Goal: Task Accomplishment & Management: Manage account settings

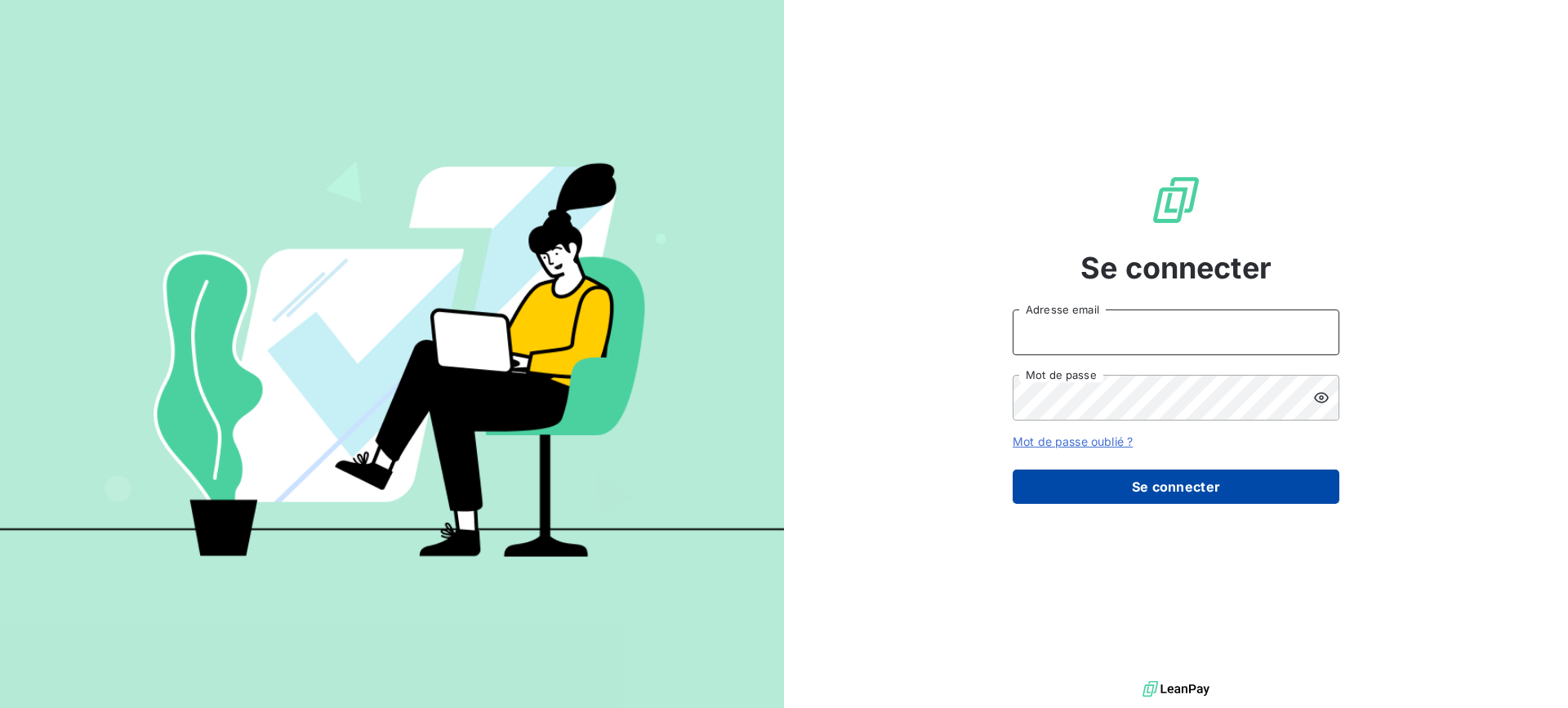
type input "pascale.chancel@cirraplus.com"
click at [1163, 481] on button "Se connecter" at bounding box center [1176, 487] width 326 height 34
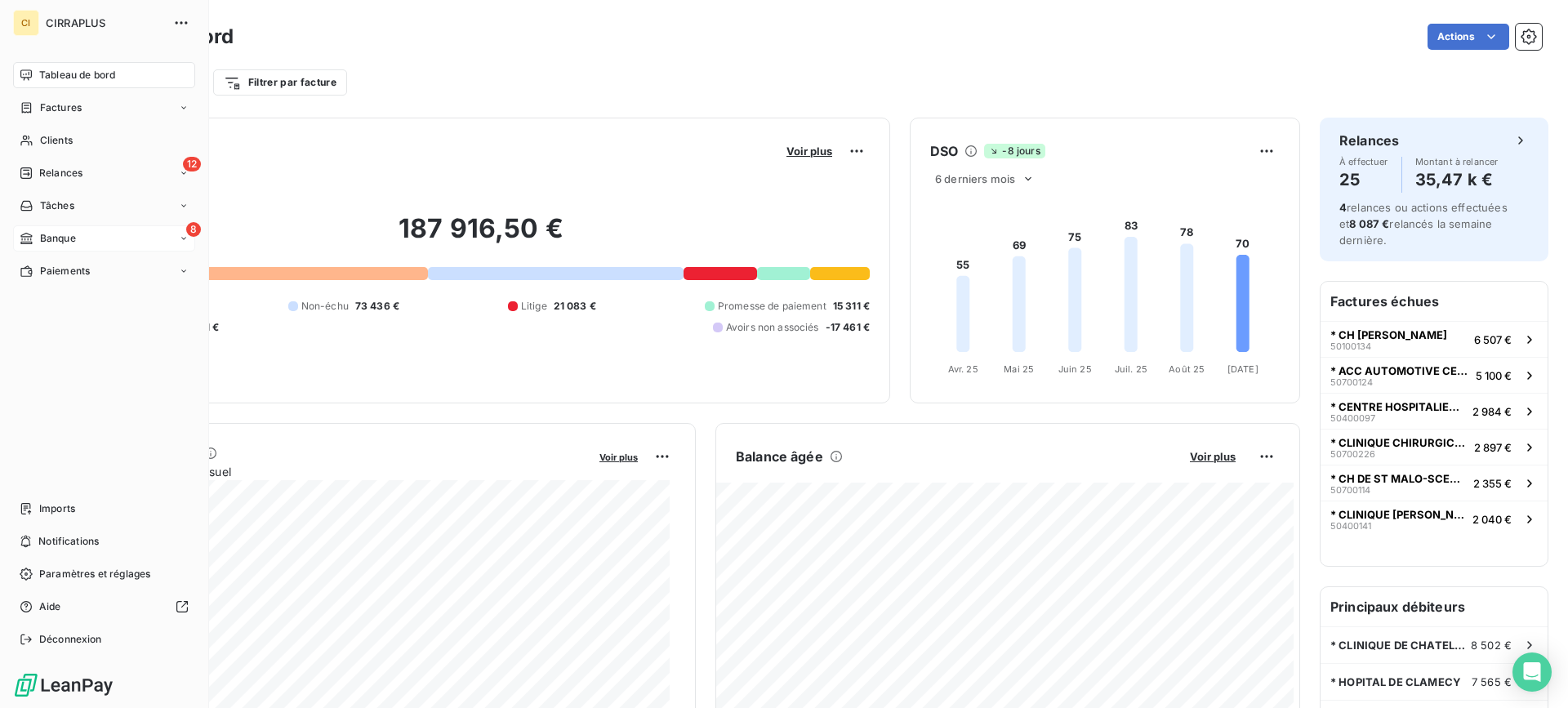
click at [61, 237] on span "Banque" at bounding box center [58, 238] width 36 height 15
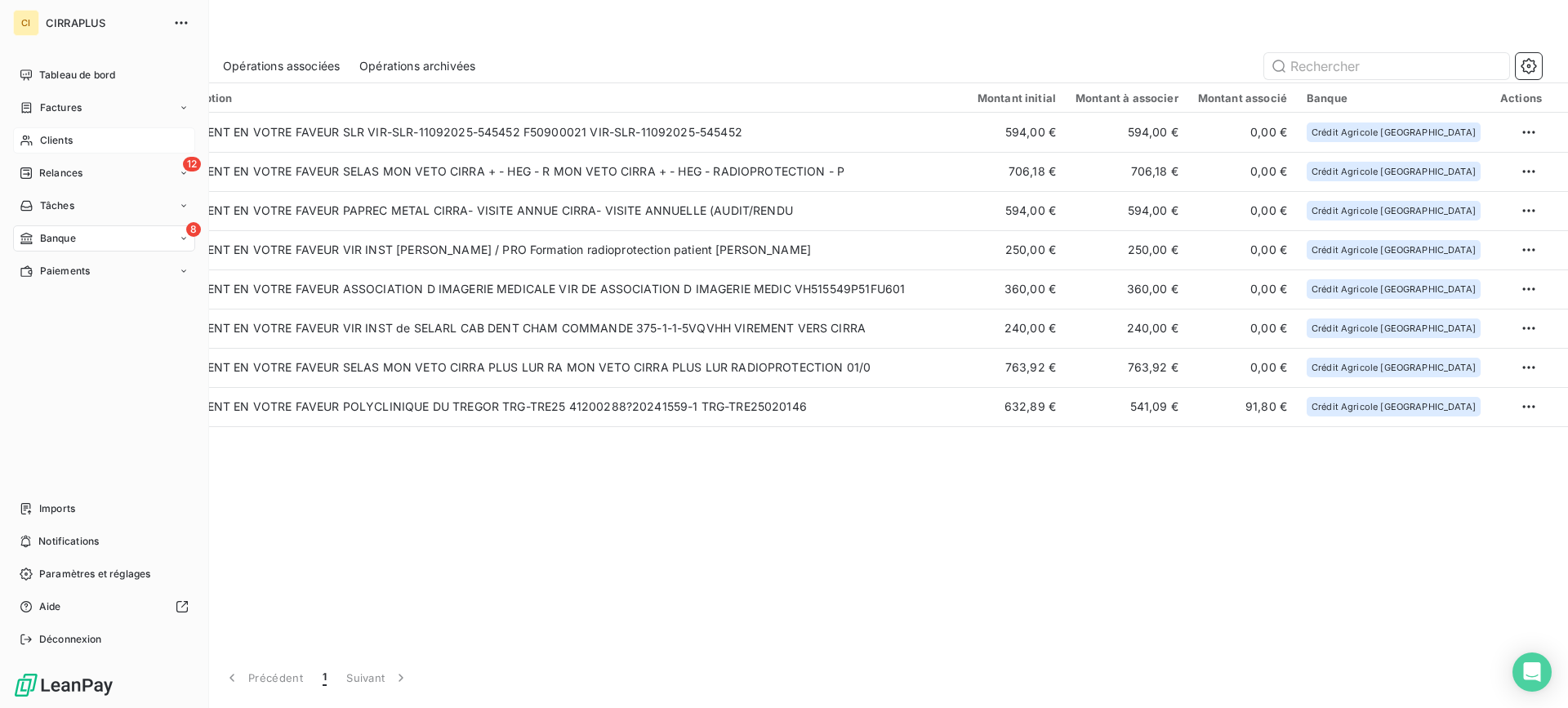
drag, startPoint x: 60, startPoint y: 138, endPoint x: 68, endPoint y: 137, distance: 8.1
click at [61, 138] on span "Clients" at bounding box center [56, 140] width 32 height 15
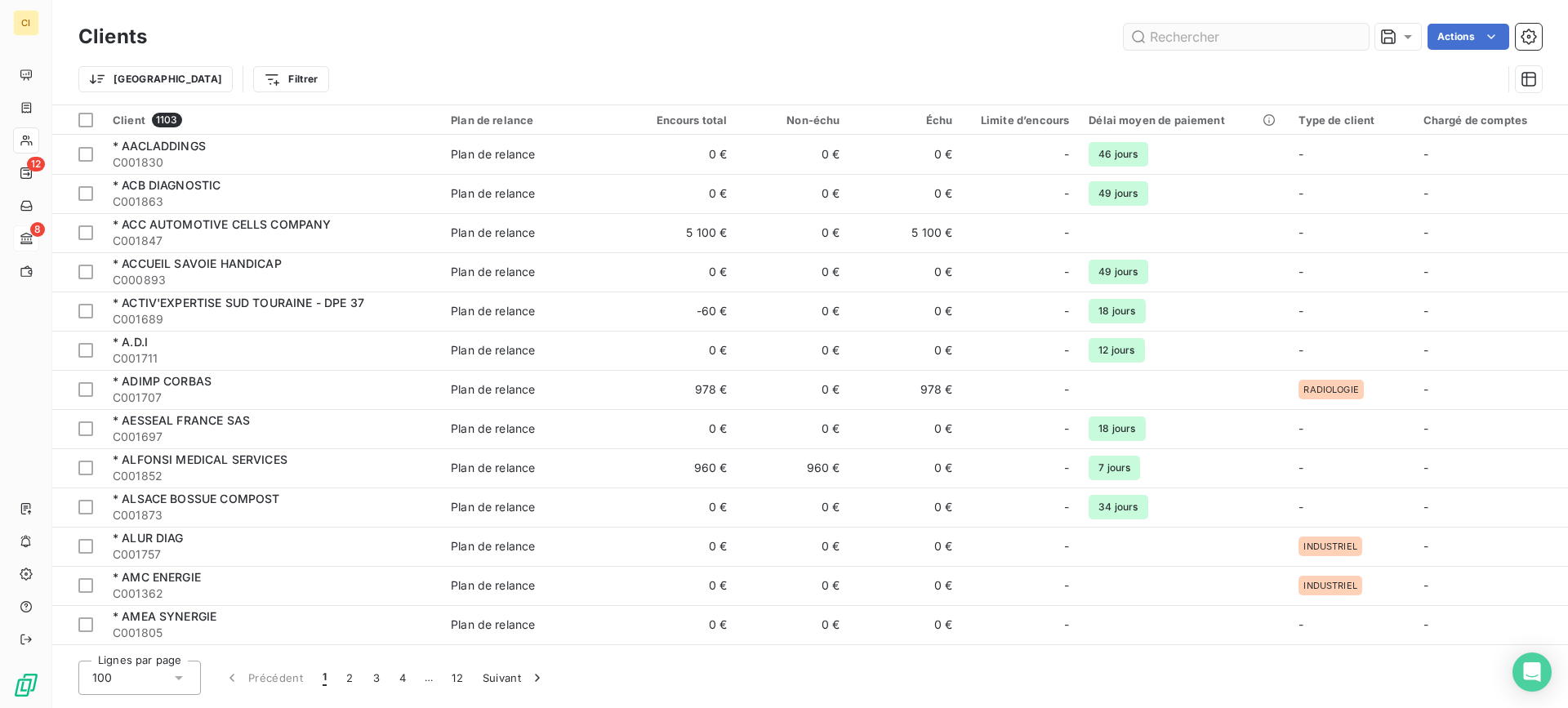
click at [1234, 40] on input "text" at bounding box center [1246, 37] width 245 height 27
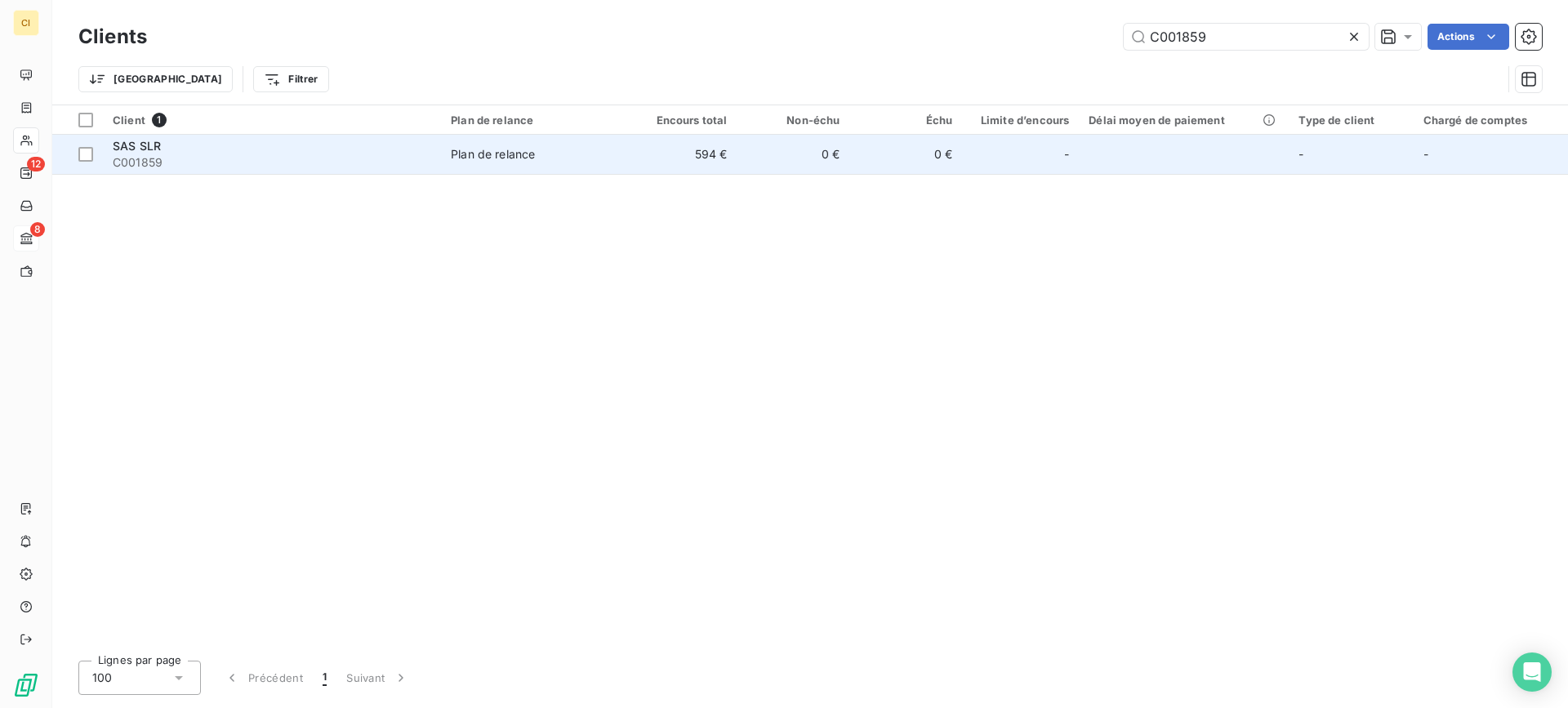
type input "C001859"
click at [138, 149] on span "SAS SLR" at bounding box center [137, 145] width 48 height 14
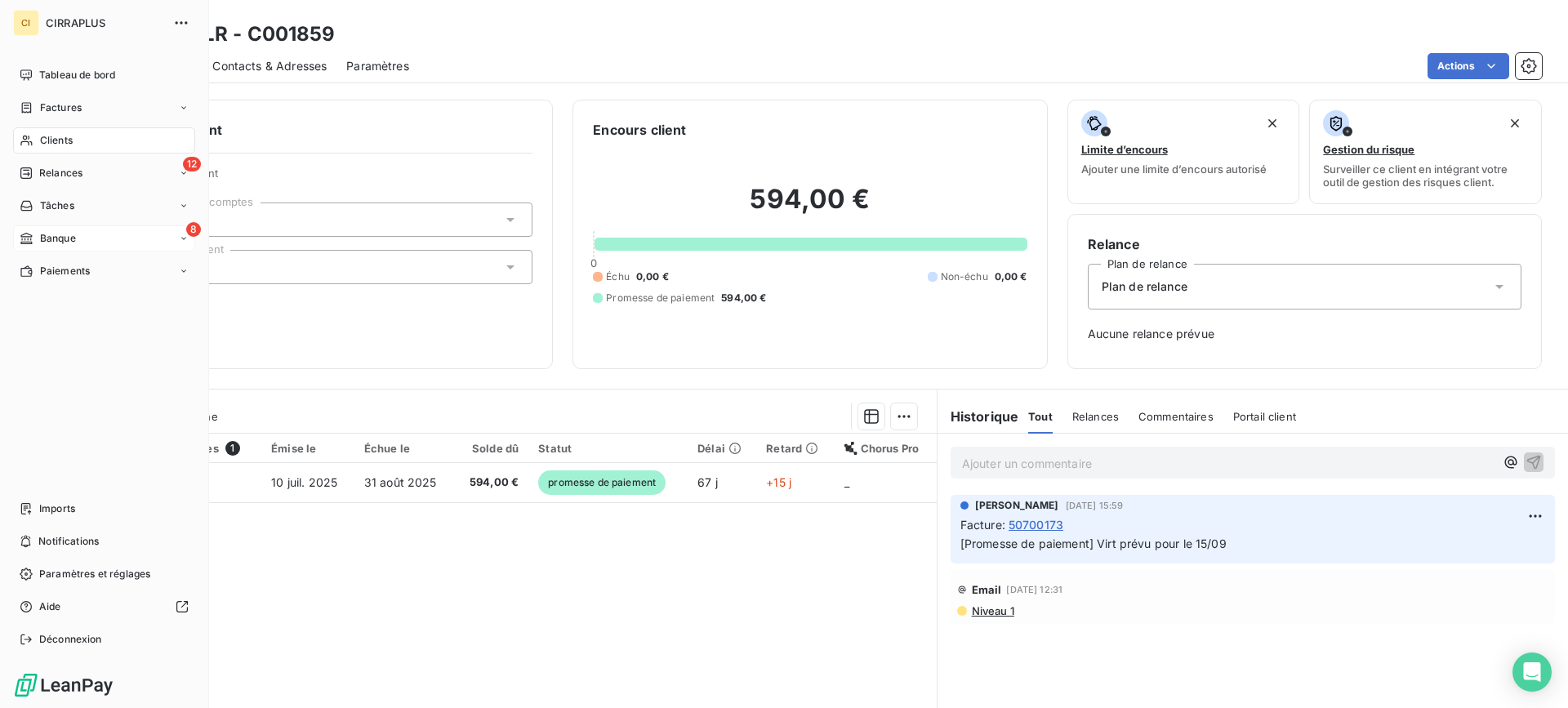
click at [53, 231] on span "Banque" at bounding box center [58, 238] width 36 height 15
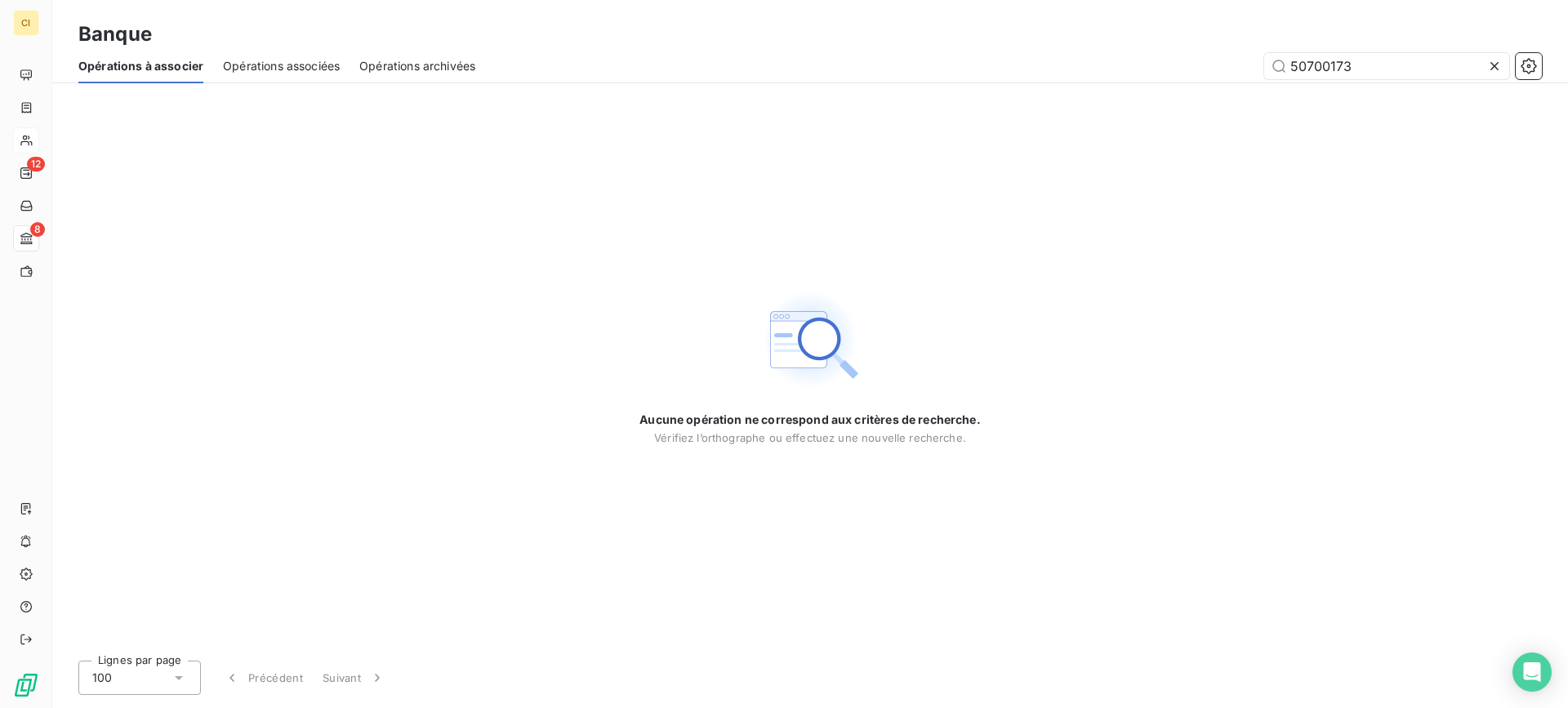
type input "50700173"
drag, startPoint x: 1367, startPoint y: 64, endPoint x: 1242, endPoint y: 57, distance: 125.2
click at [1242, 57] on div "50700173" at bounding box center [1018, 66] width 1047 height 27
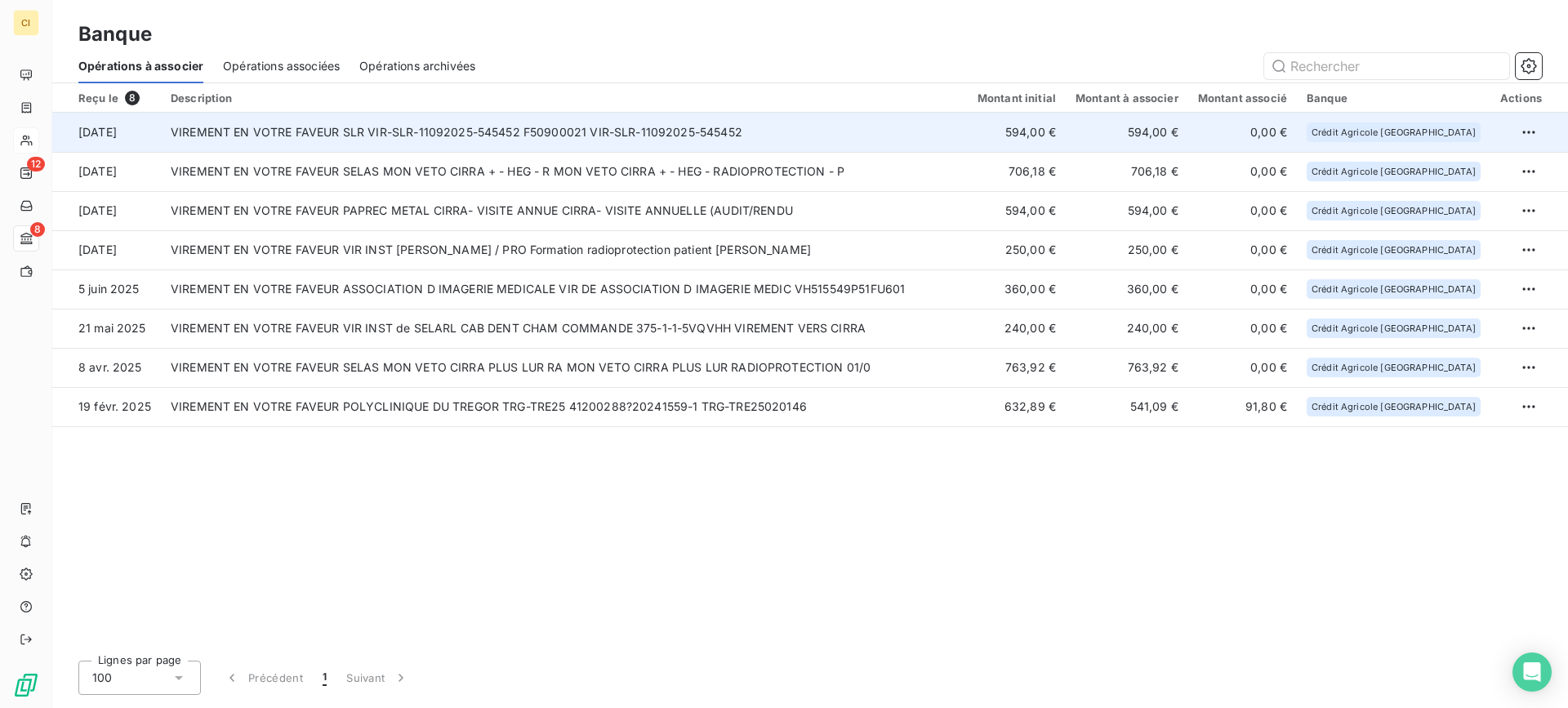
click at [600, 135] on td "VIREMENT EN VOTRE FAVEUR SLR VIR-SLR-11092025-545452 F50900021 VIR-SLR-11092025…" at bounding box center [564, 133] width 807 height 39
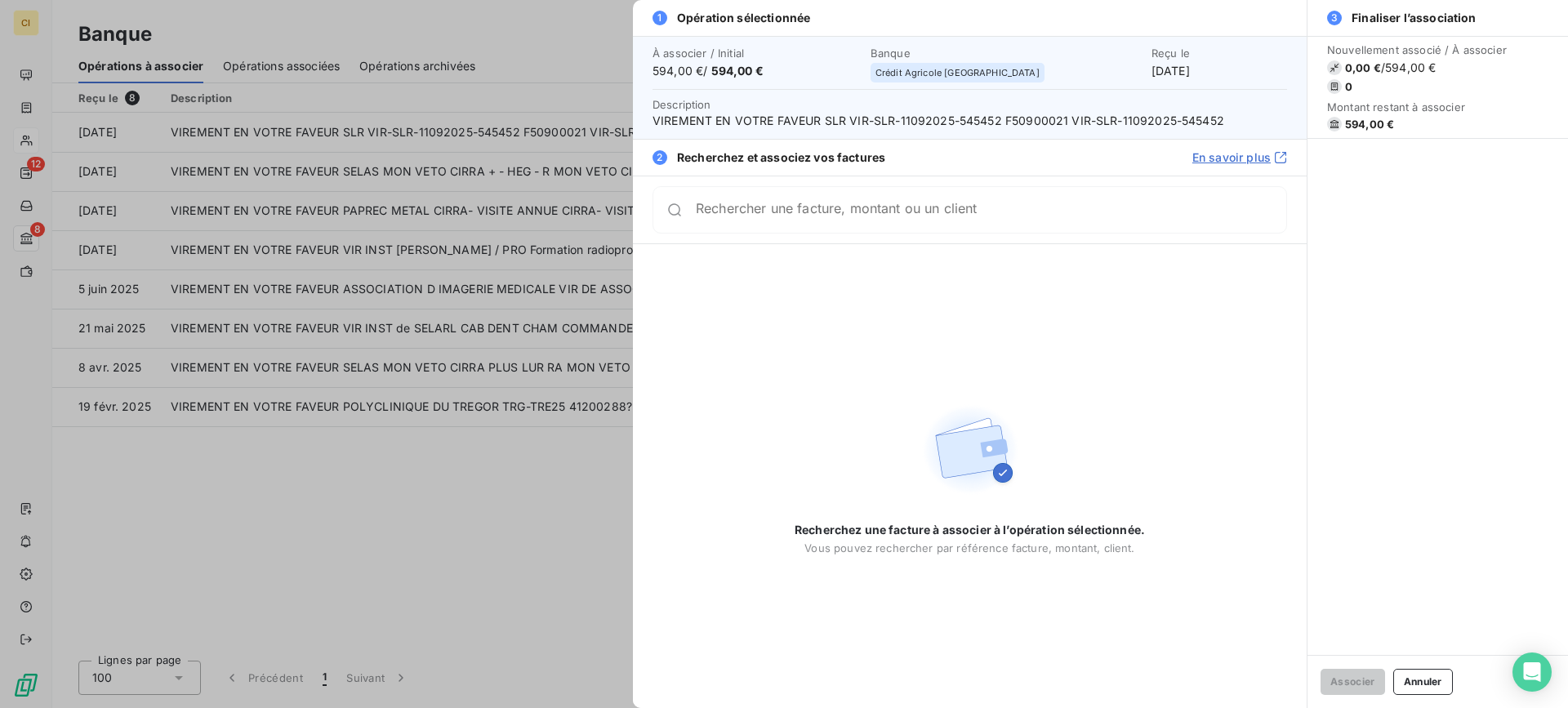
click at [828, 212] on input "Rechercher une facture, montant ou un client" at bounding box center [990, 209] width 590 height 16
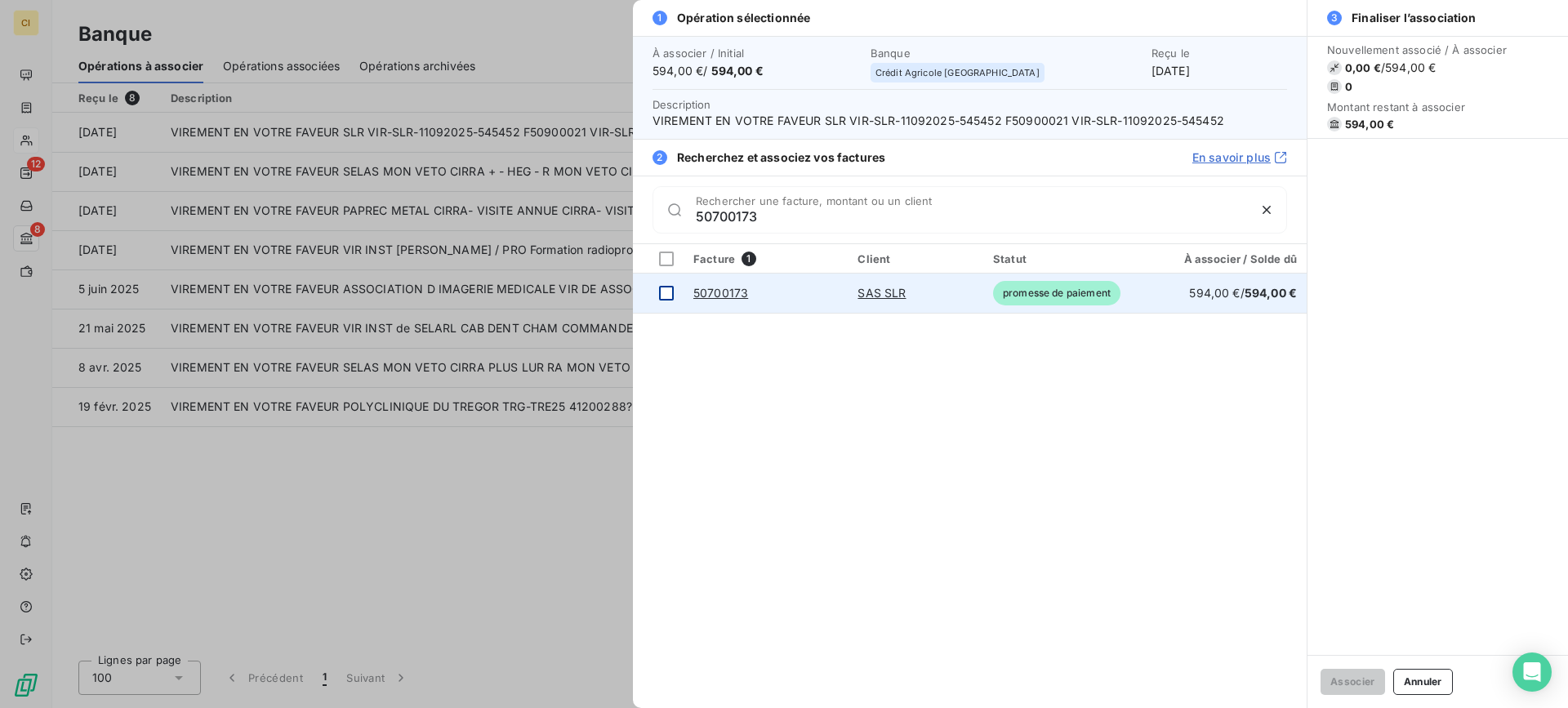
type input "50700173"
drag, startPoint x: 659, startPoint y: 291, endPoint x: 731, endPoint y: 322, distance: 78.4
click at [660, 291] on div at bounding box center [666, 292] width 15 height 15
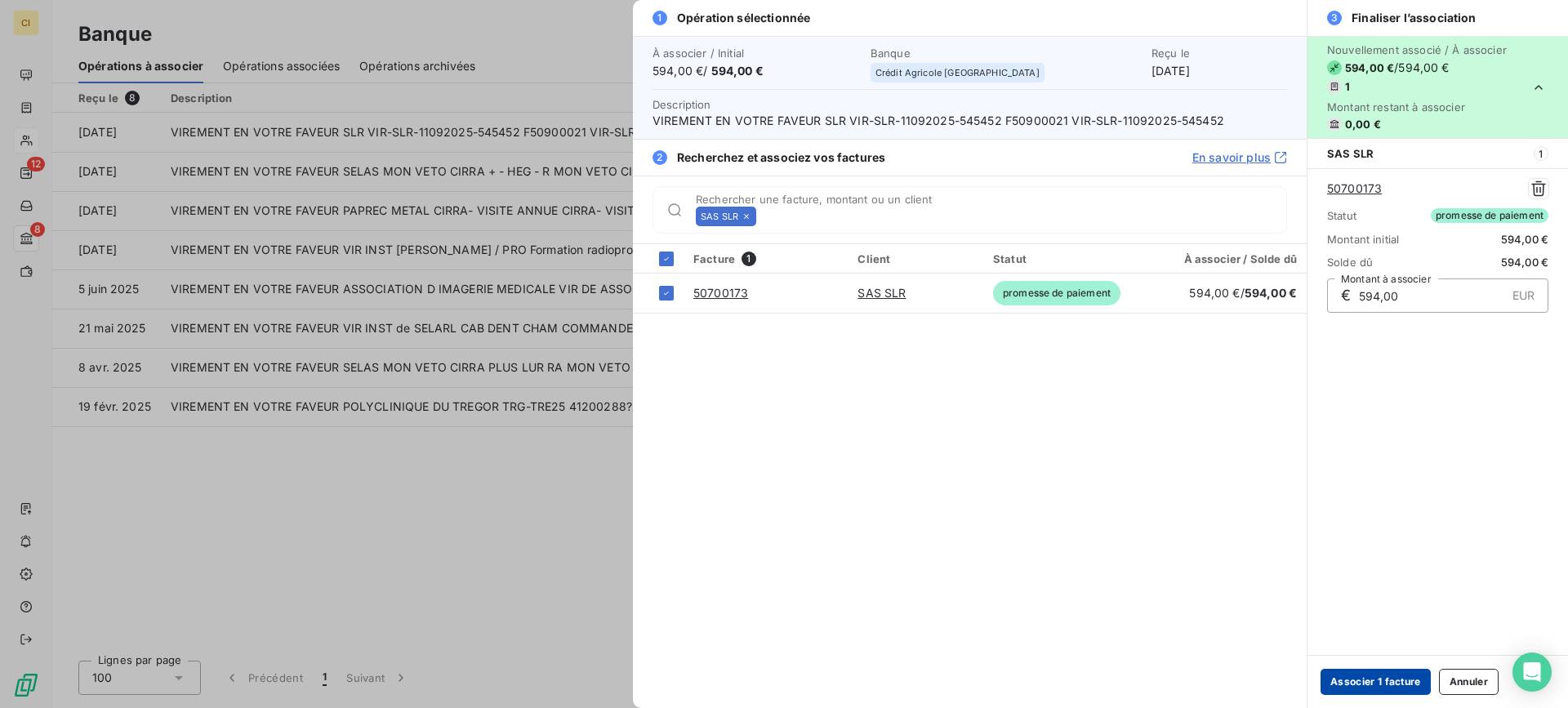
click at [1382, 677] on button "Associer 1 facture" at bounding box center [1375, 682] width 110 height 27
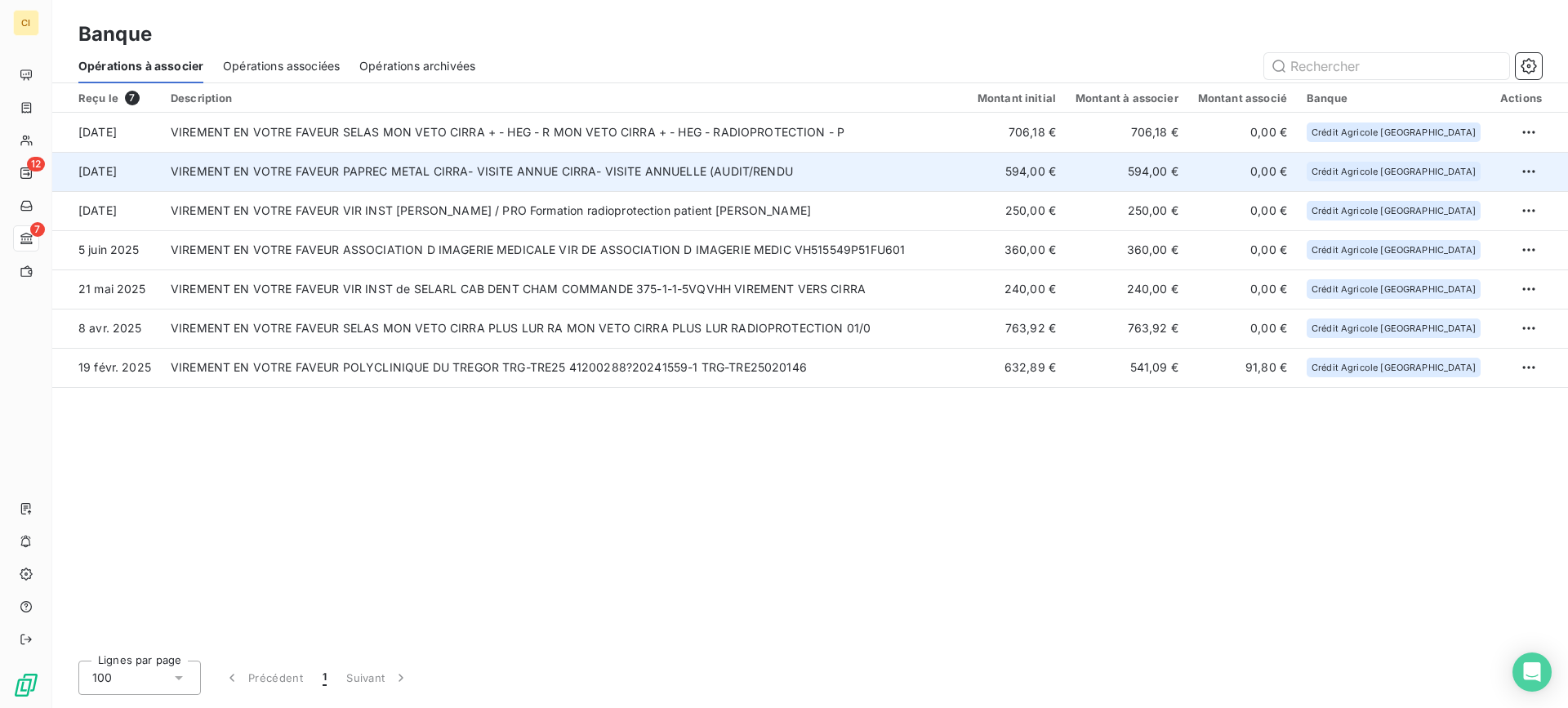
click at [508, 166] on td "VIREMENT EN VOTRE FAVEUR PAPREC METAL CIRRA- VISITE ANNUE CIRRA- VISITE ANNUELL…" at bounding box center [564, 172] width 807 height 39
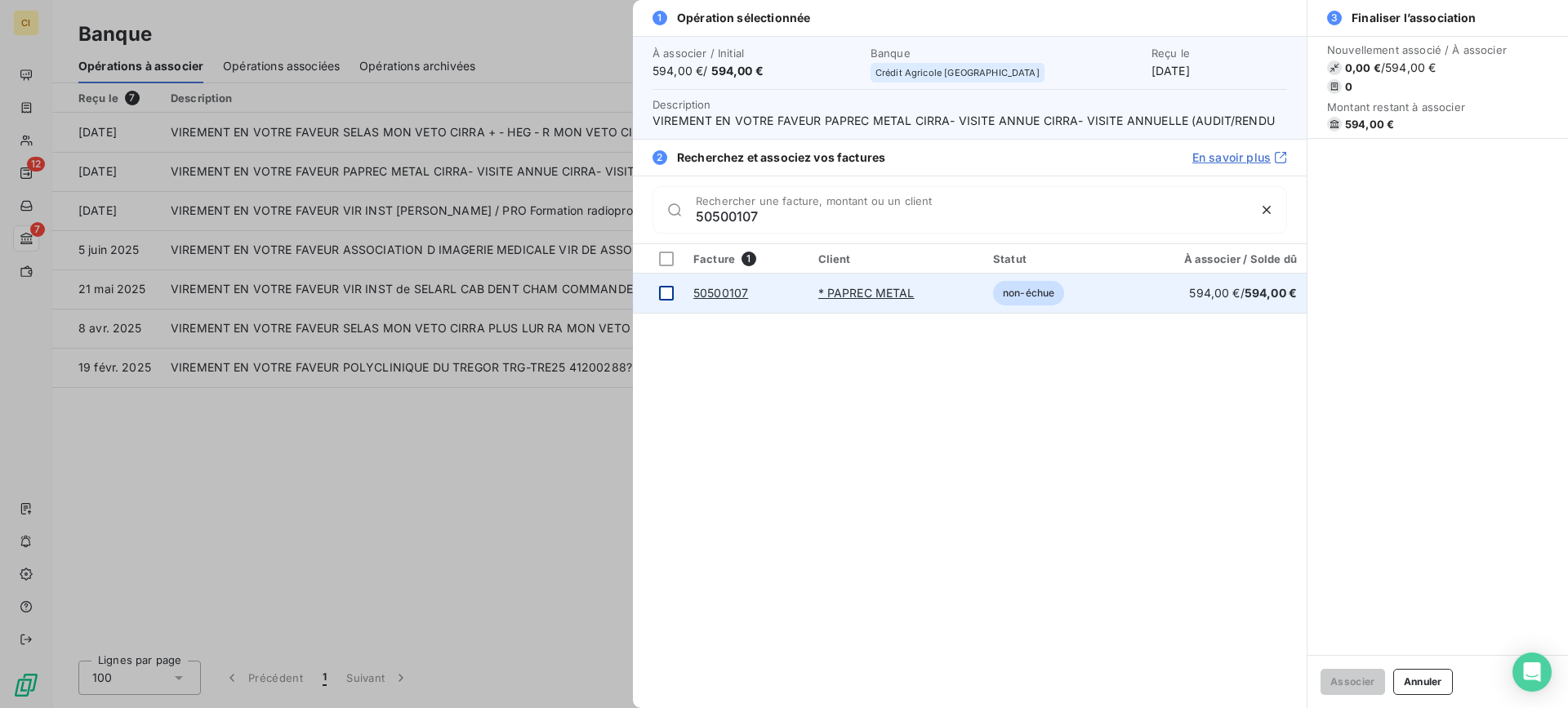
type input "50500107"
click at [663, 287] on div at bounding box center [666, 292] width 15 height 15
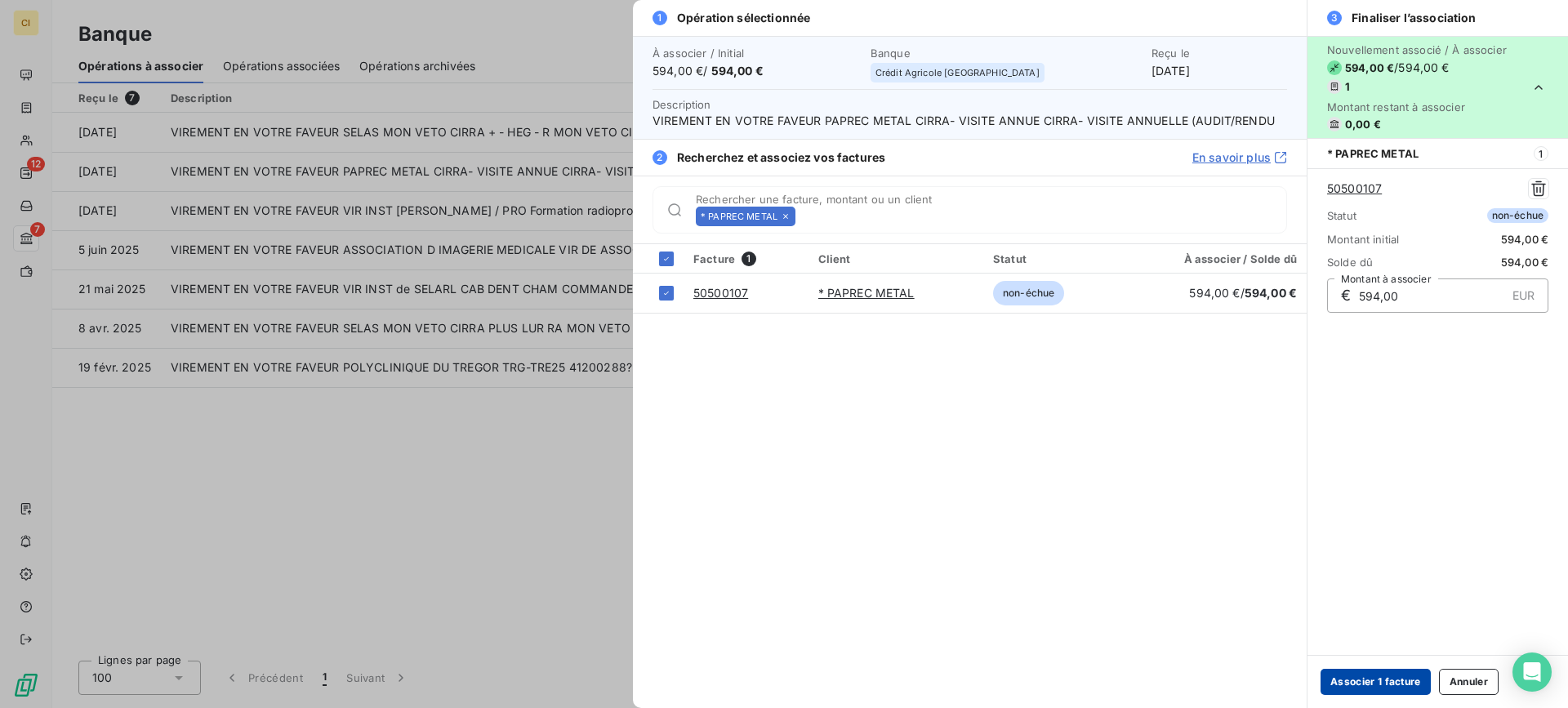
click at [1381, 681] on button "Associer 1 facture" at bounding box center [1375, 682] width 110 height 27
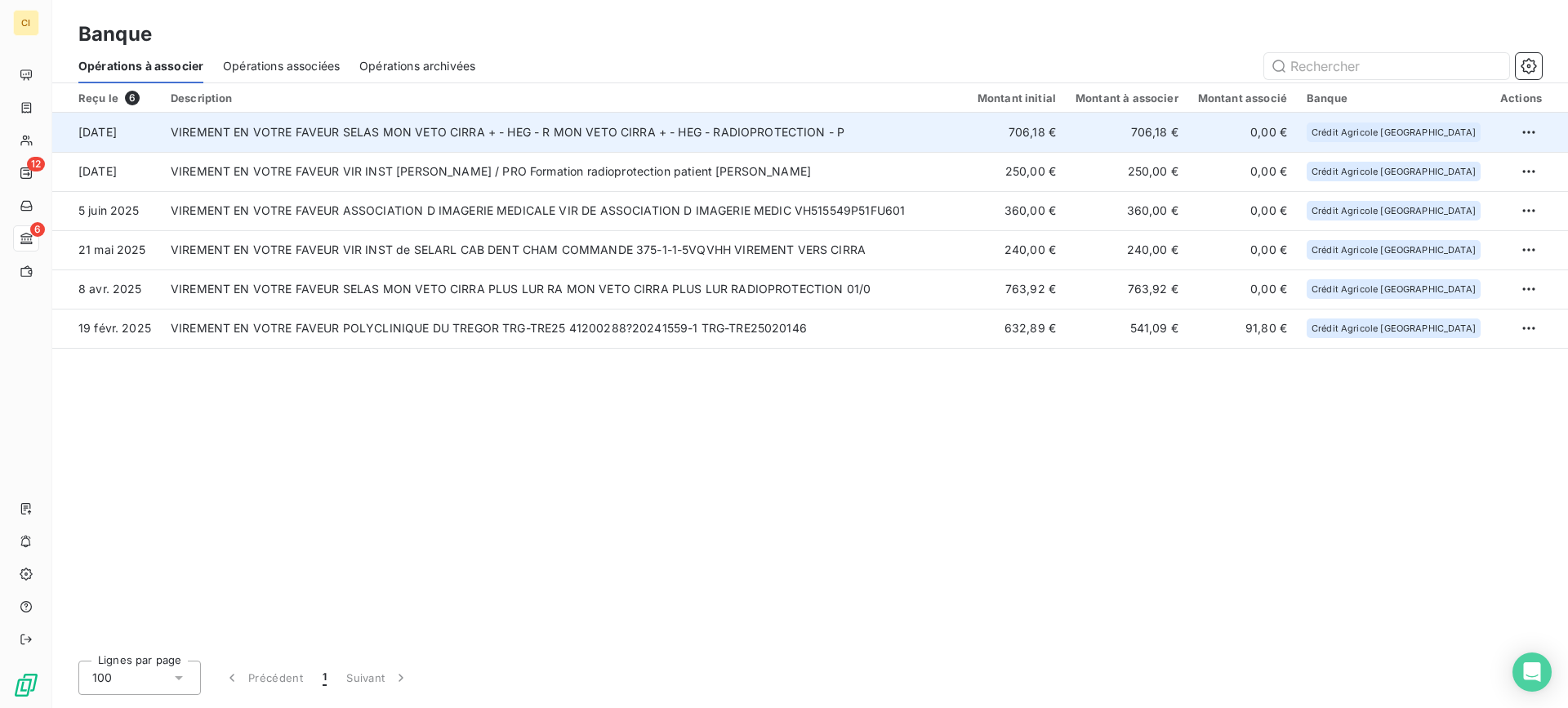
click at [542, 132] on td "VIREMENT EN VOTRE FAVEUR SELAS MON VETO CIRRA + - HEG - R MON VETO CIRRA + - HE…" at bounding box center [564, 133] width 807 height 39
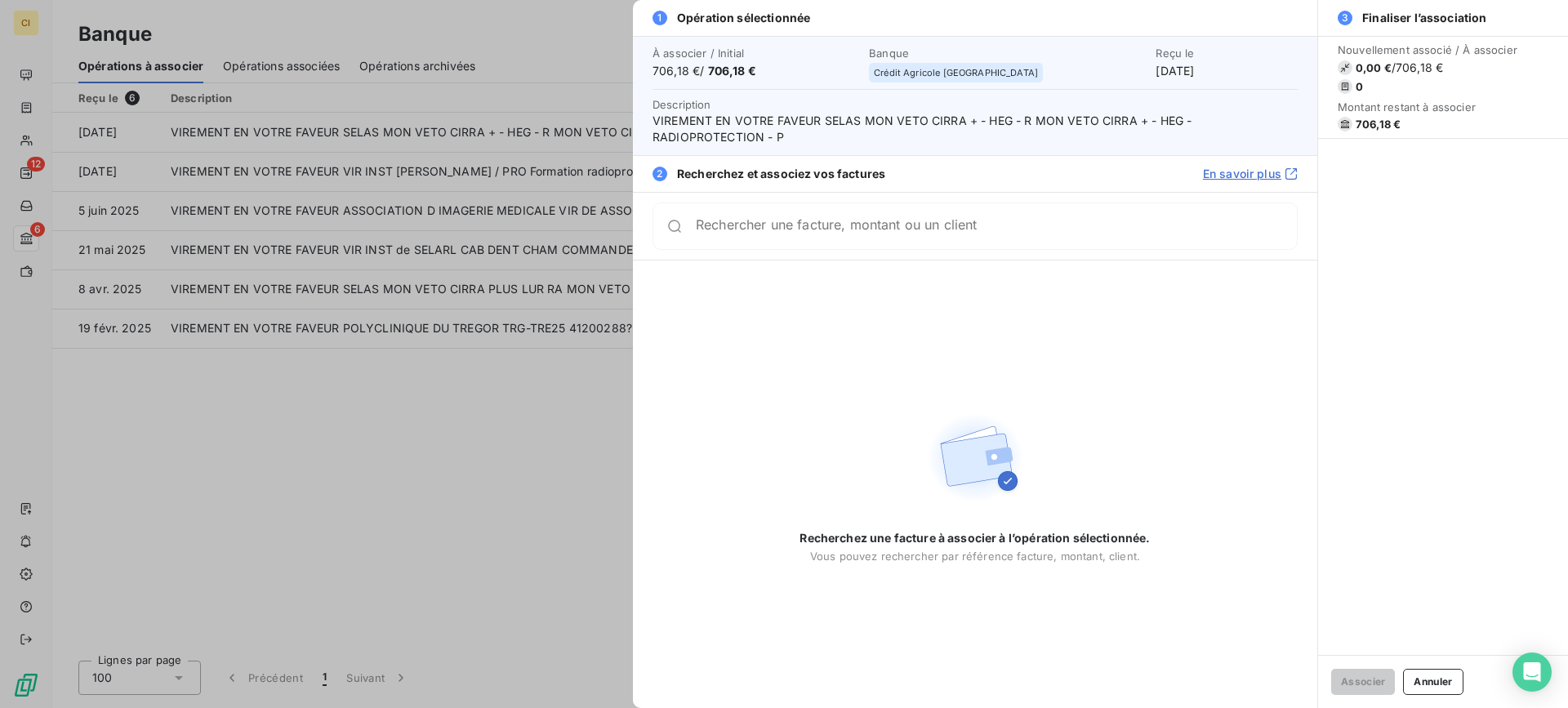
click at [786, 226] on input "Rechercher une facture, montant ou un client" at bounding box center [995, 226] width 601 height 16
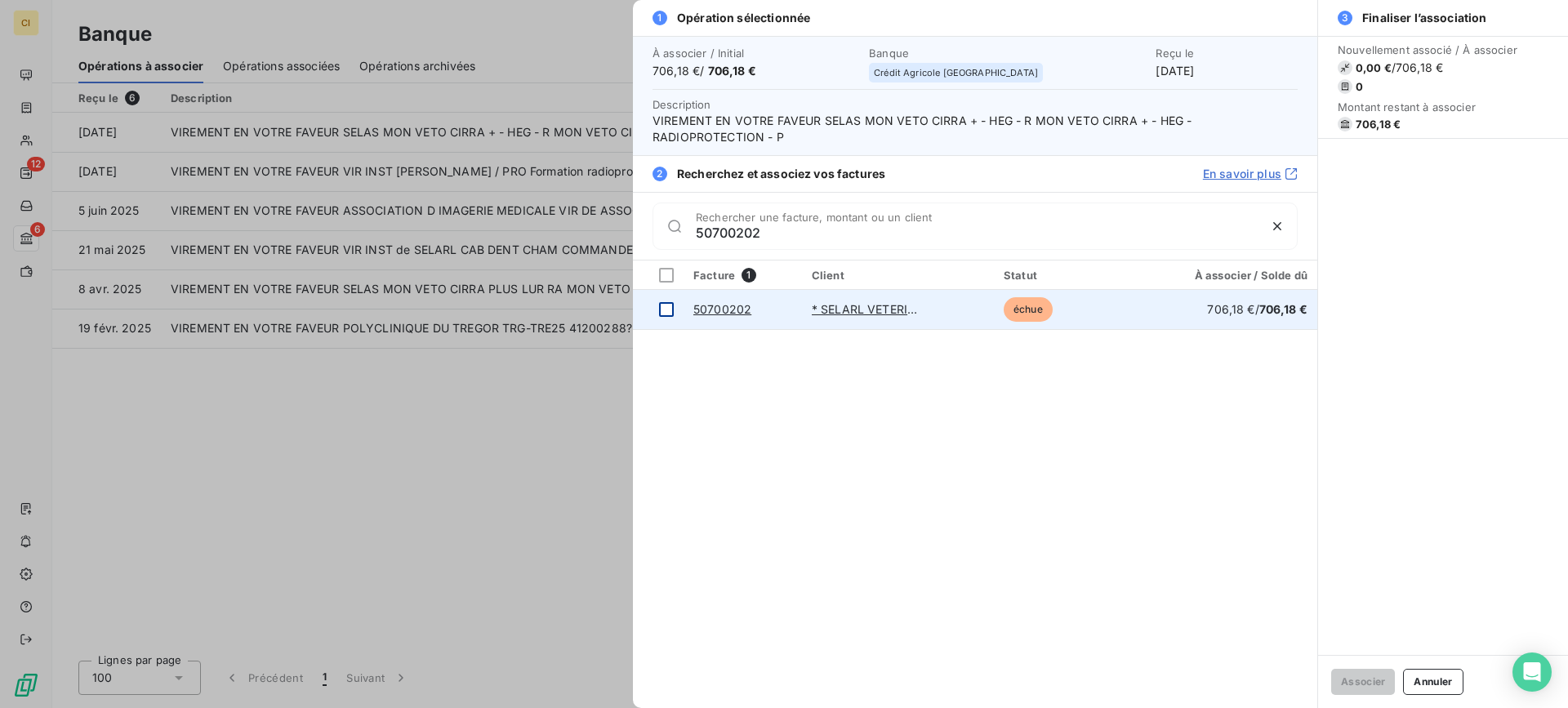
type input "50700202"
click at [668, 304] on div at bounding box center [666, 310] width 15 height 15
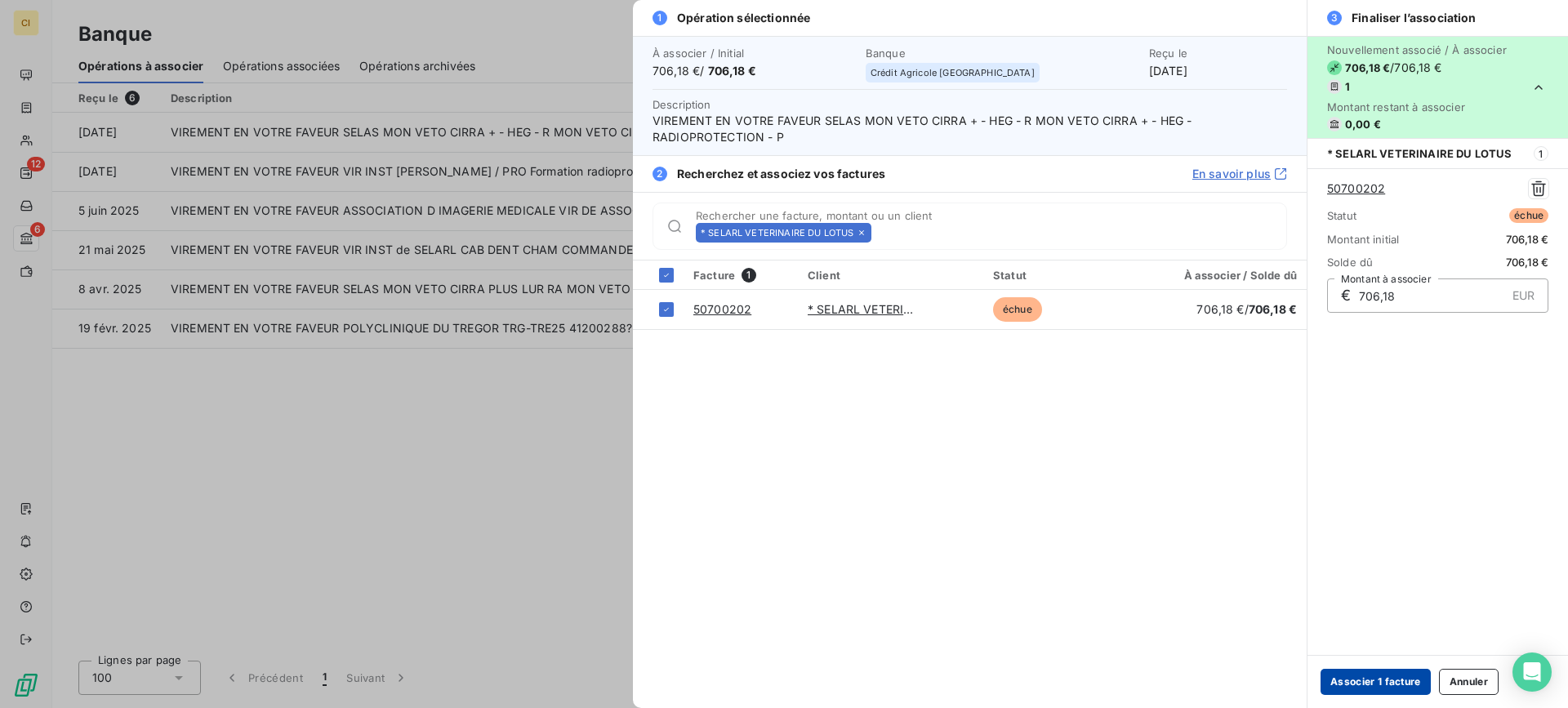
click at [1382, 676] on button "Associer 1 facture" at bounding box center [1375, 682] width 110 height 27
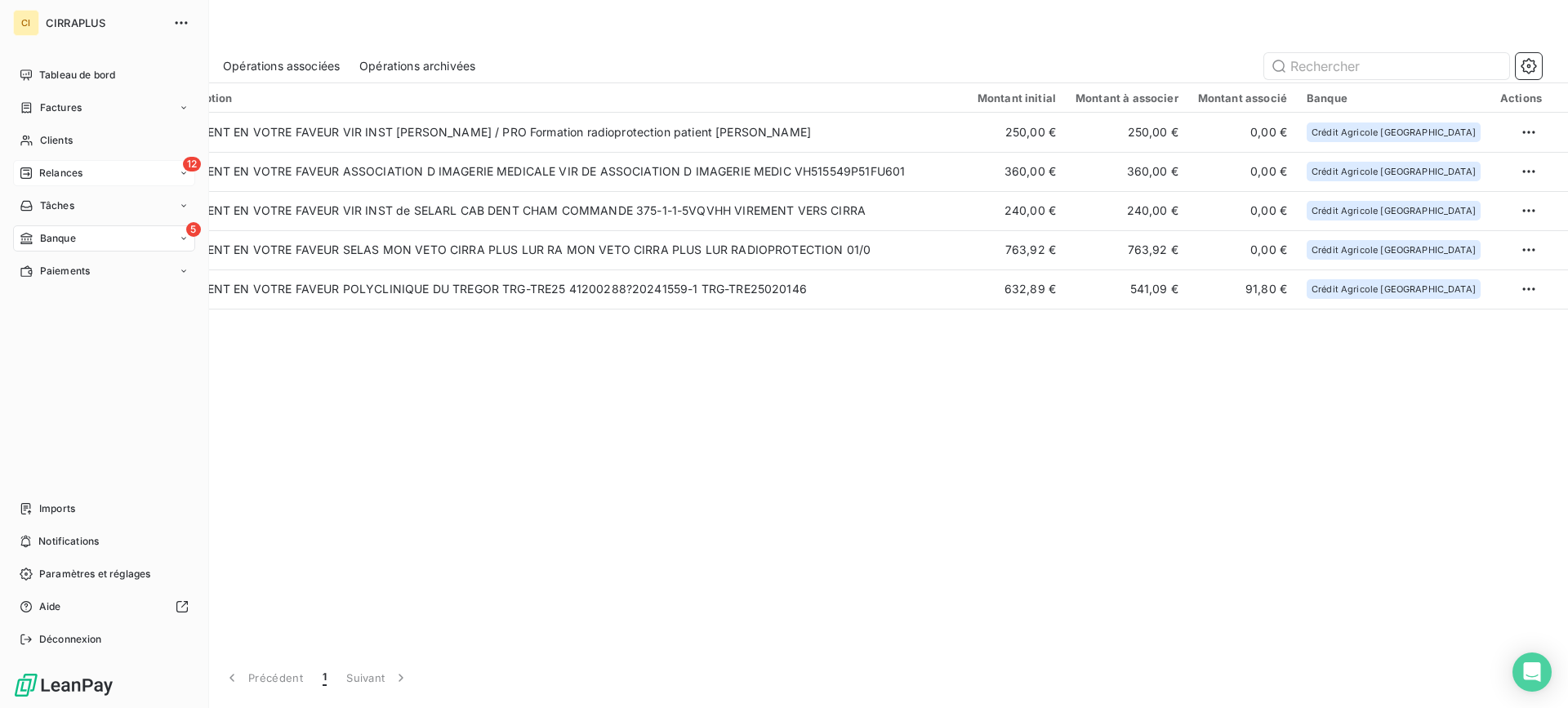
click at [51, 168] on span "Relances" at bounding box center [61, 173] width 44 height 15
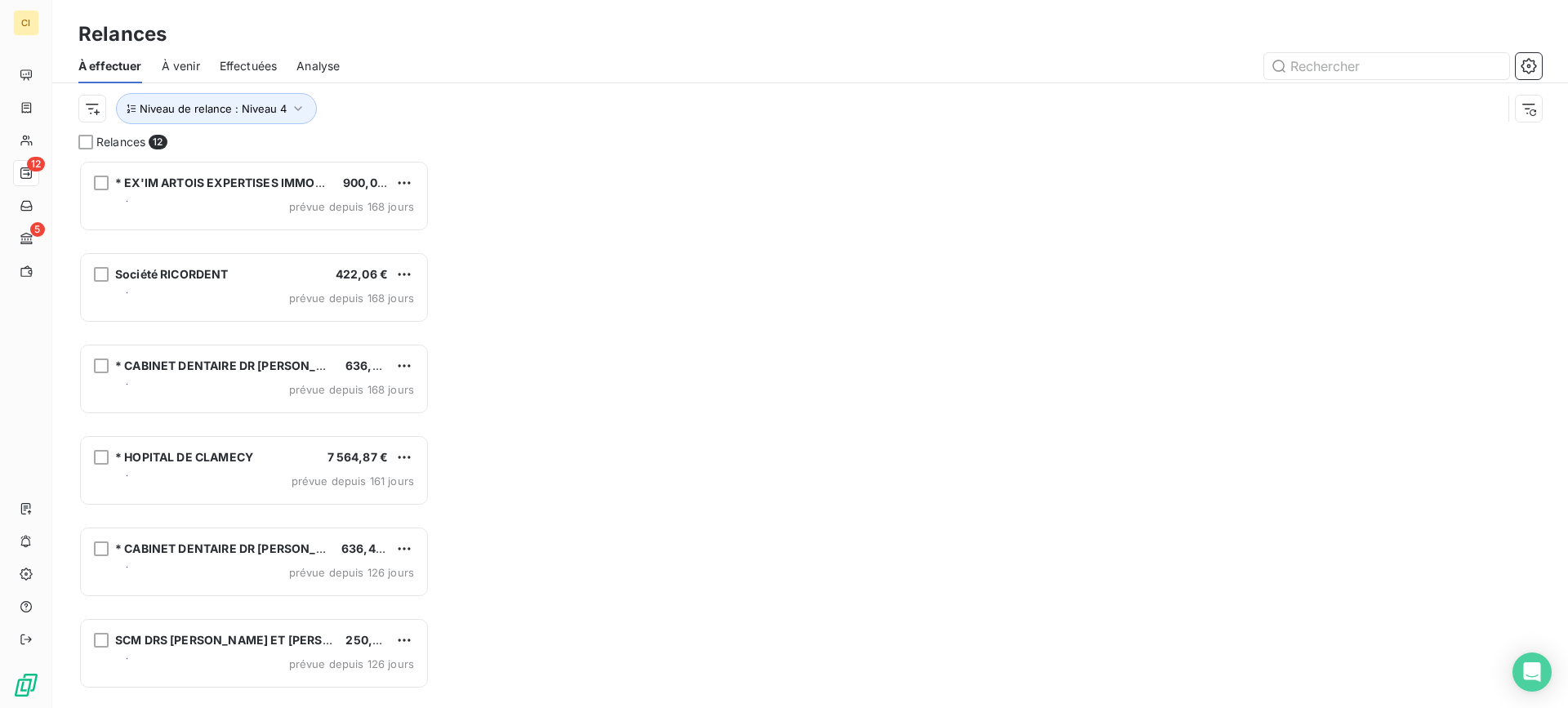
scroll to position [536, 339]
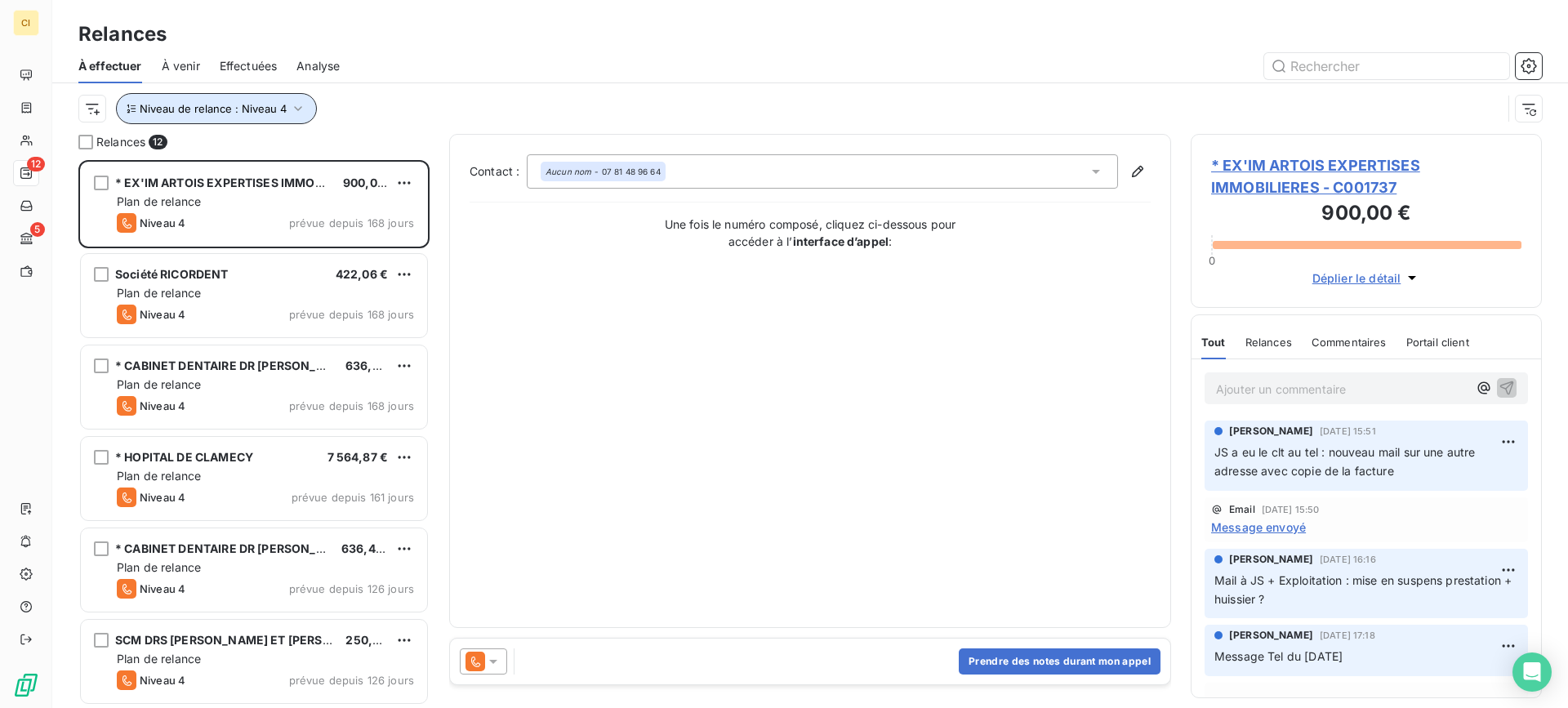
click at [299, 109] on icon "button" at bounding box center [297, 109] width 16 height 16
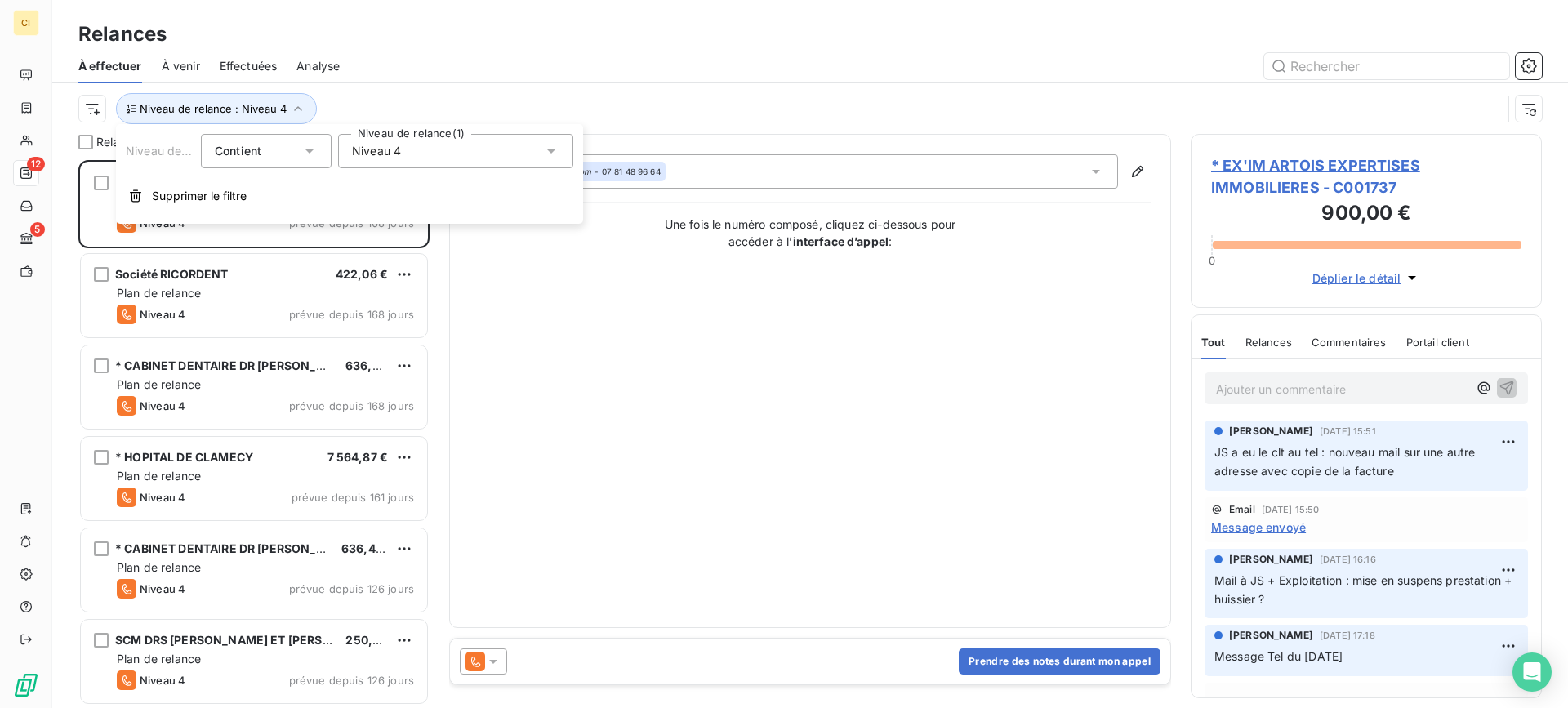
click at [549, 147] on icon at bounding box center [550, 150] width 16 height 16
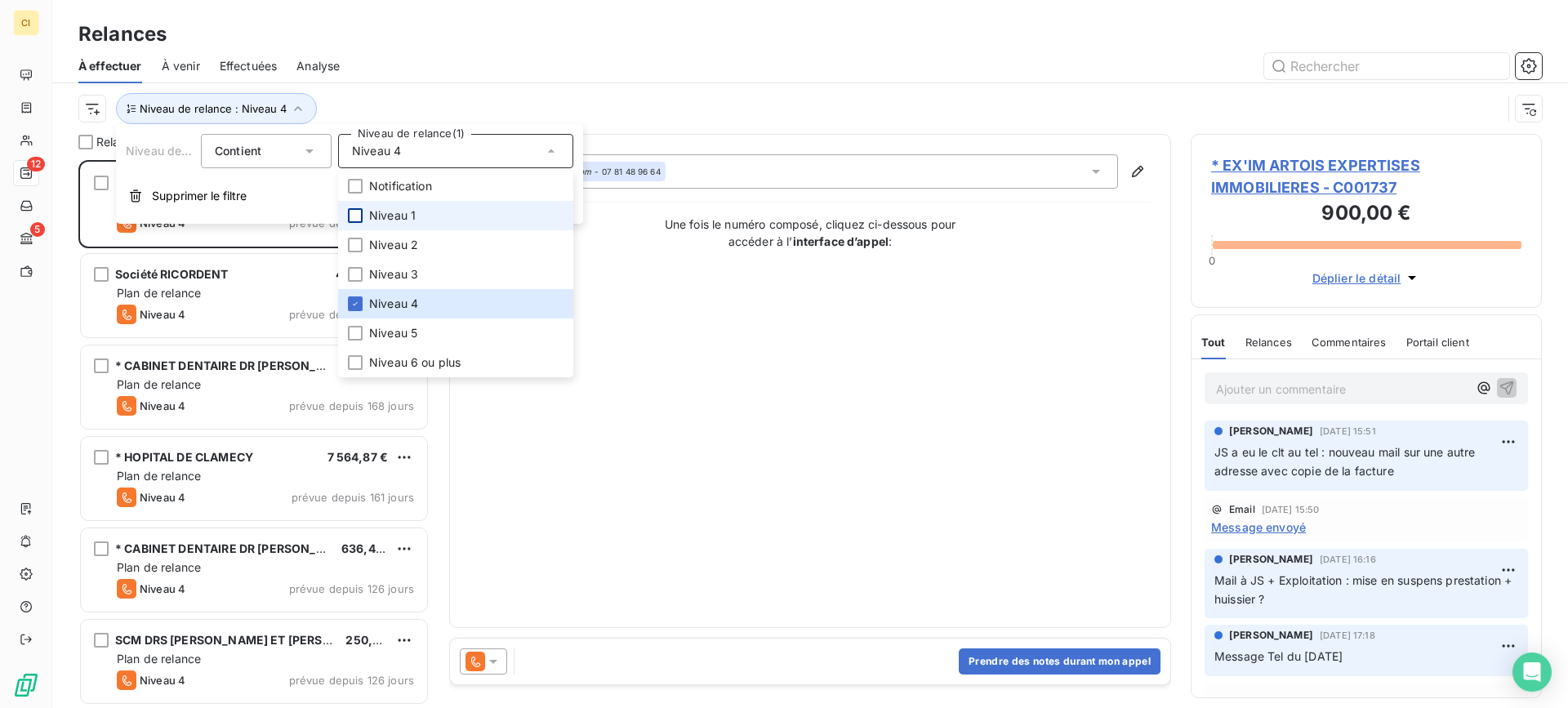
click at [358, 217] on div at bounding box center [355, 215] width 15 height 15
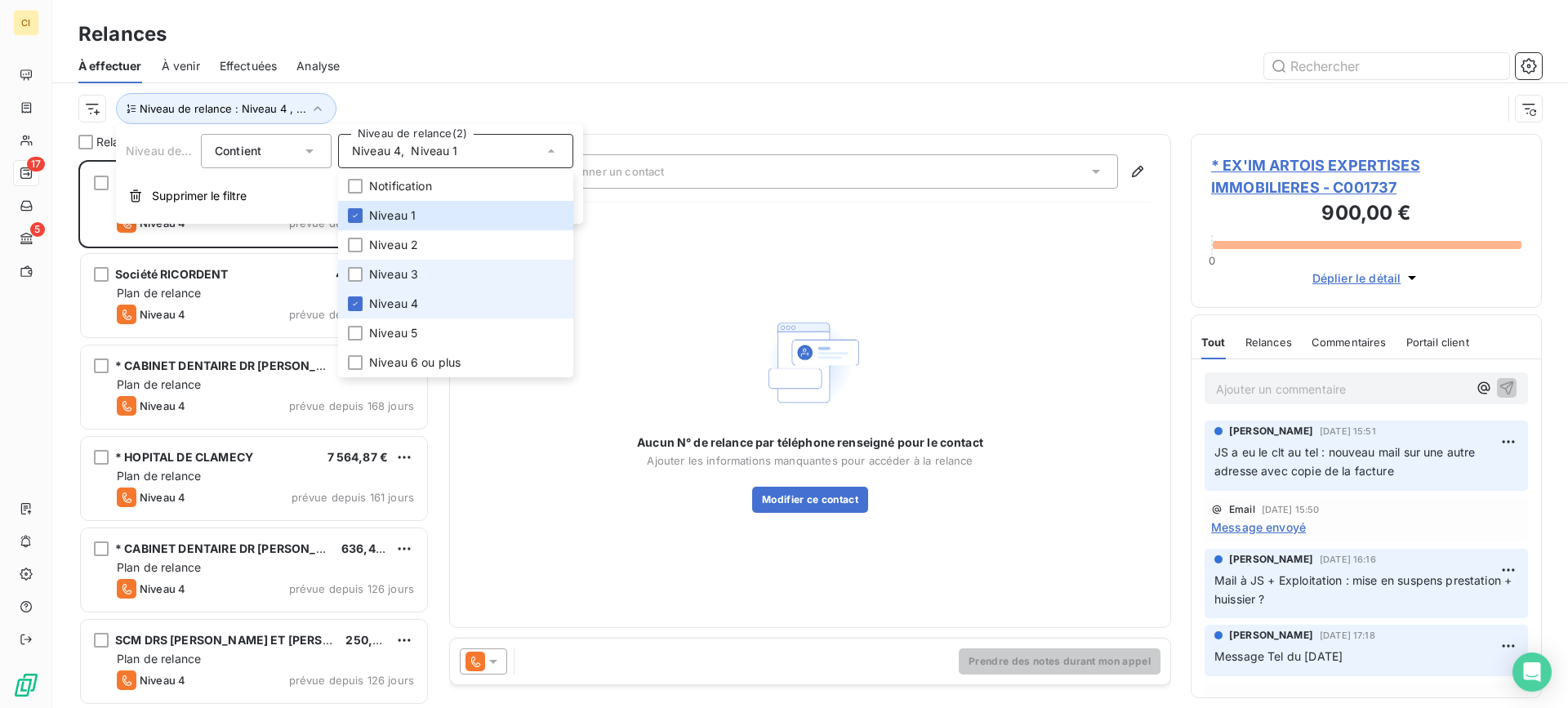
drag, startPoint x: 355, startPoint y: 298, endPoint x: 377, endPoint y: 276, distance: 31.1
click at [355, 299] on div at bounding box center [355, 304] width 15 height 15
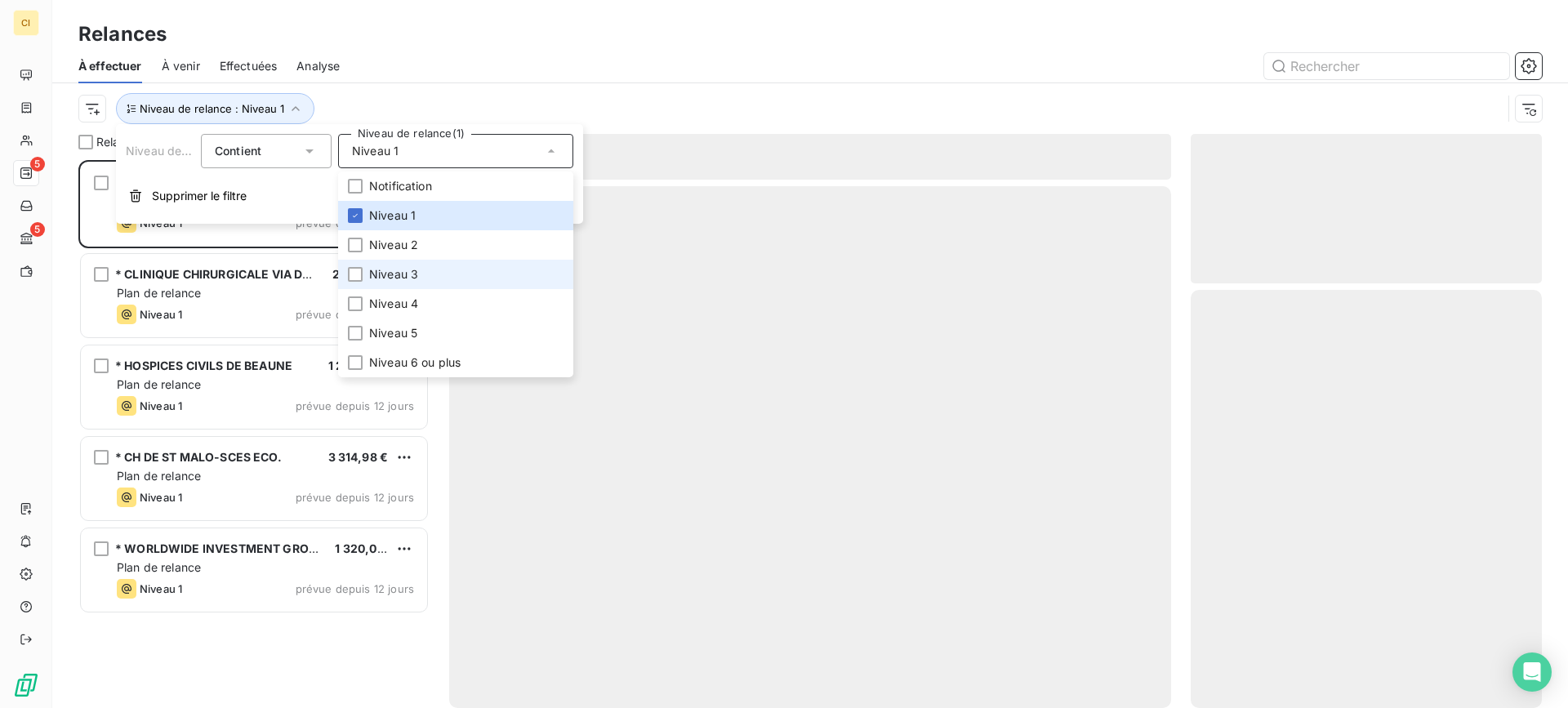
scroll to position [536, 339]
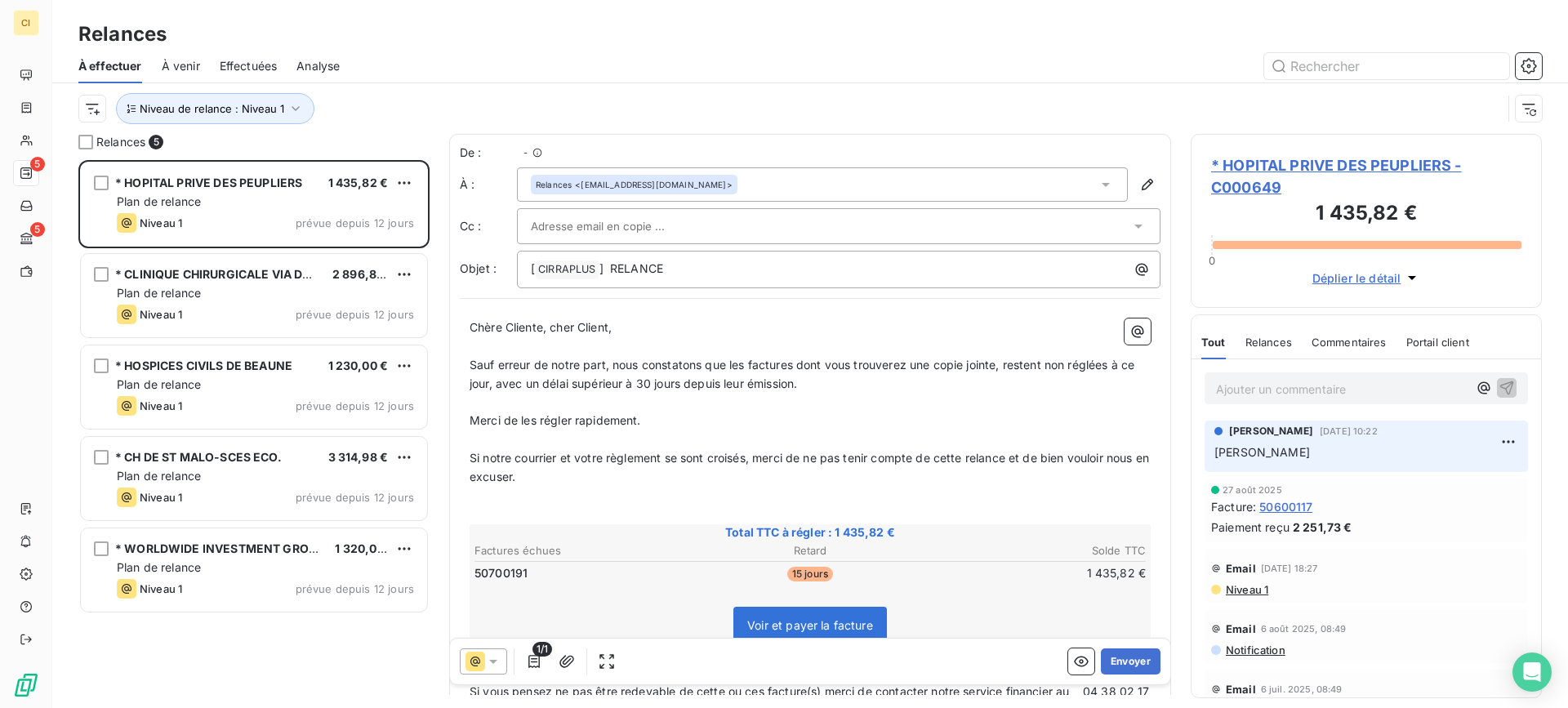
click at [573, 9] on div "Relances À effectuer À venir Effectuées Analyse Niveau de relance : Niveau 1" at bounding box center [810, 67] width 1516 height 134
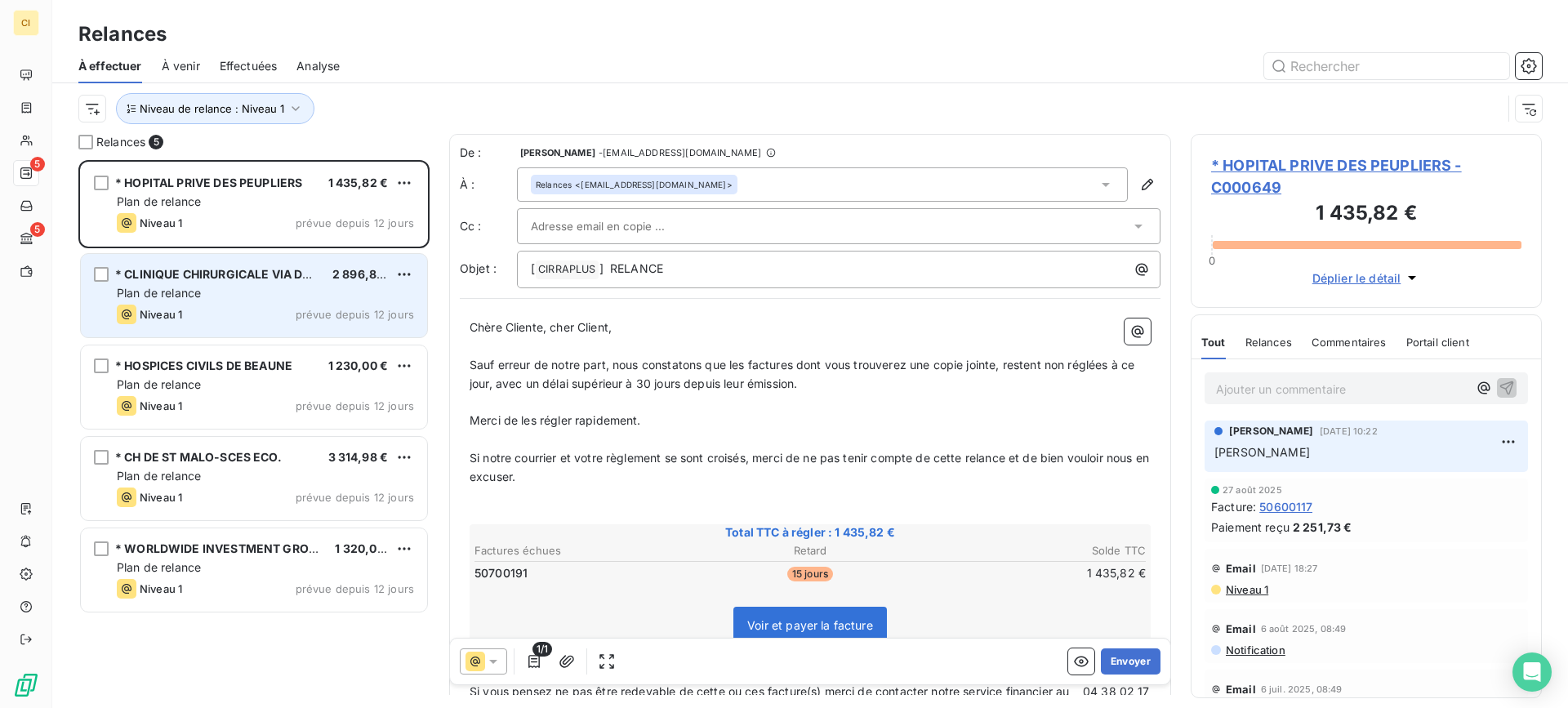
click at [273, 295] on div "Plan de relance" at bounding box center [266, 292] width 297 height 16
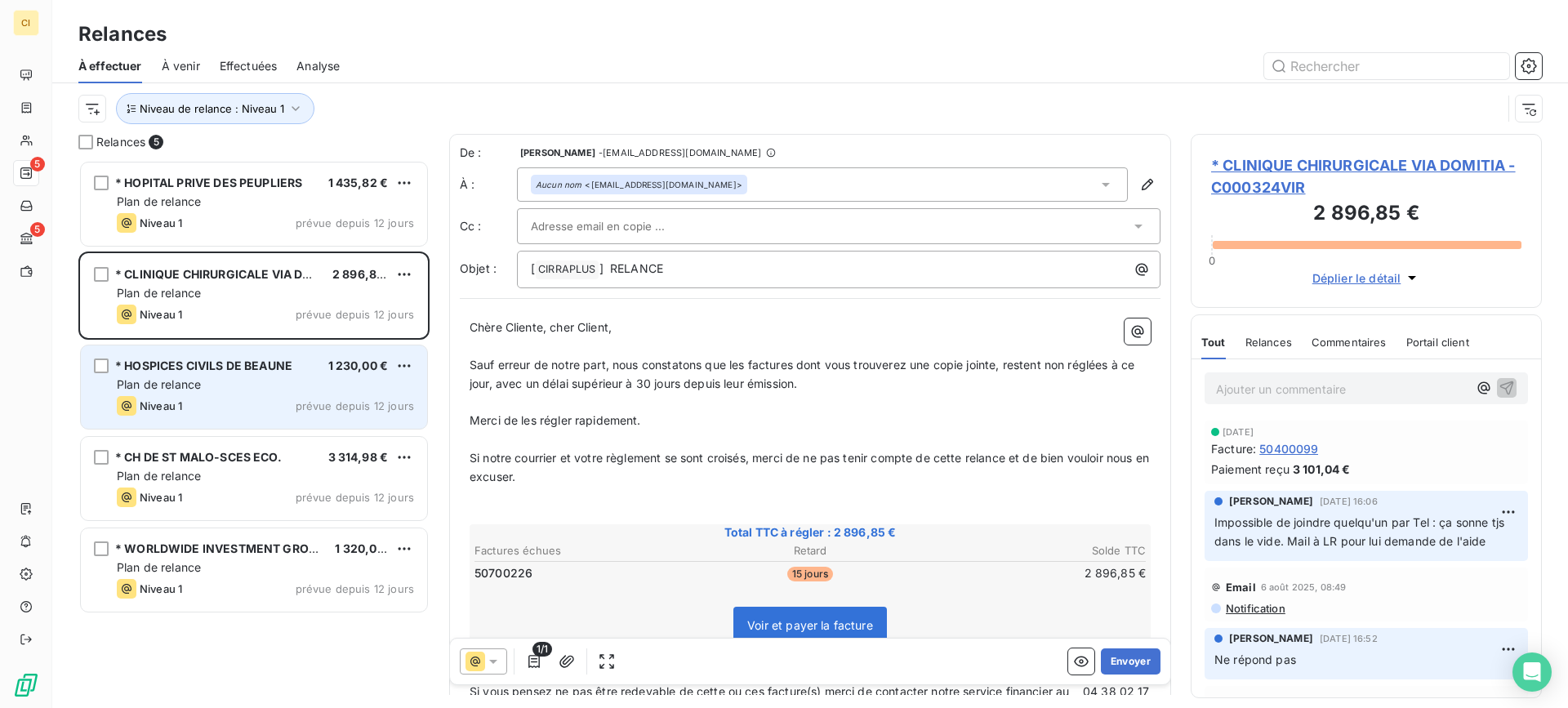
click at [253, 385] on div "Plan de relance" at bounding box center [266, 385] width 297 height 16
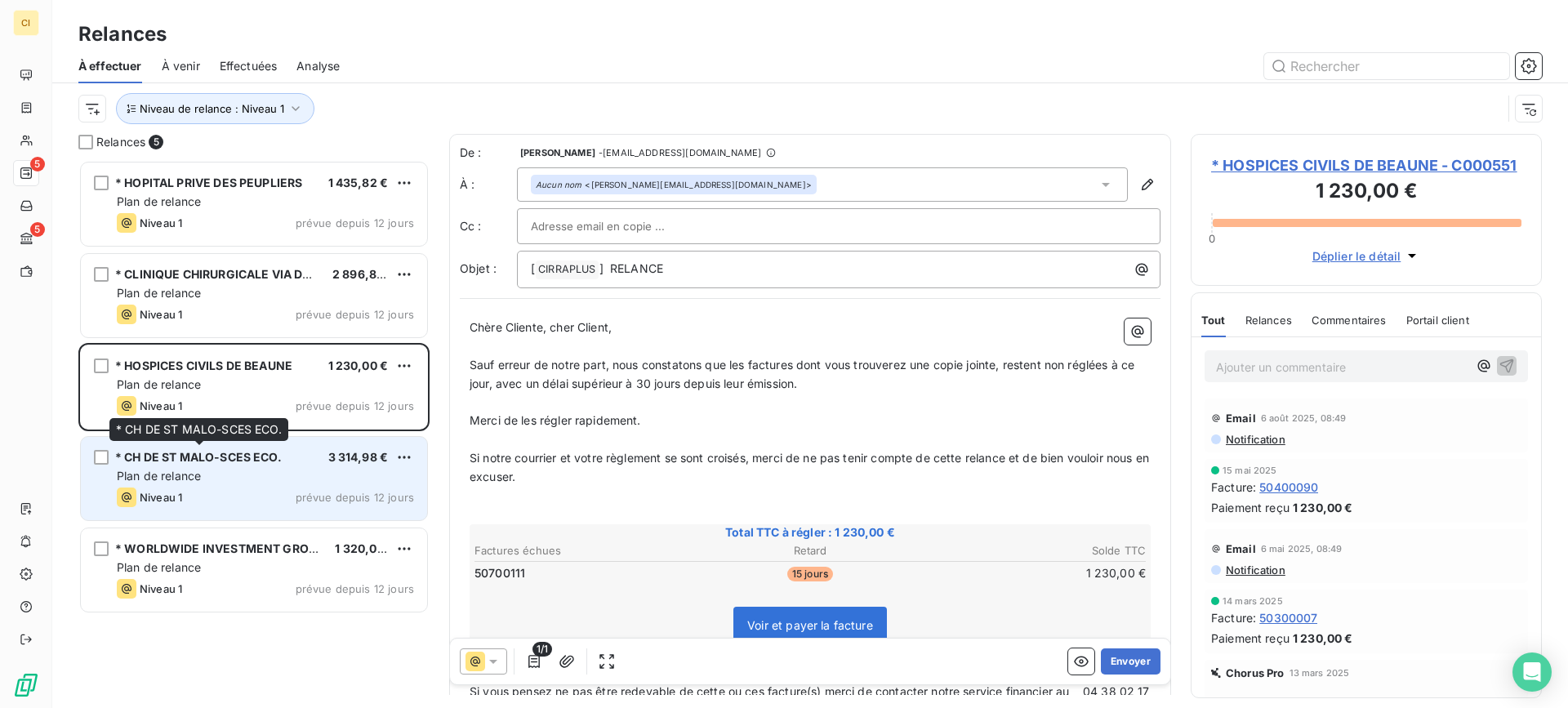
click at [245, 463] on span "* CH DE ST MALO-SCES ECO." at bounding box center [198, 457] width 167 height 14
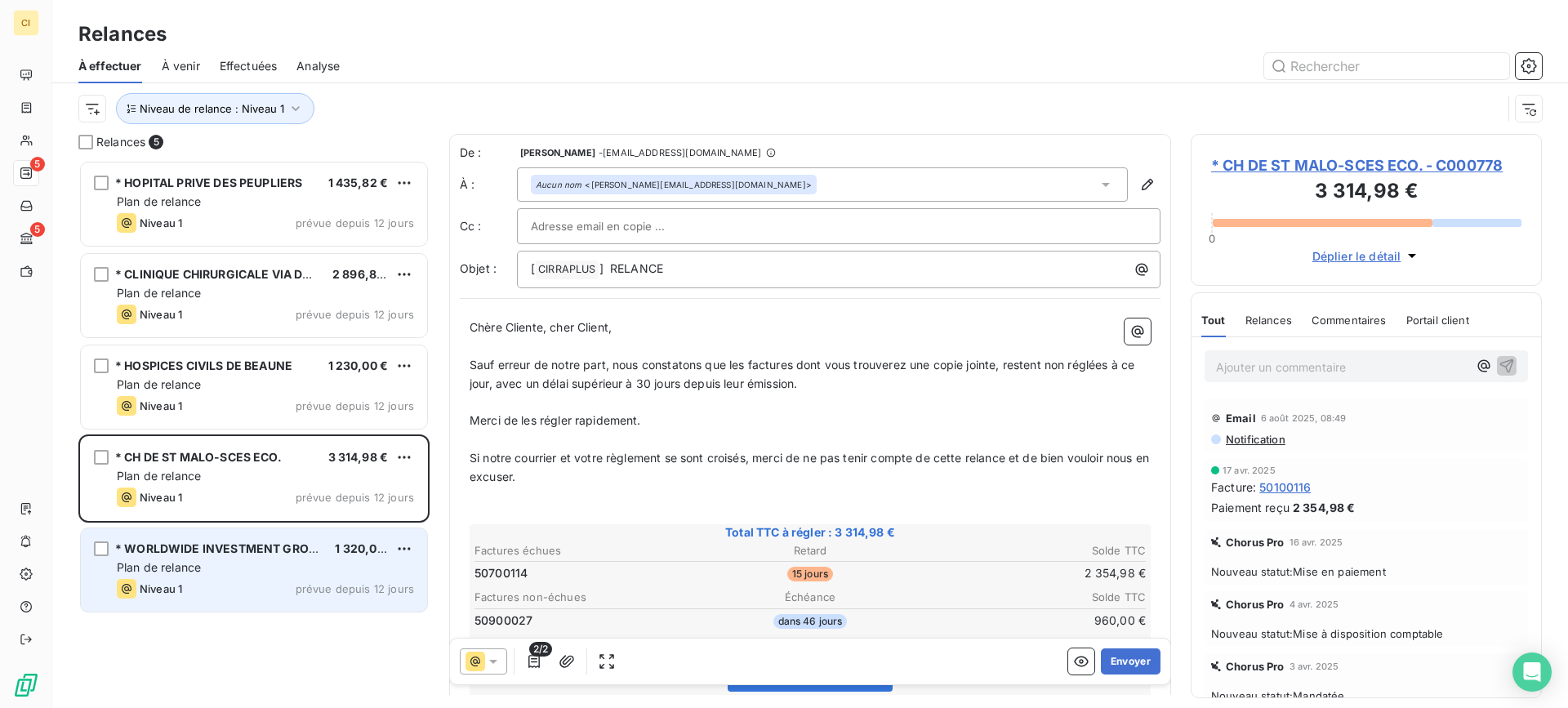
click at [234, 563] on div "Plan de relance" at bounding box center [266, 568] width 297 height 16
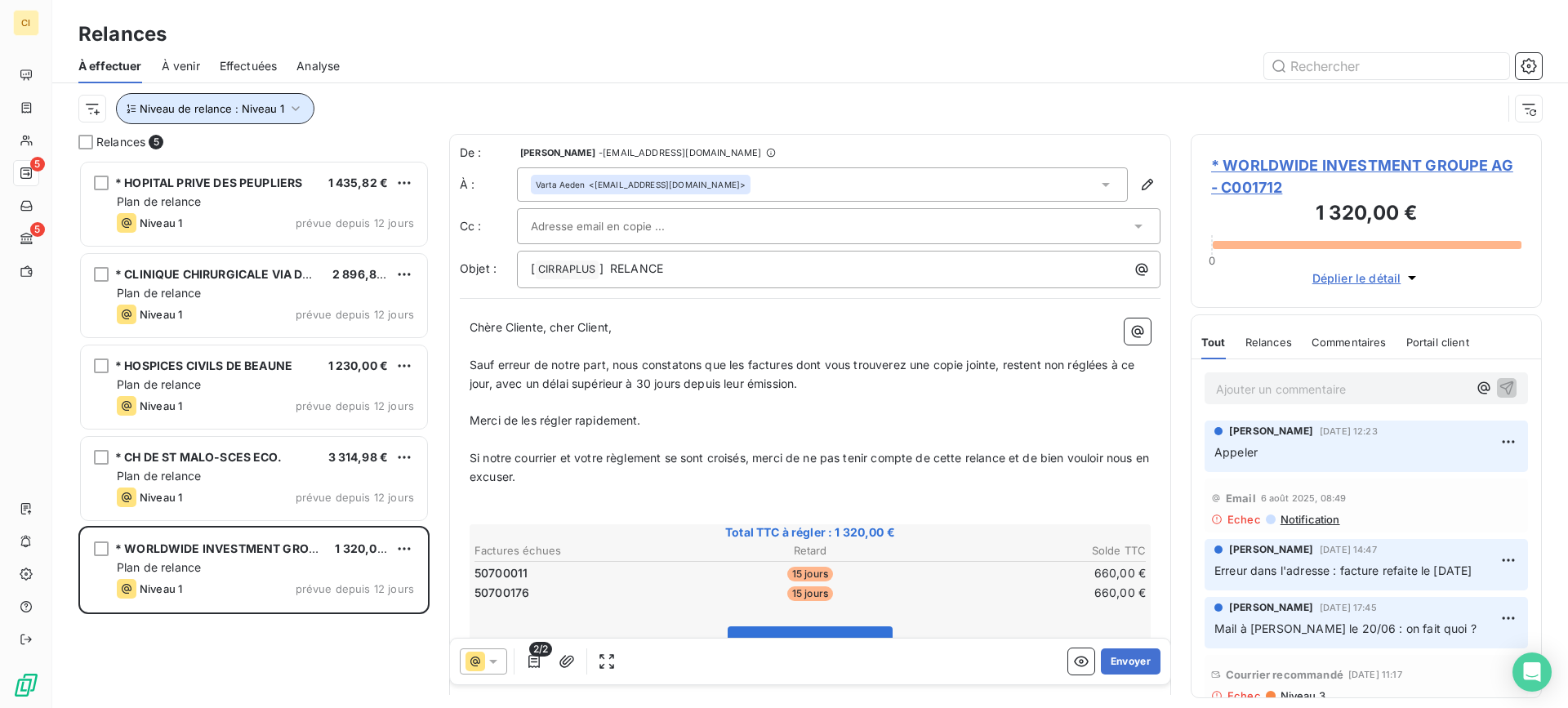
click at [296, 115] on icon "button" at bounding box center [295, 109] width 16 height 16
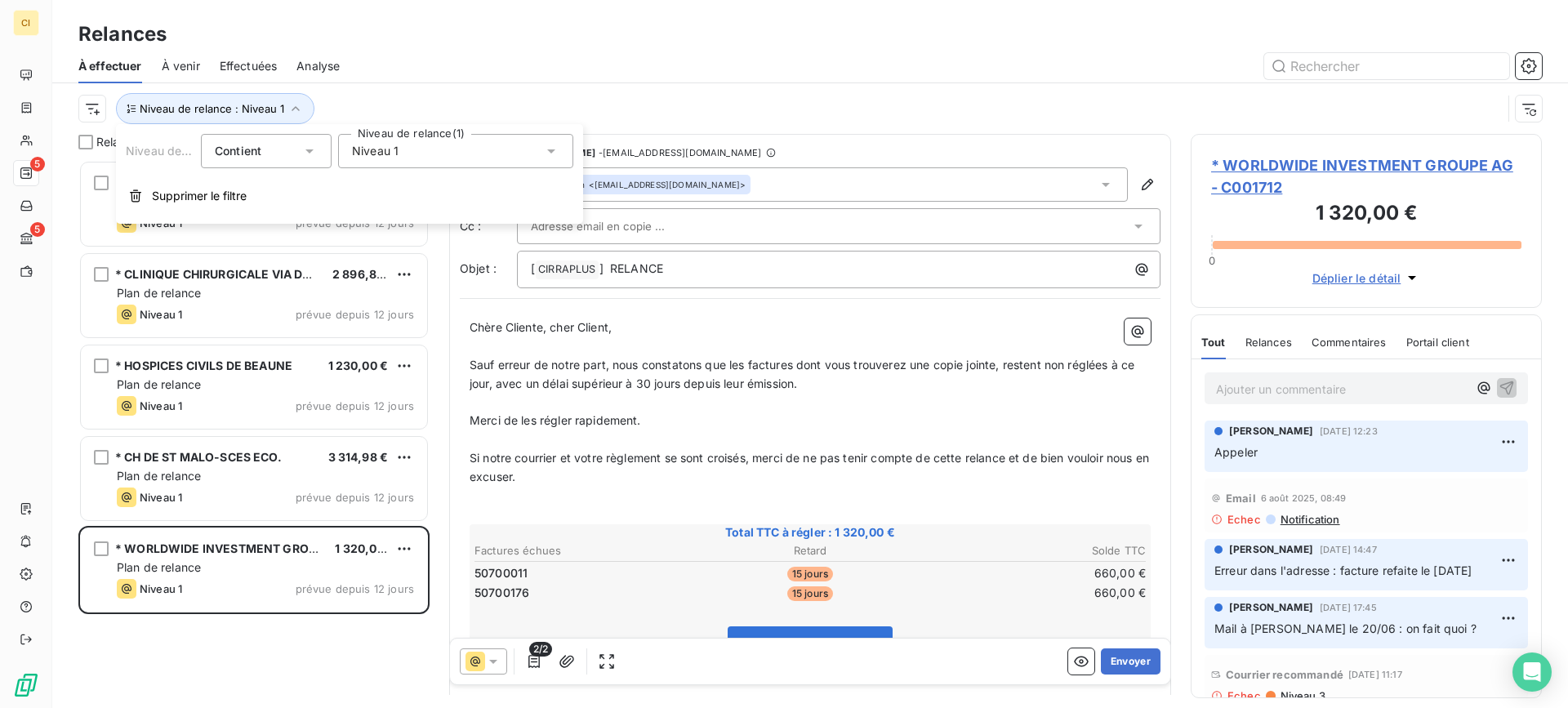
click at [550, 150] on icon at bounding box center [551, 151] width 9 height 4
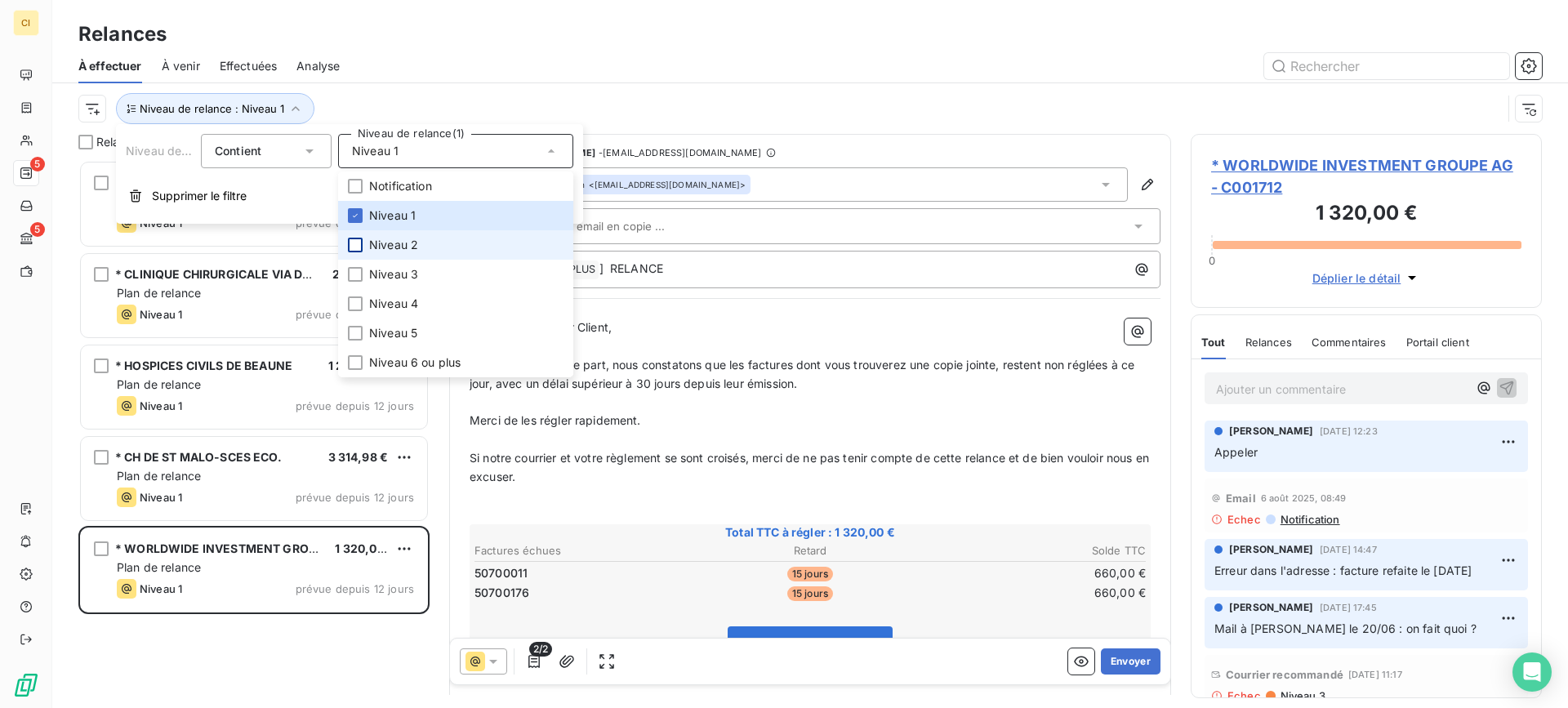
click at [353, 243] on div at bounding box center [355, 245] width 15 height 15
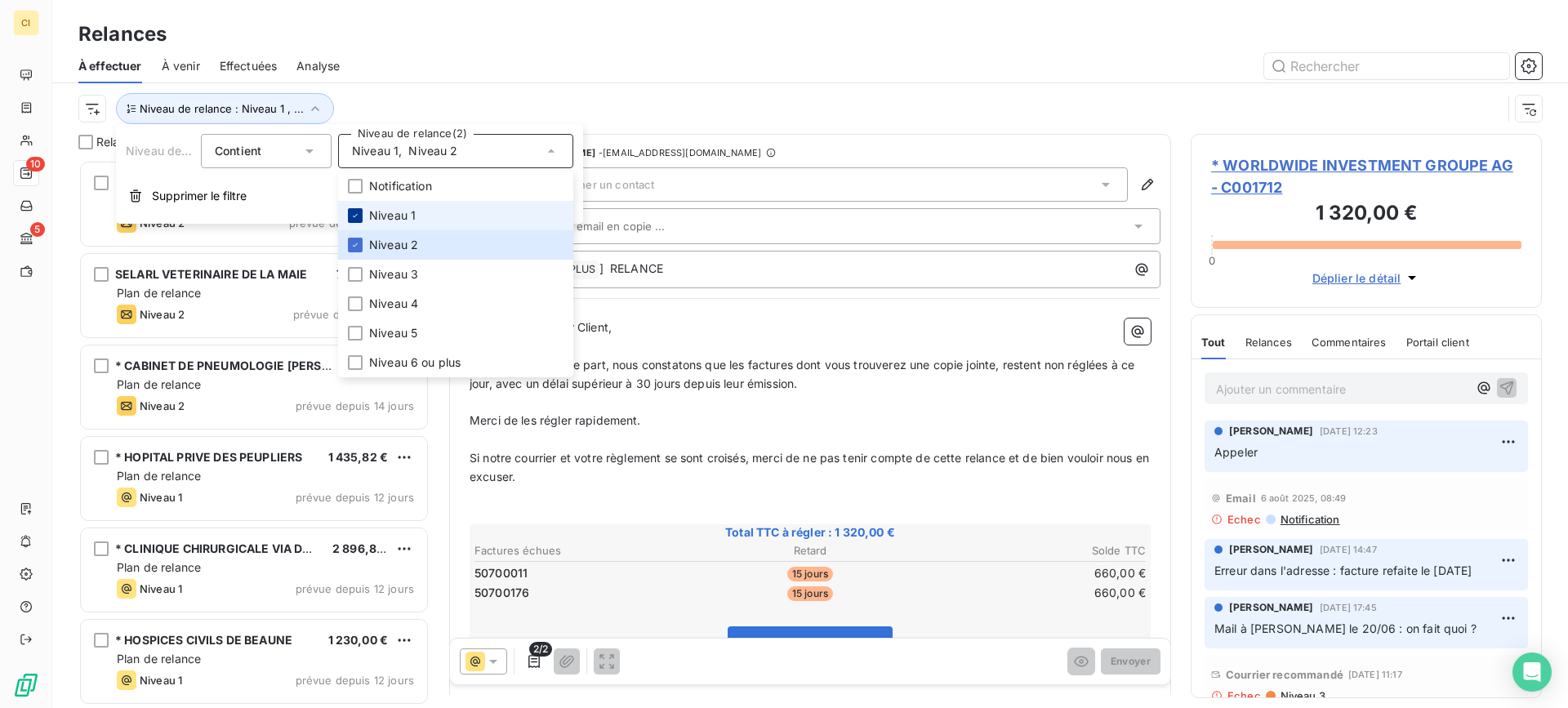
scroll to position [536, 339]
click at [355, 215] on icon at bounding box center [355, 215] width 5 height 3
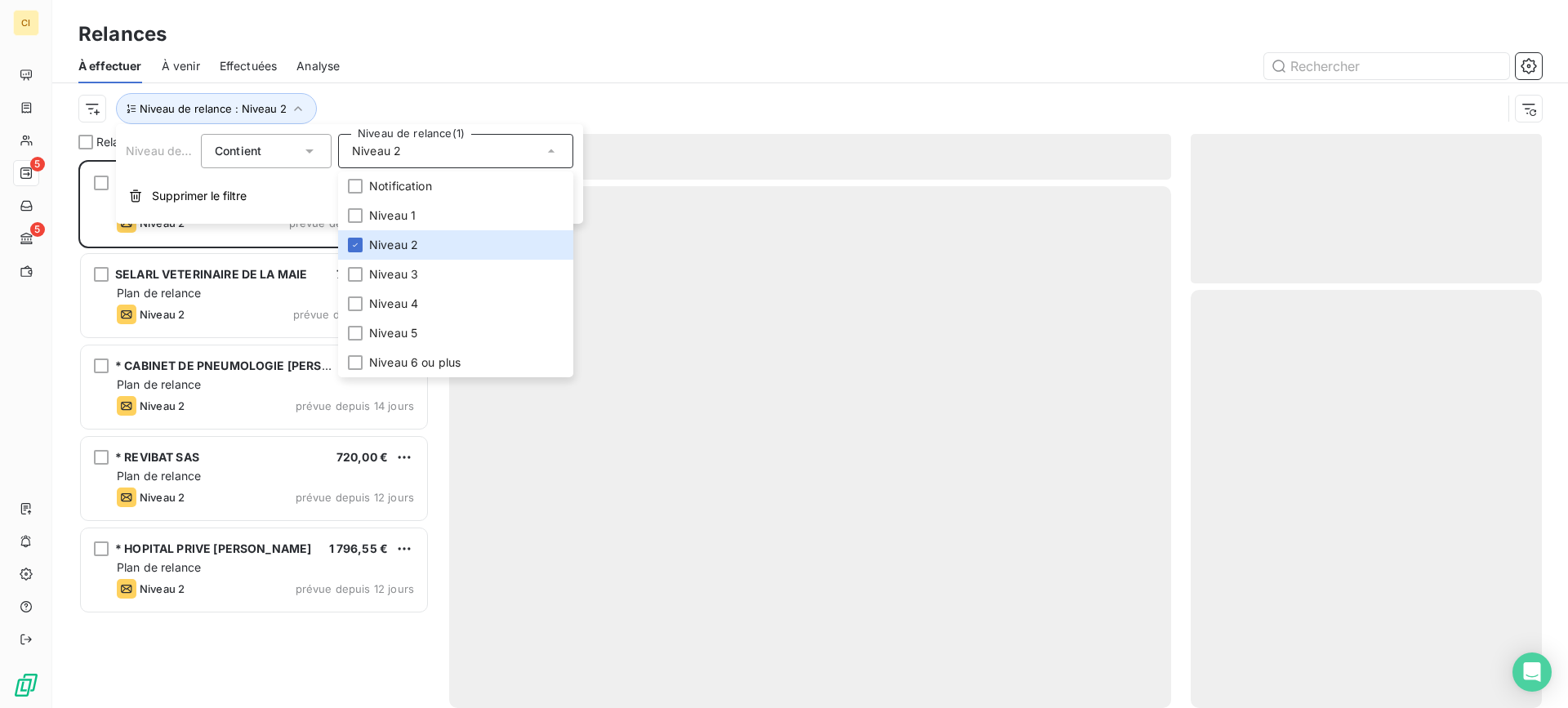
scroll to position [536, 339]
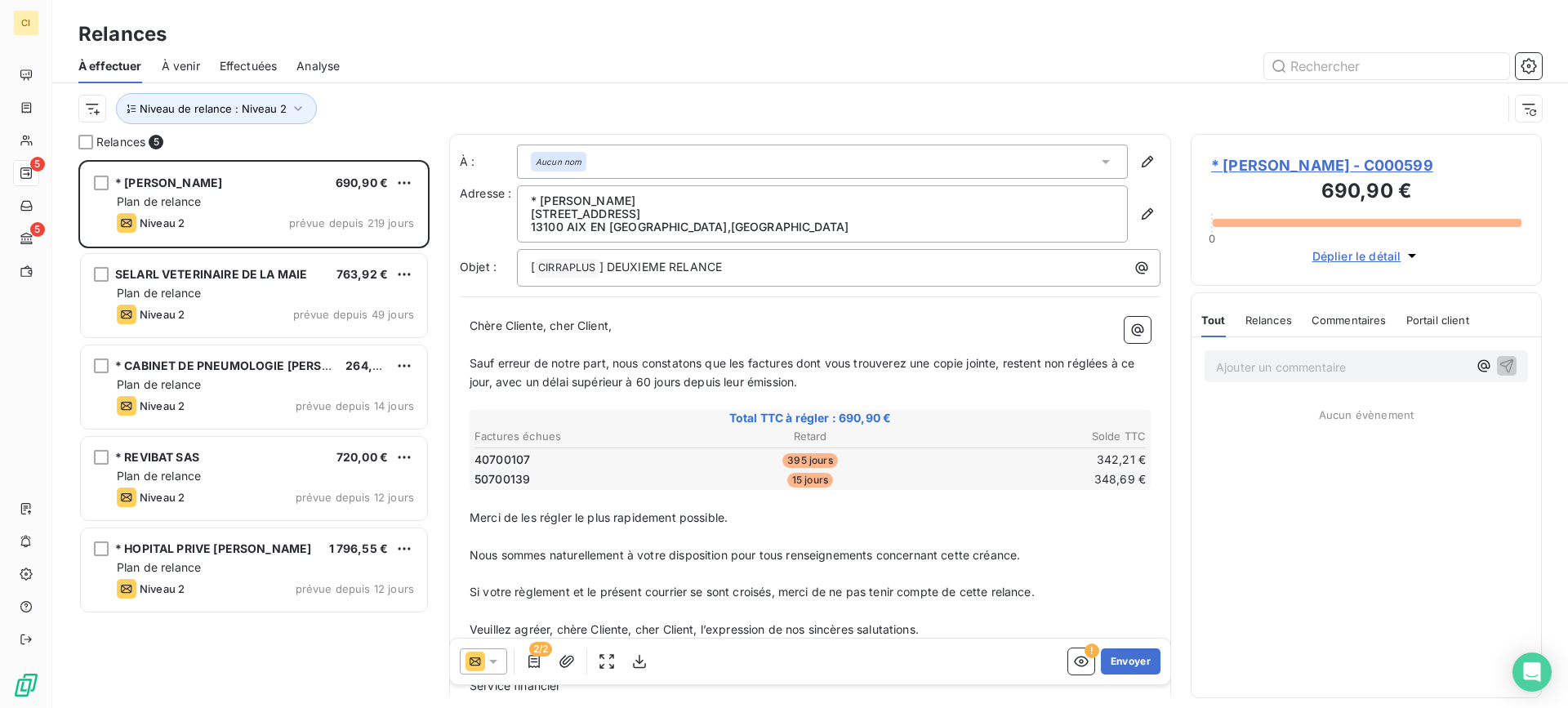
click at [431, 50] on div "À effectuer À venir Effectuées Analyse" at bounding box center [810, 66] width 1516 height 34
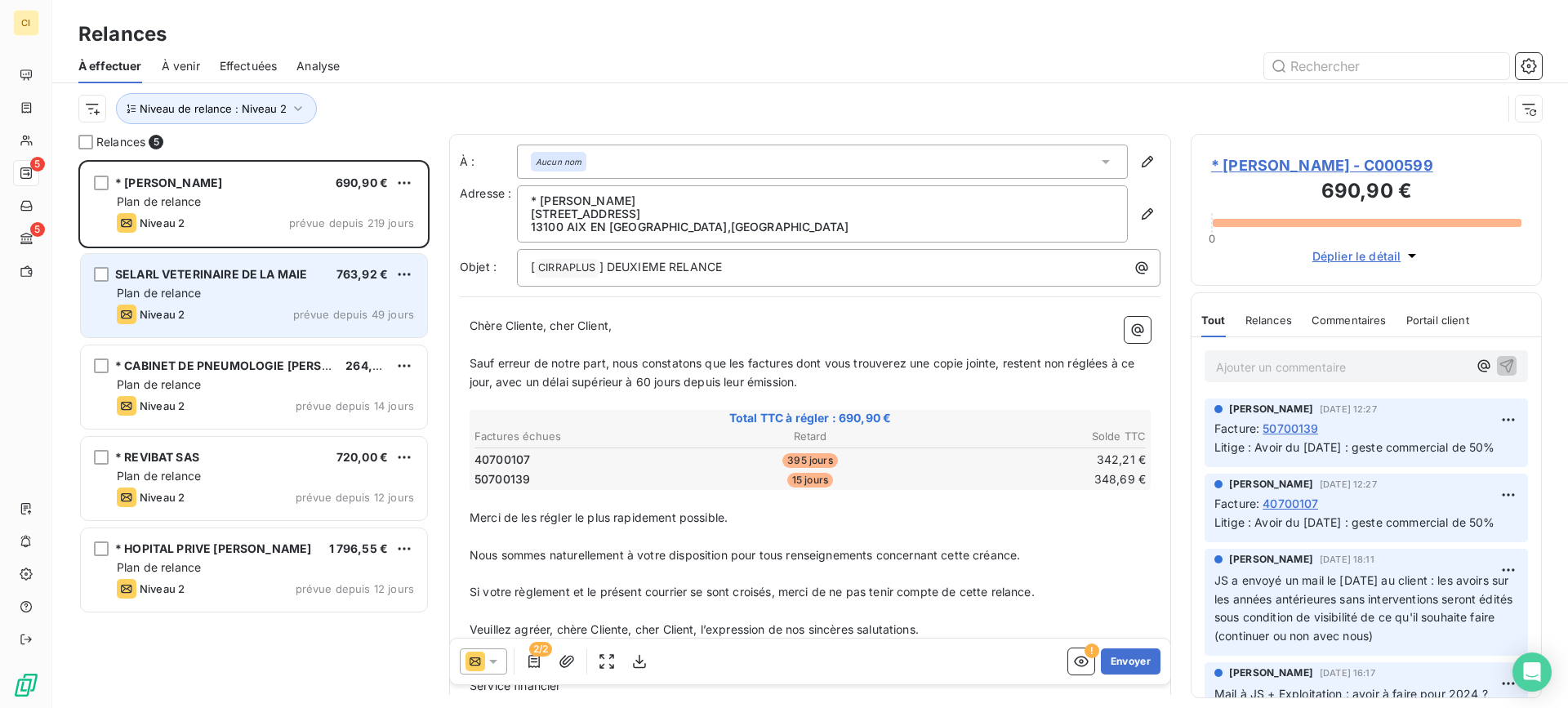
click at [216, 297] on div "Plan de relance" at bounding box center [266, 292] width 297 height 16
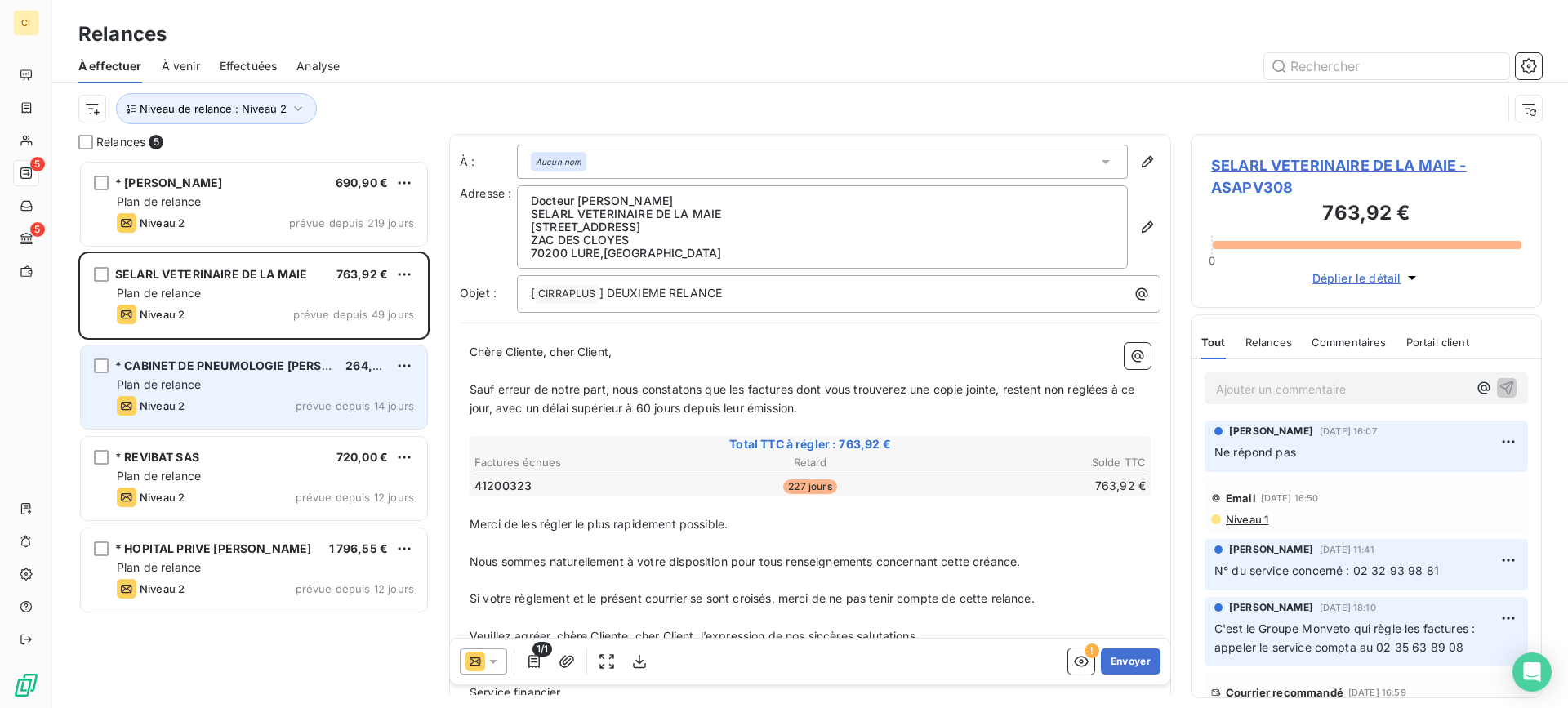
click at [217, 383] on div "Plan de relance" at bounding box center [266, 385] width 297 height 16
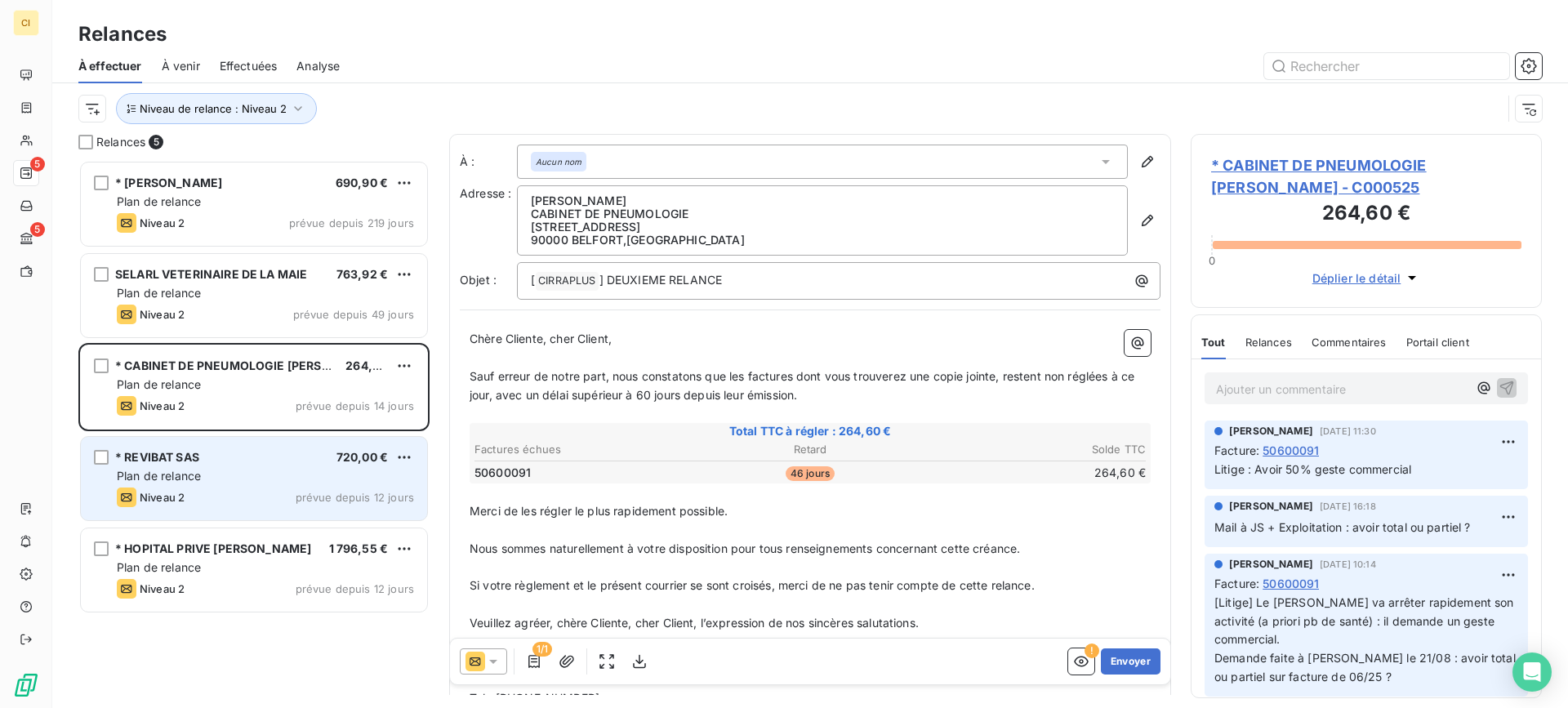
click at [204, 455] on div "* REVIBAT SAS 720,00 €" at bounding box center [266, 457] width 297 height 15
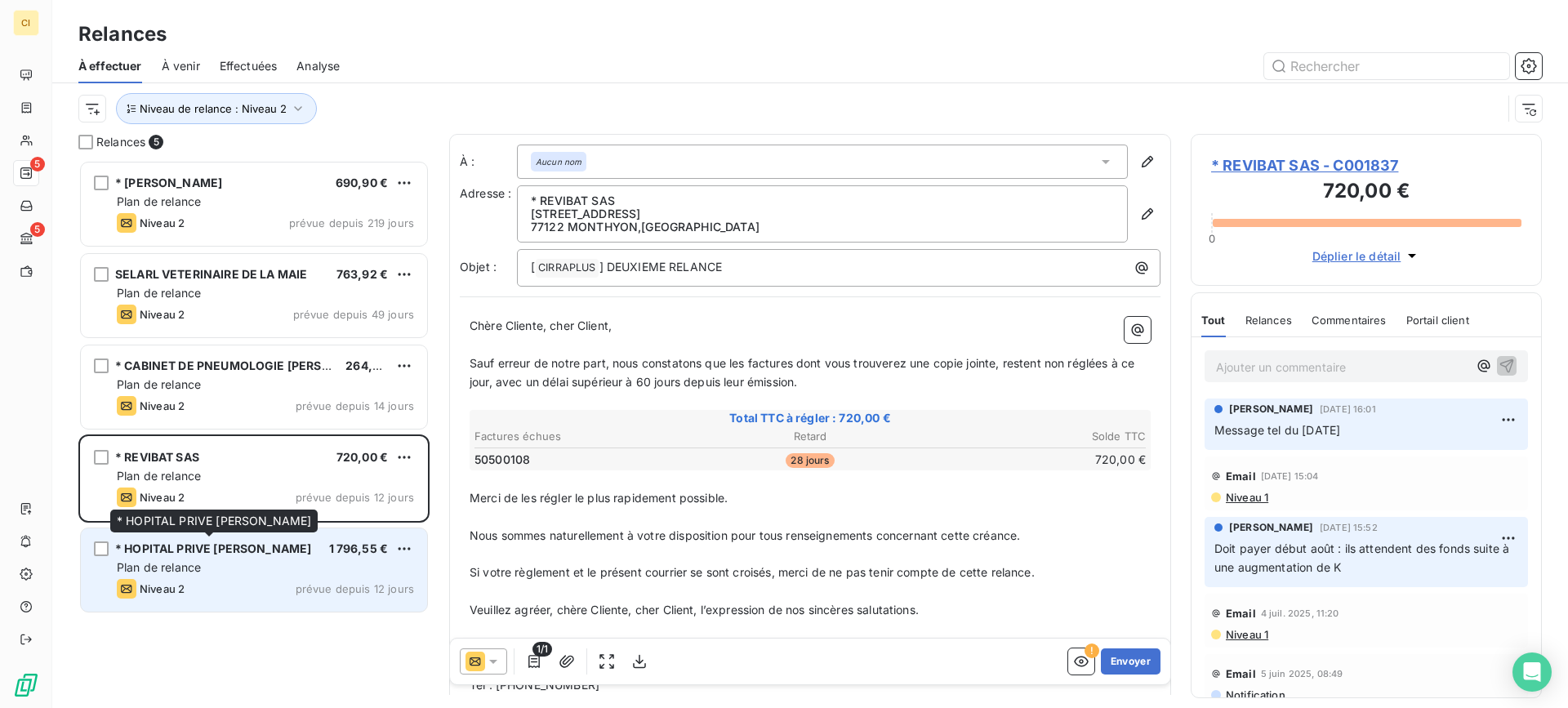
click at [194, 553] on span "* HOPITAL PRIVE JEAN MERMOZ" at bounding box center [213, 549] width 196 height 14
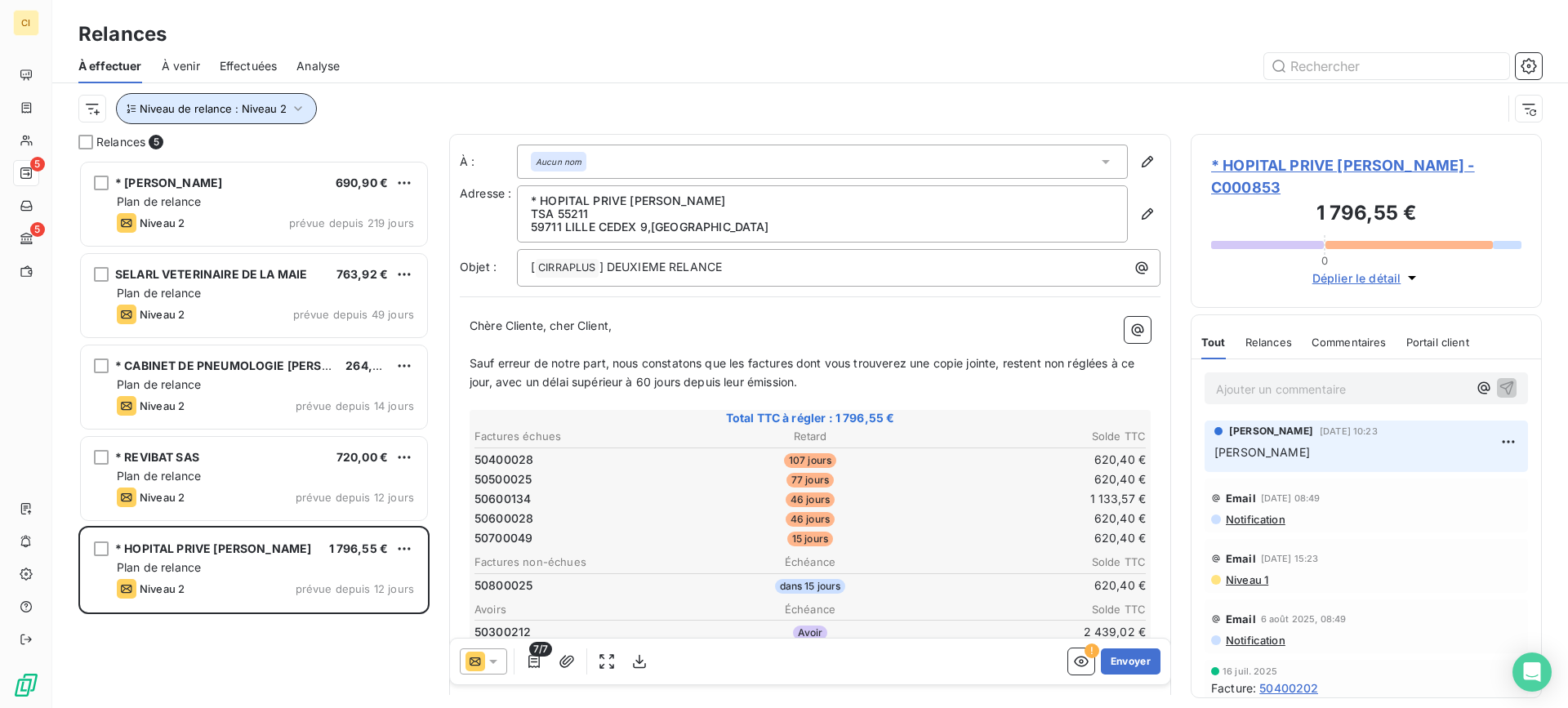
click at [298, 107] on icon "button" at bounding box center [298, 109] width 9 height 5
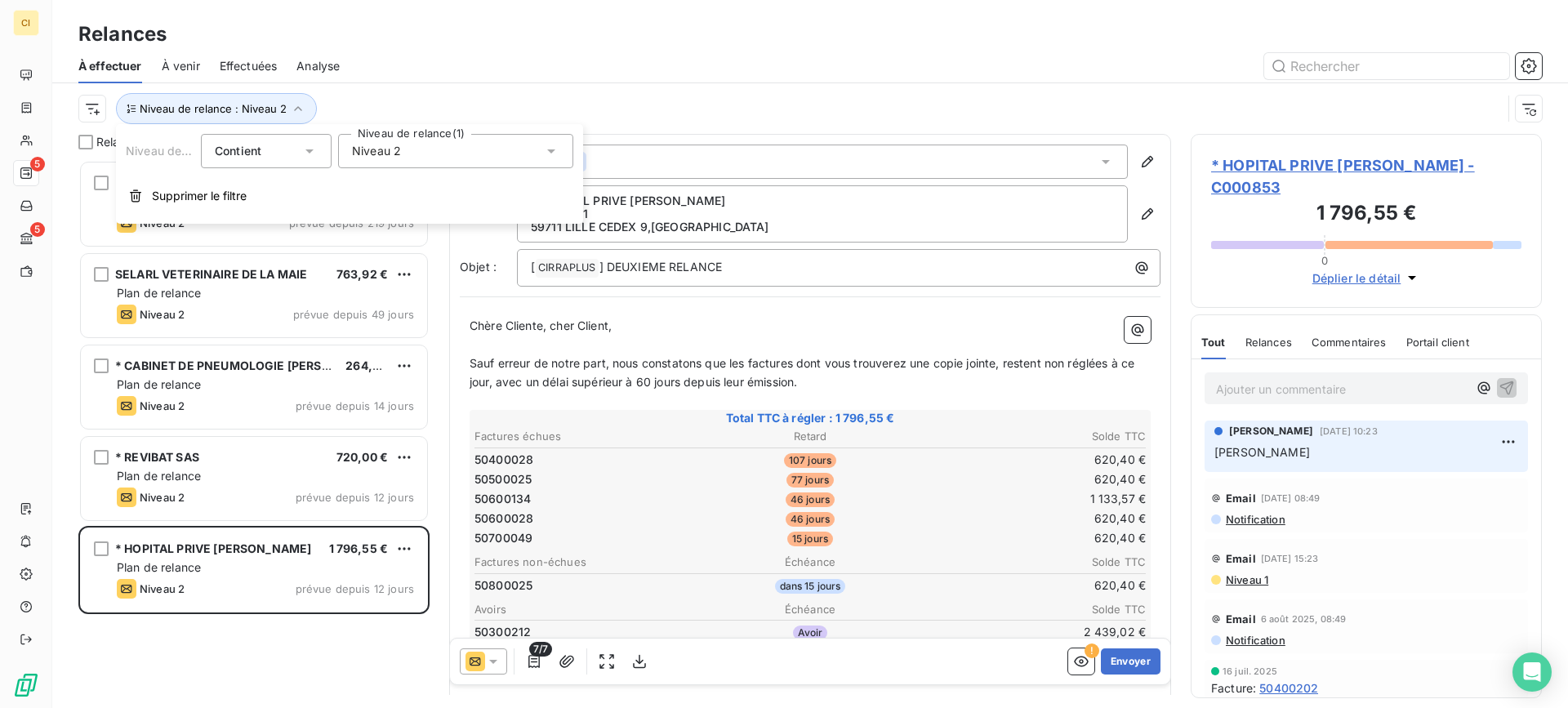
click at [556, 153] on icon at bounding box center [550, 150] width 16 height 16
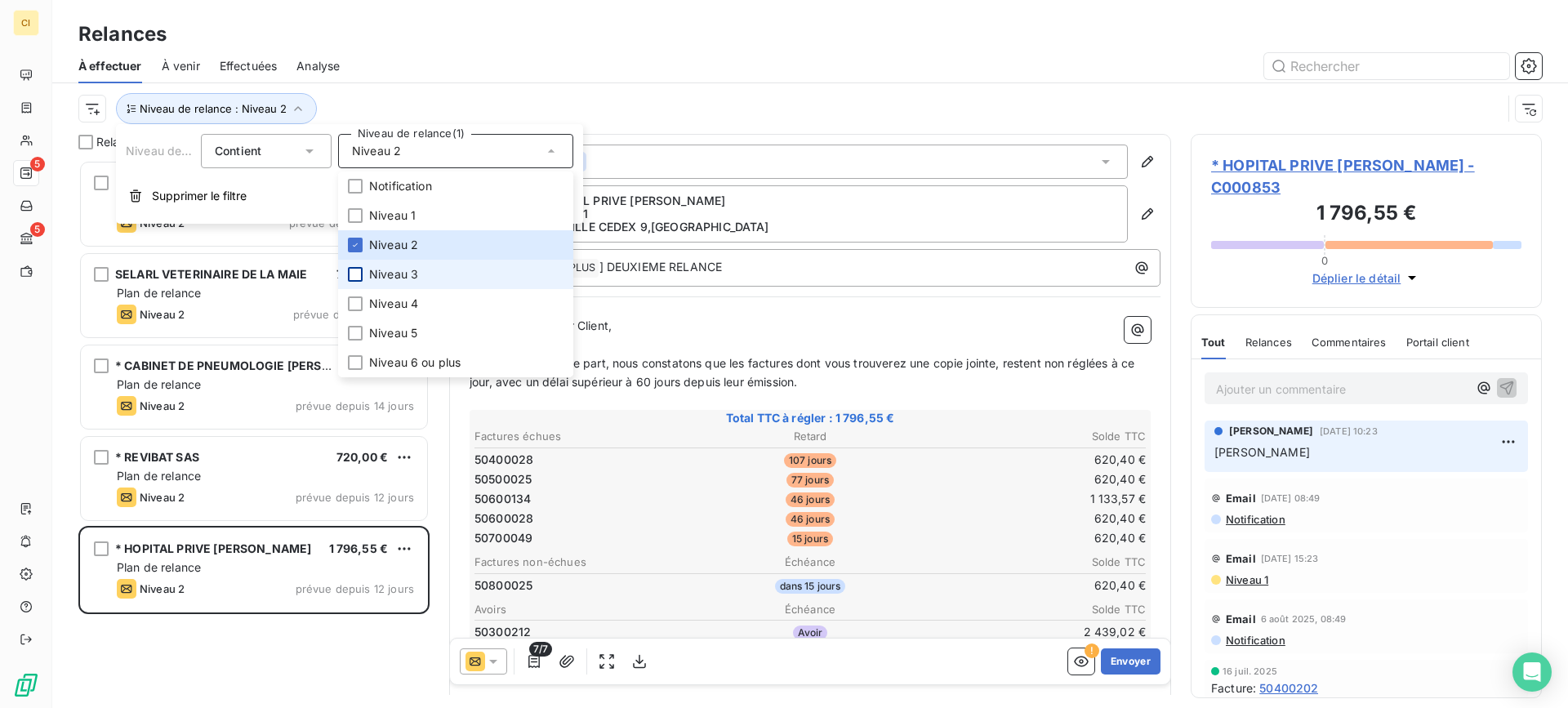
click at [354, 271] on div at bounding box center [355, 274] width 15 height 15
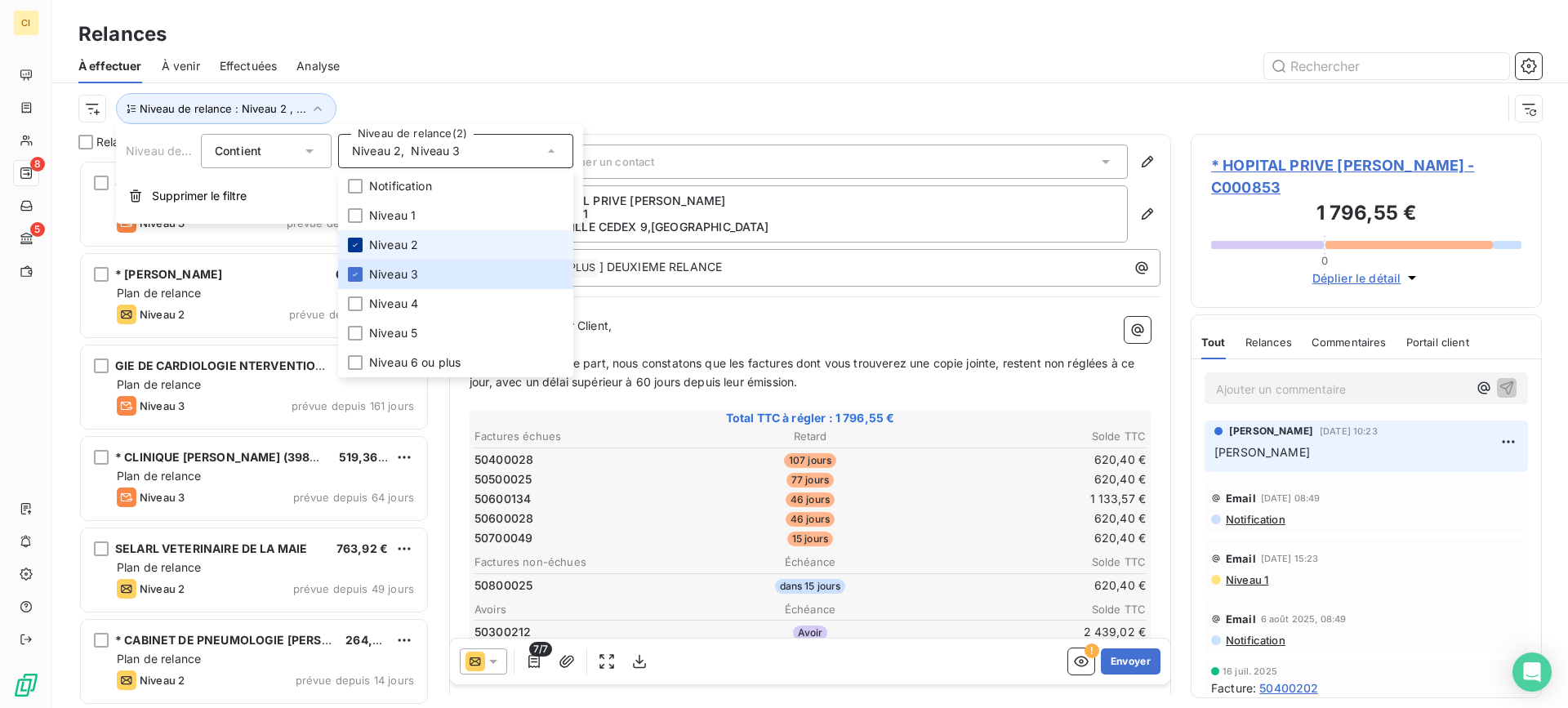
scroll to position [536, 339]
drag, startPoint x: 354, startPoint y: 241, endPoint x: 432, endPoint y: 145, distance: 123.7
click at [355, 241] on icon at bounding box center [355, 245] width 9 height 9
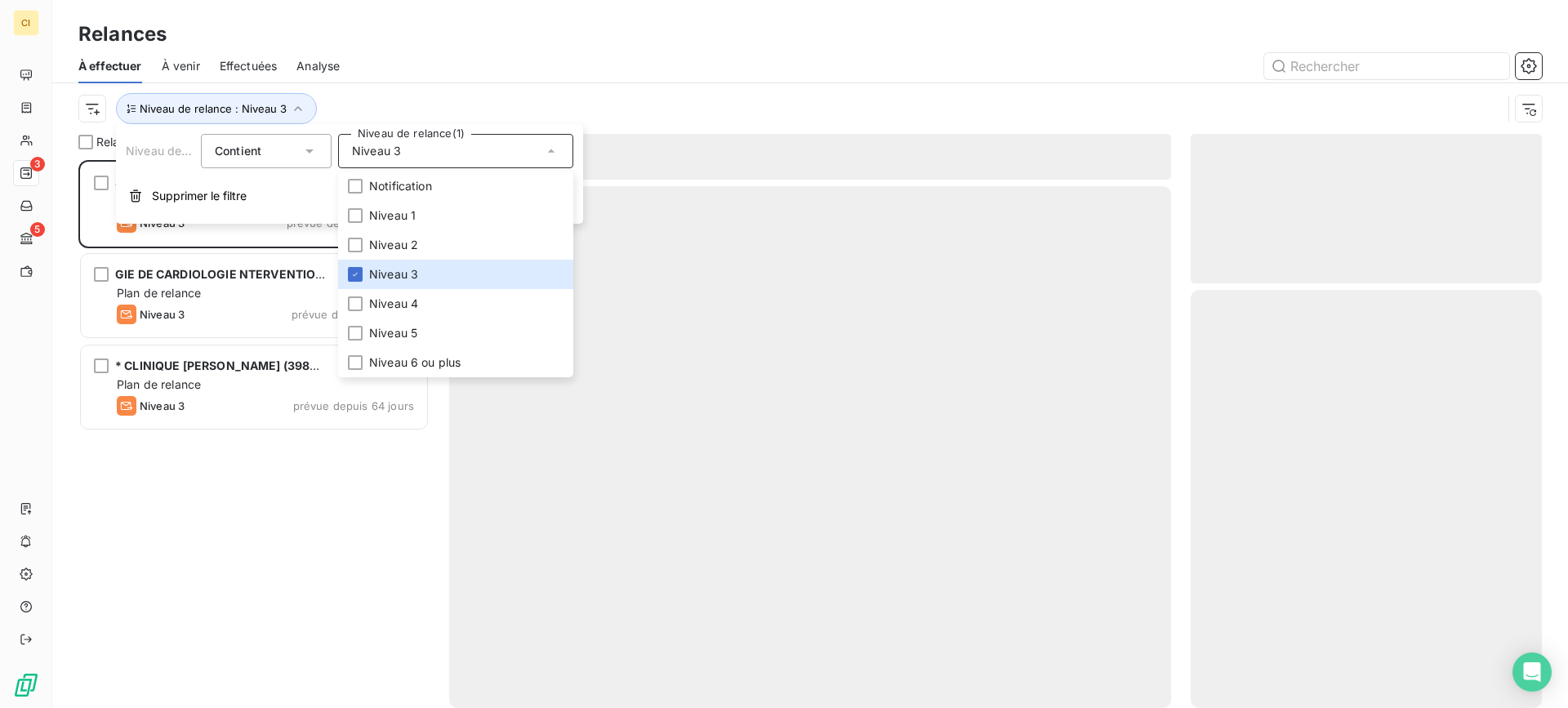
scroll to position [536, 339]
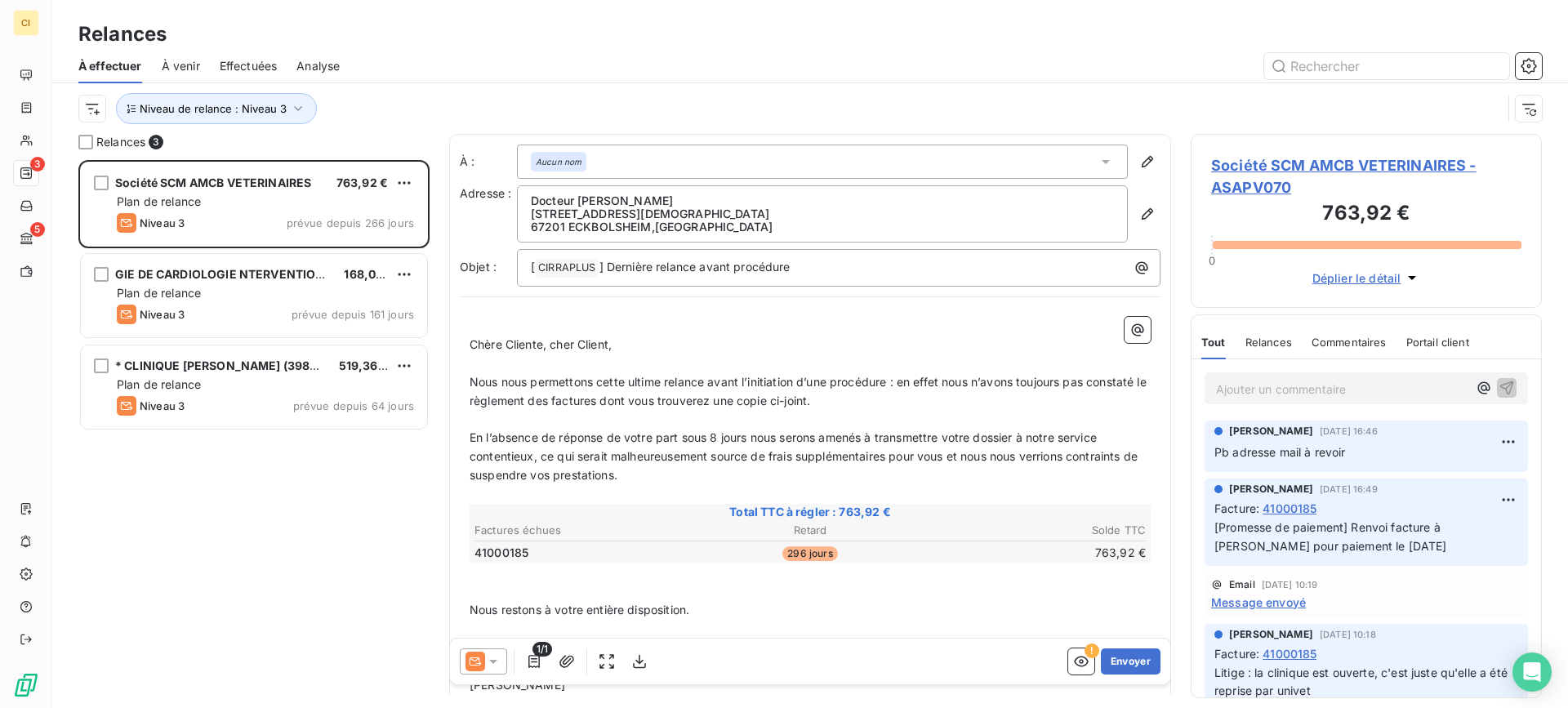
click at [500, 61] on div at bounding box center [950, 66] width 1183 height 27
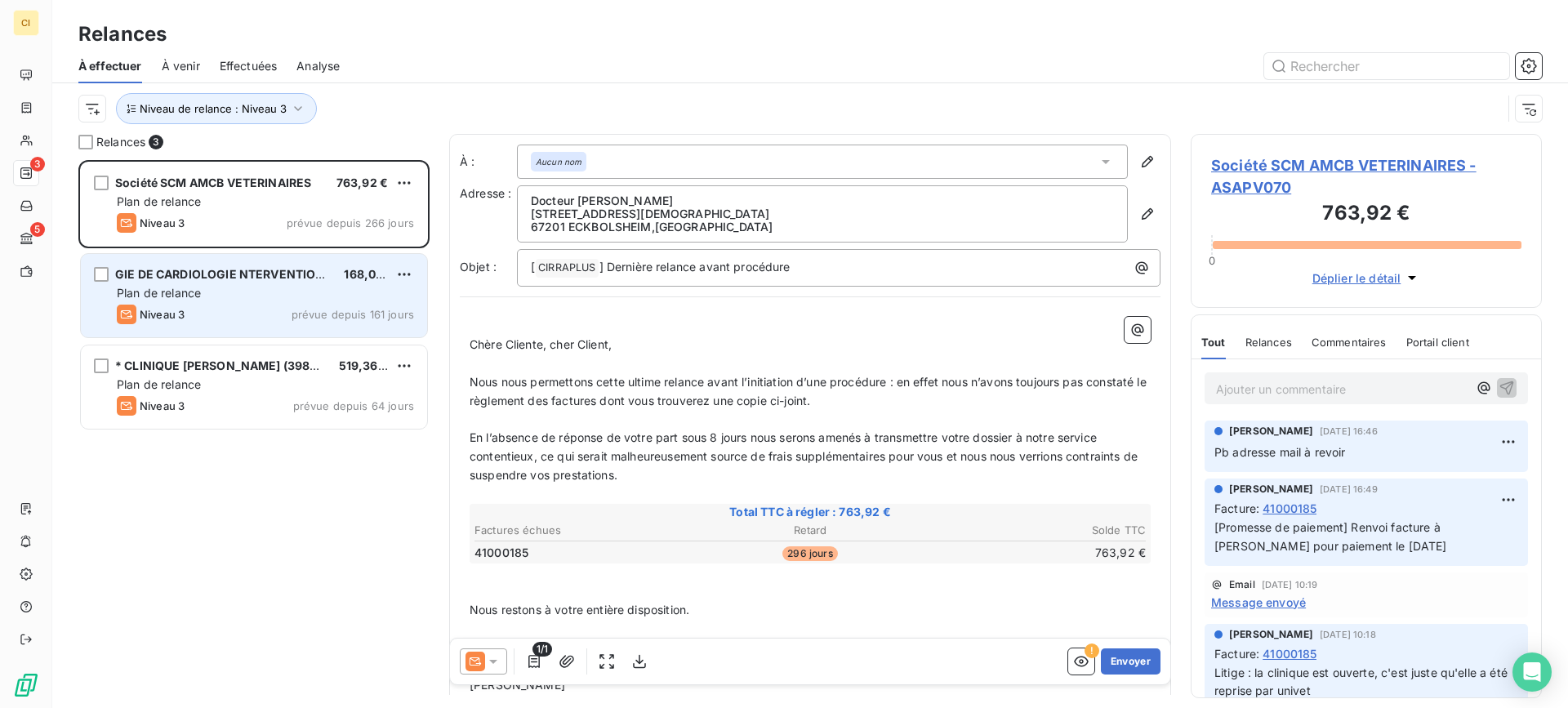
click at [191, 288] on span "Plan de relance" at bounding box center [159, 292] width 84 height 14
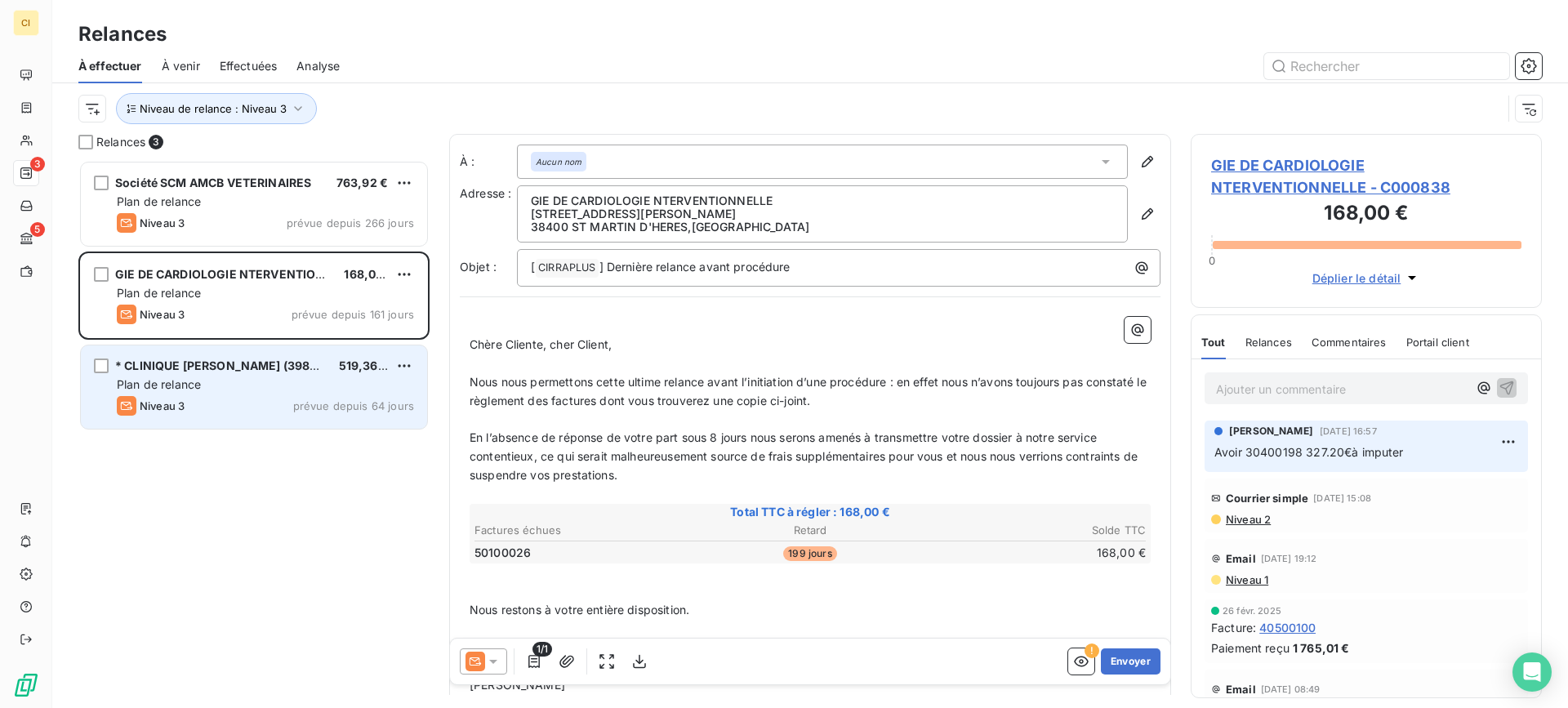
click at [184, 381] on span "Plan de relance" at bounding box center [159, 384] width 84 height 14
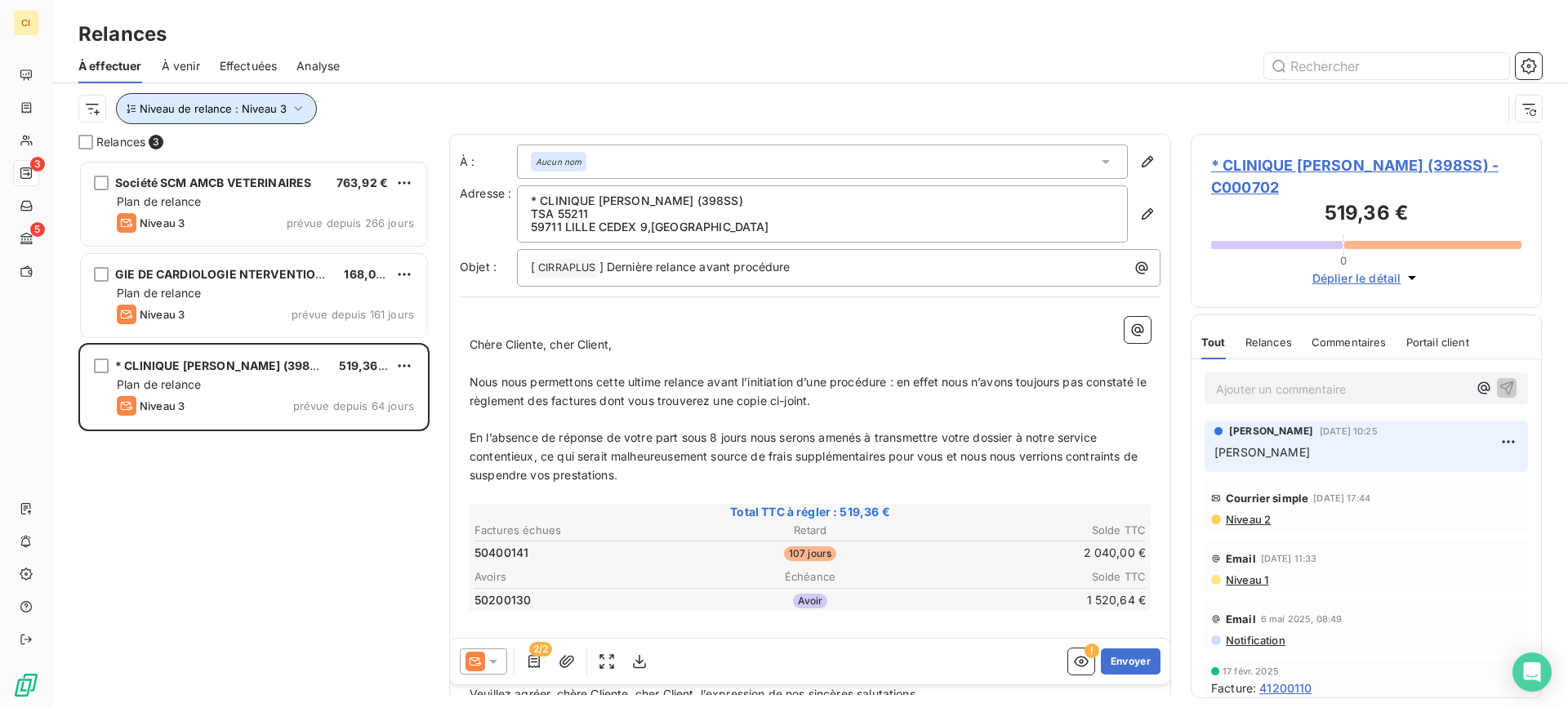
click at [294, 104] on icon "button" at bounding box center [297, 109] width 16 height 16
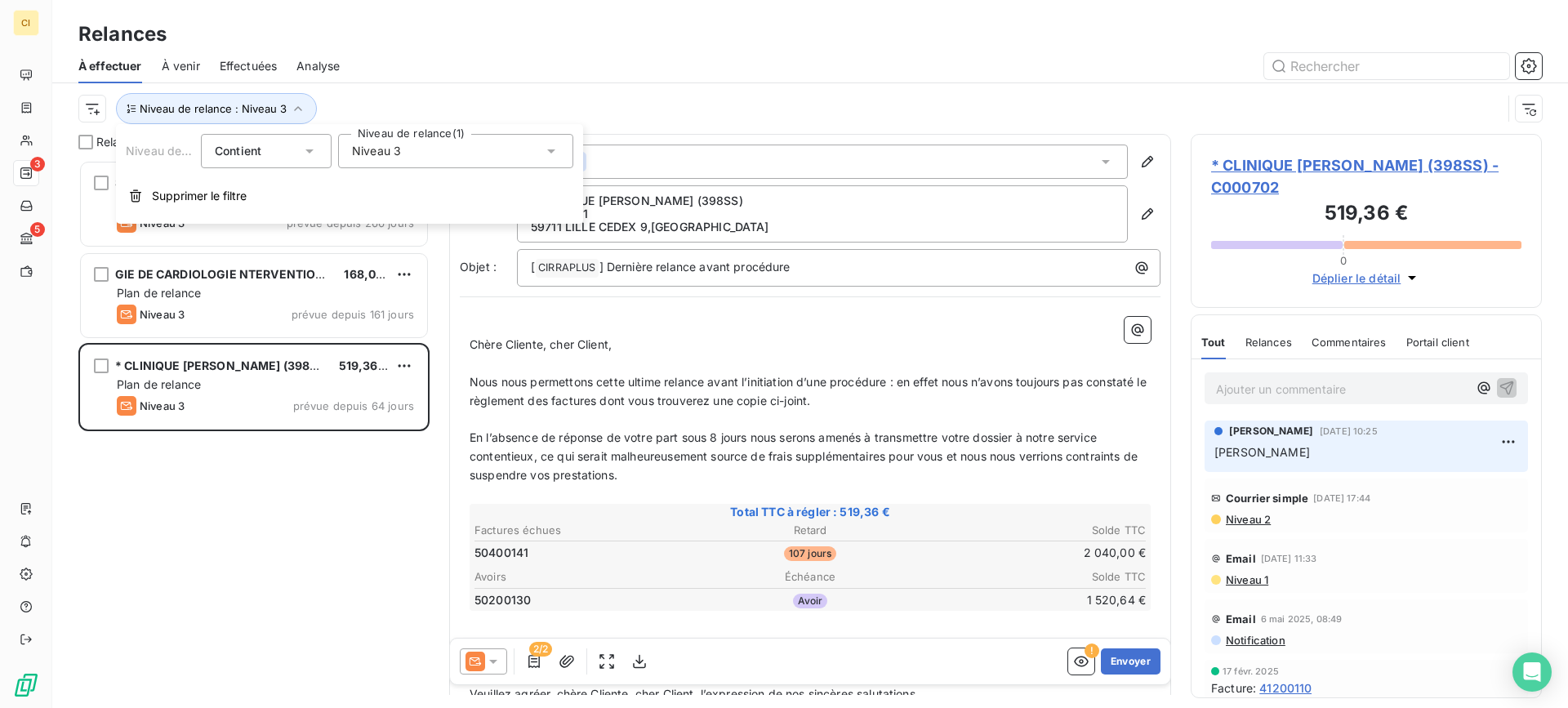
click at [550, 149] on icon at bounding box center [550, 150] width 16 height 16
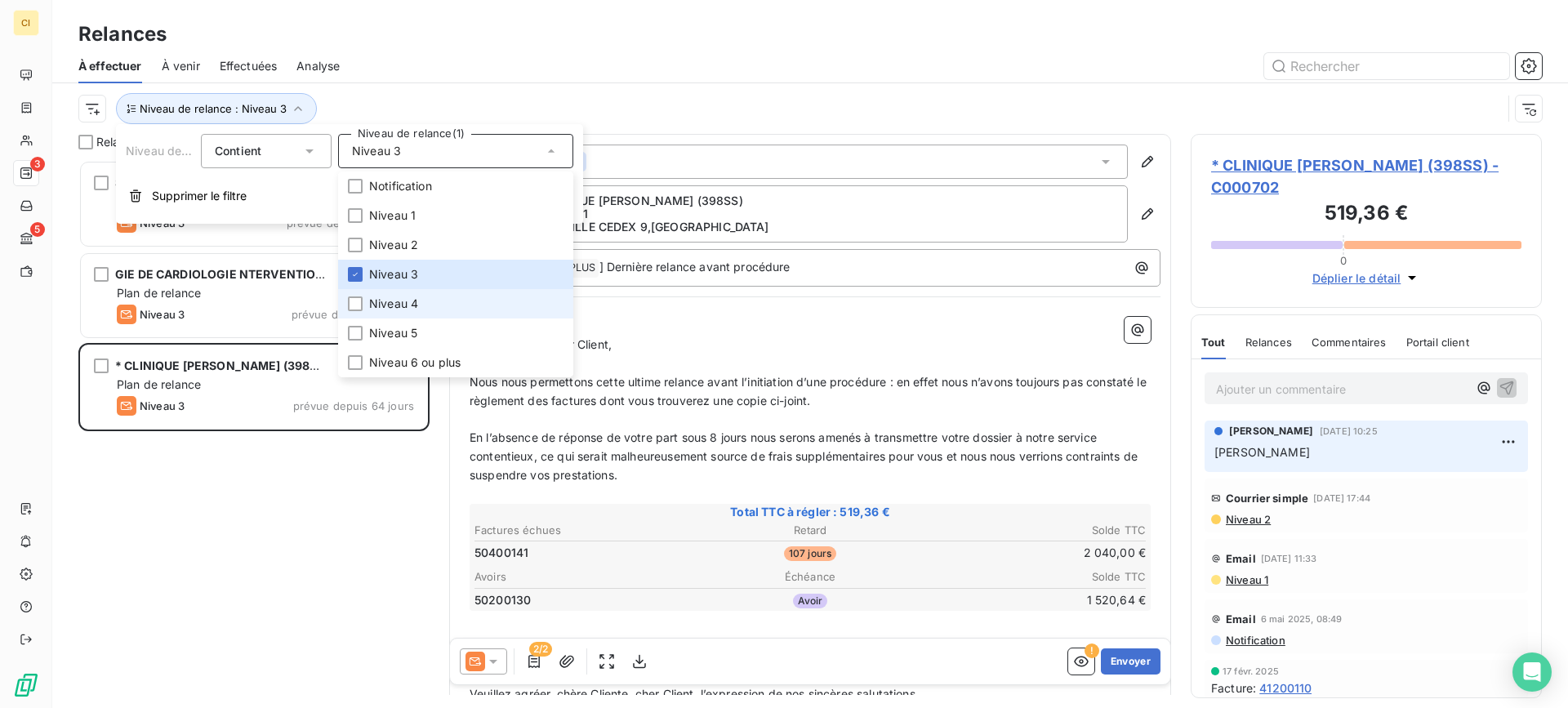
click at [359, 296] on li "Niveau 4" at bounding box center [455, 304] width 235 height 29
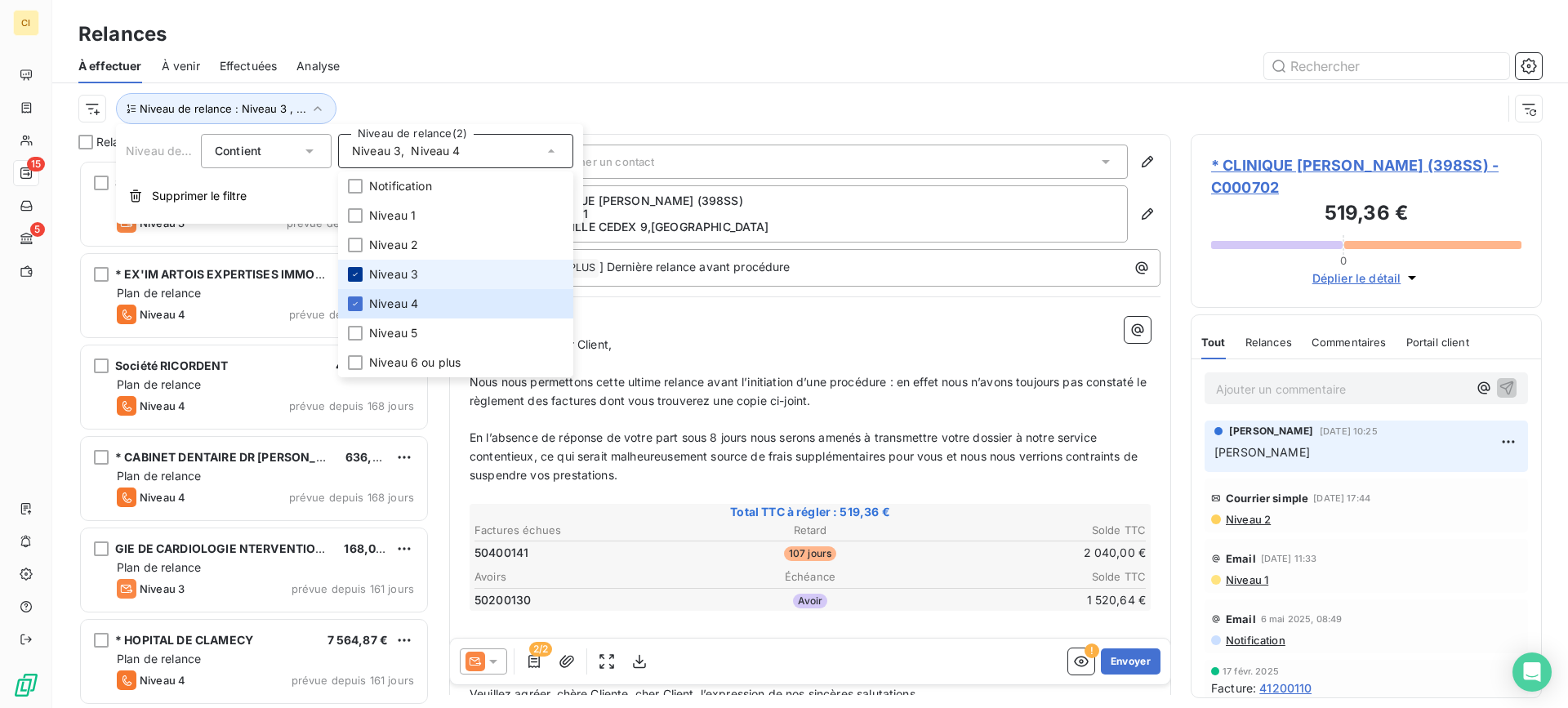
click at [358, 267] on div at bounding box center [355, 274] width 15 height 15
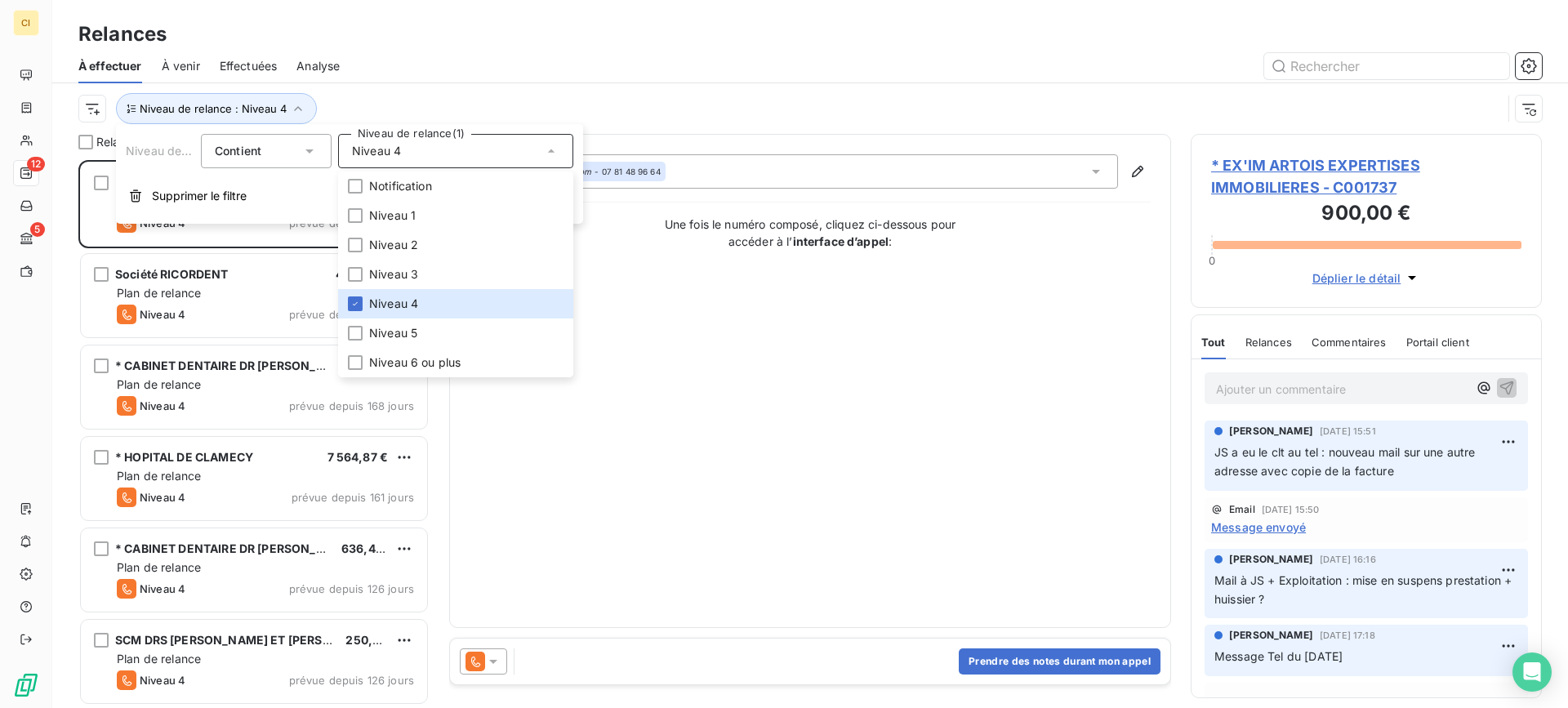
click at [461, 80] on div "À effectuer À venir Effectuées Analyse" at bounding box center [810, 66] width 1516 height 34
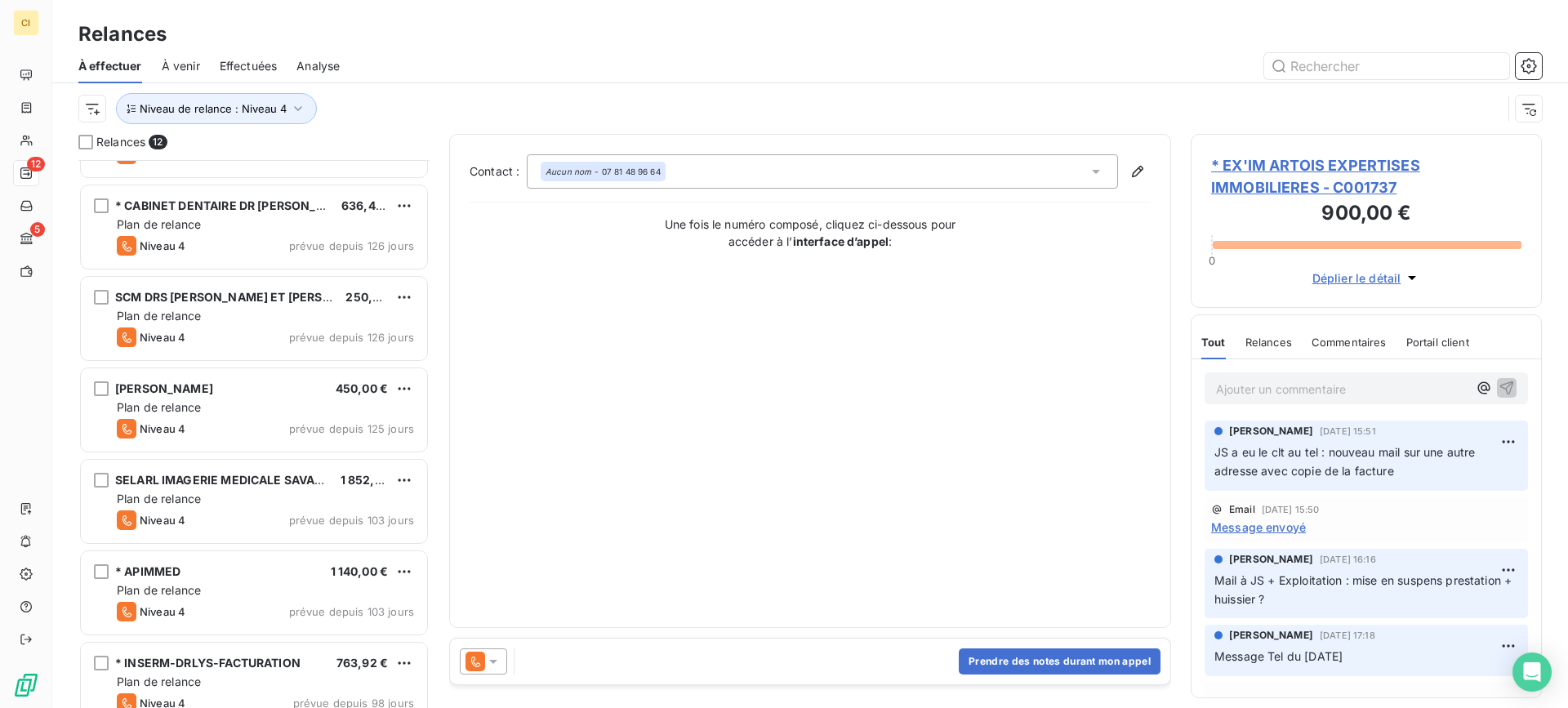
scroll to position [0, 0]
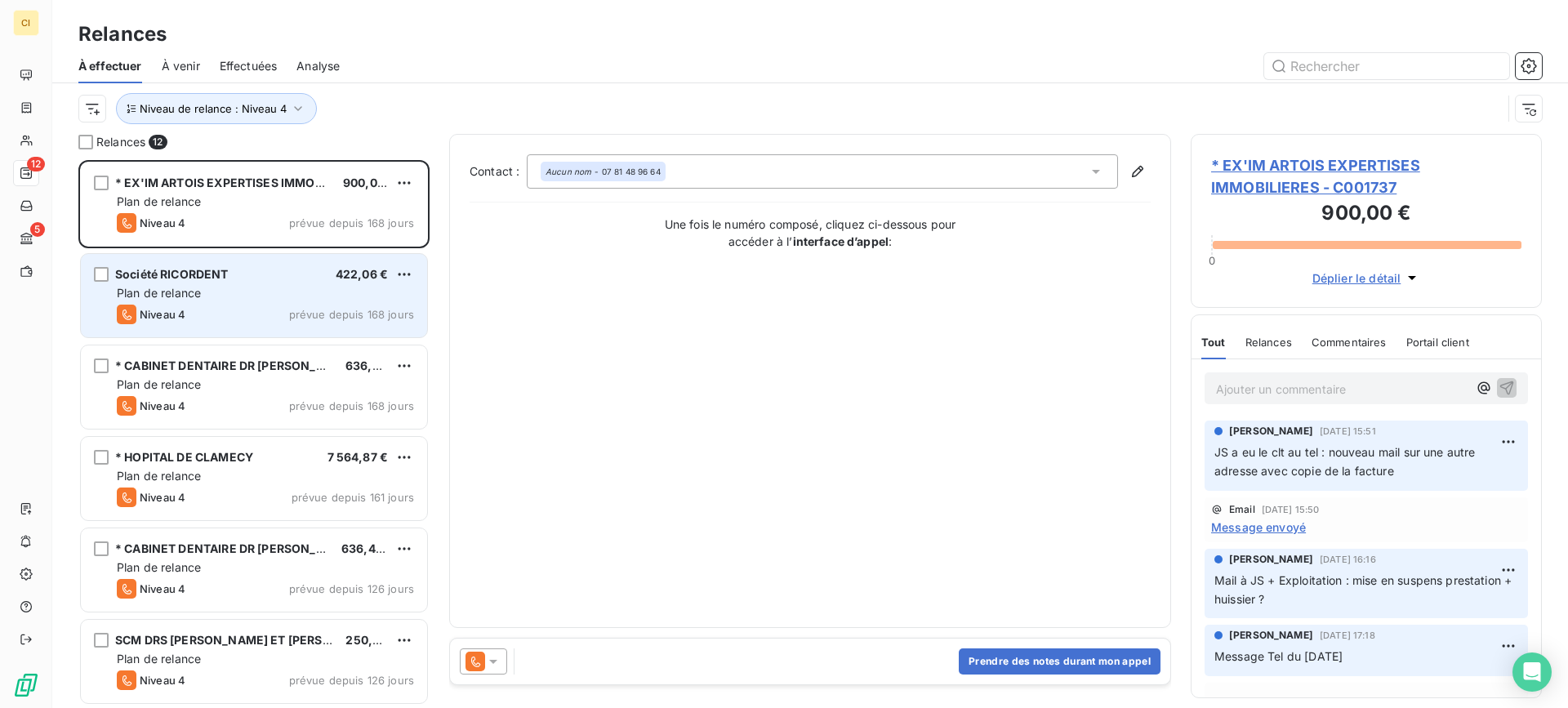
click at [226, 284] on div "Société RICORDENT 422,06 € Plan de relance Niveau 4 prévue depuis 168 jours" at bounding box center [254, 295] width 346 height 83
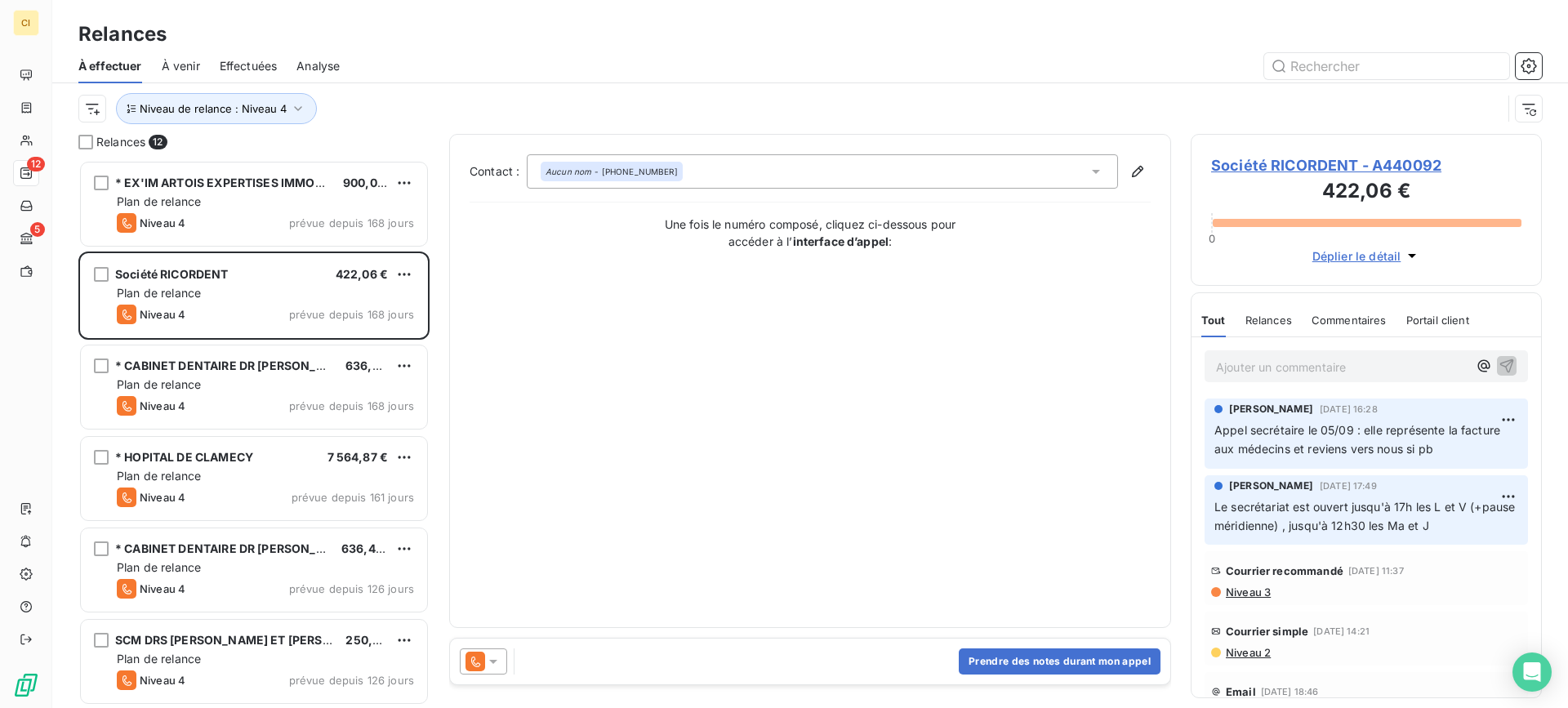
click at [197, 342] on div "Société RICORDENT 422,06 € Plan de relance Niveau 4 prévue depuis 168 jours" at bounding box center [254, 297] width 351 height 91
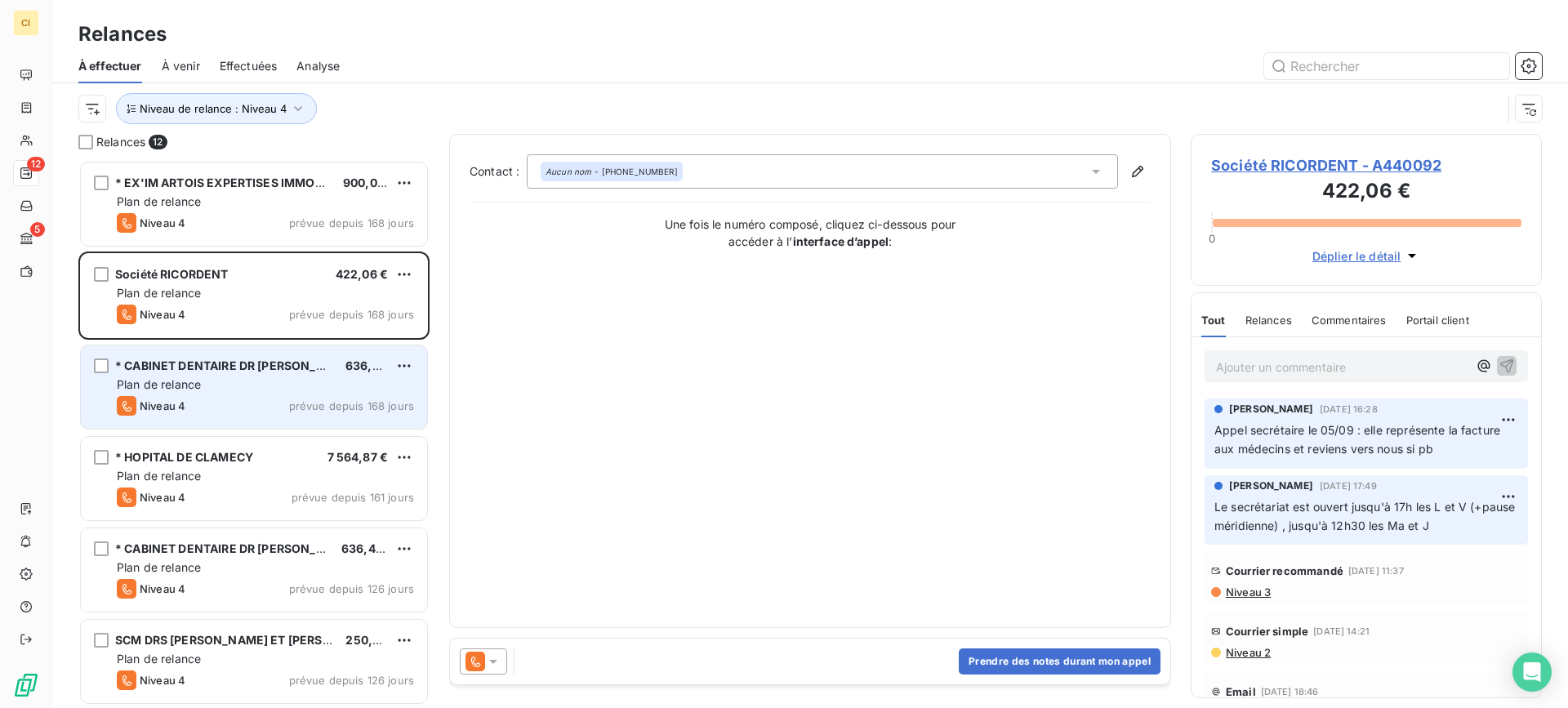
click at [191, 379] on span "Plan de relance" at bounding box center [159, 384] width 84 height 14
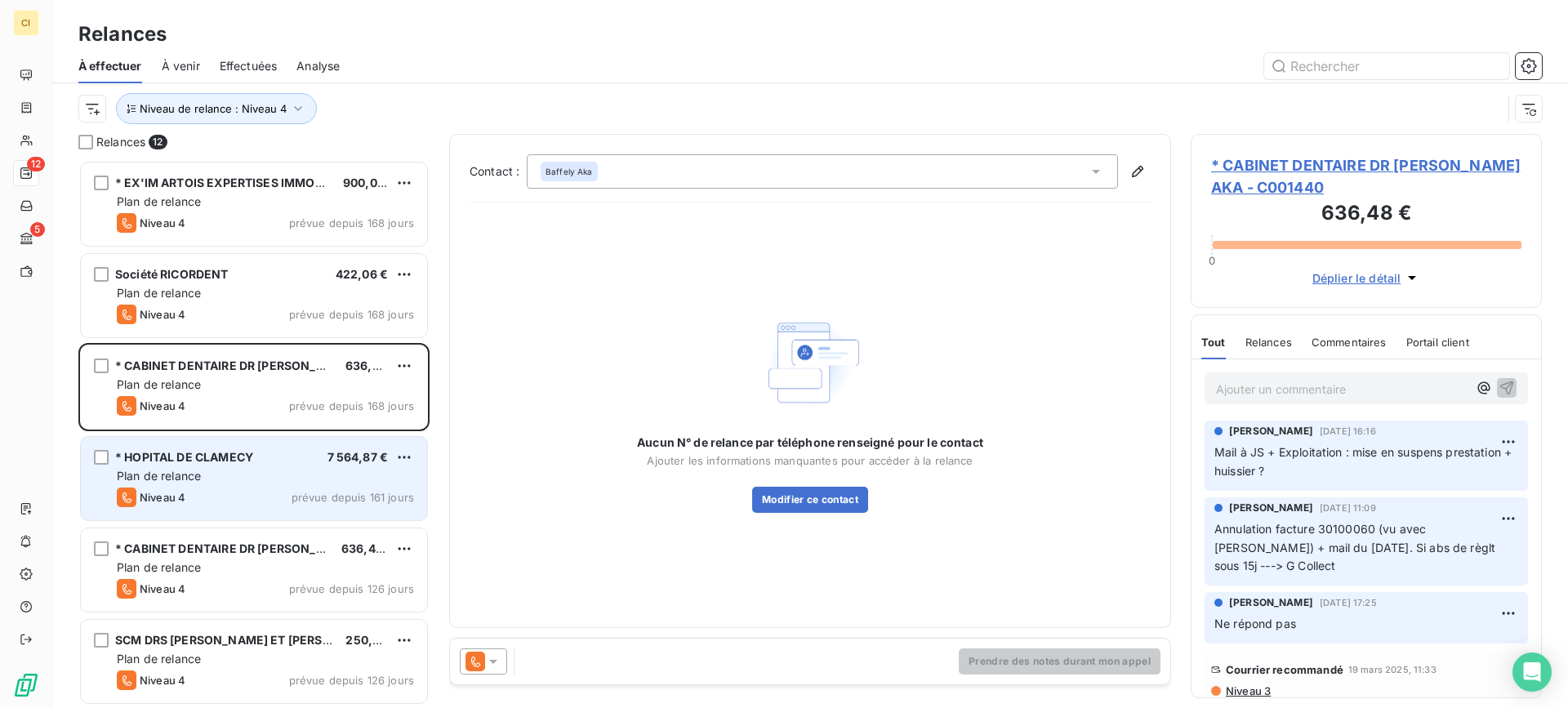
click at [172, 484] on div "Plan de relance" at bounding box center [266, 476] width 297 height 16
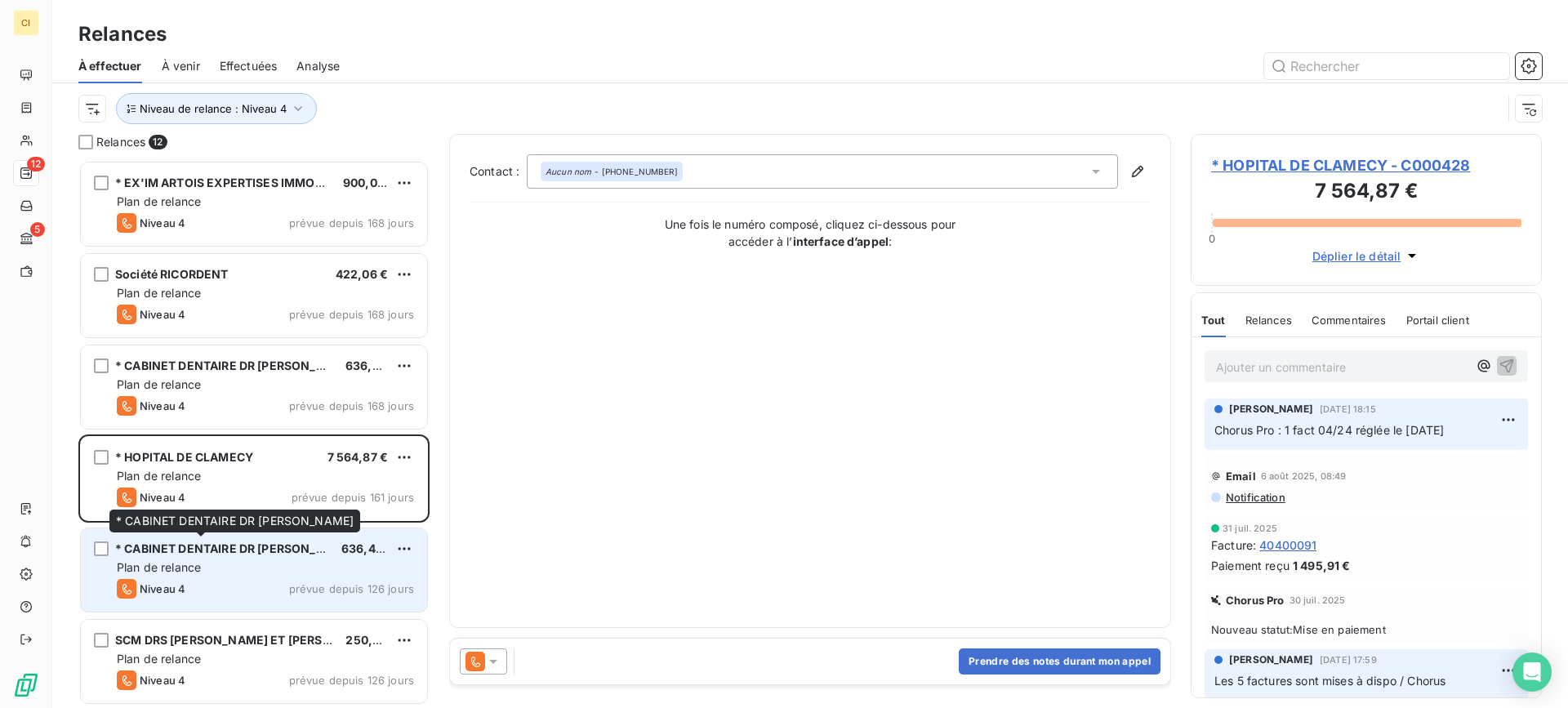
click at [174, 554] on span "* CABINET DENTAIRE DR MELI" at bounding box center [235, 549] width 240 height 14
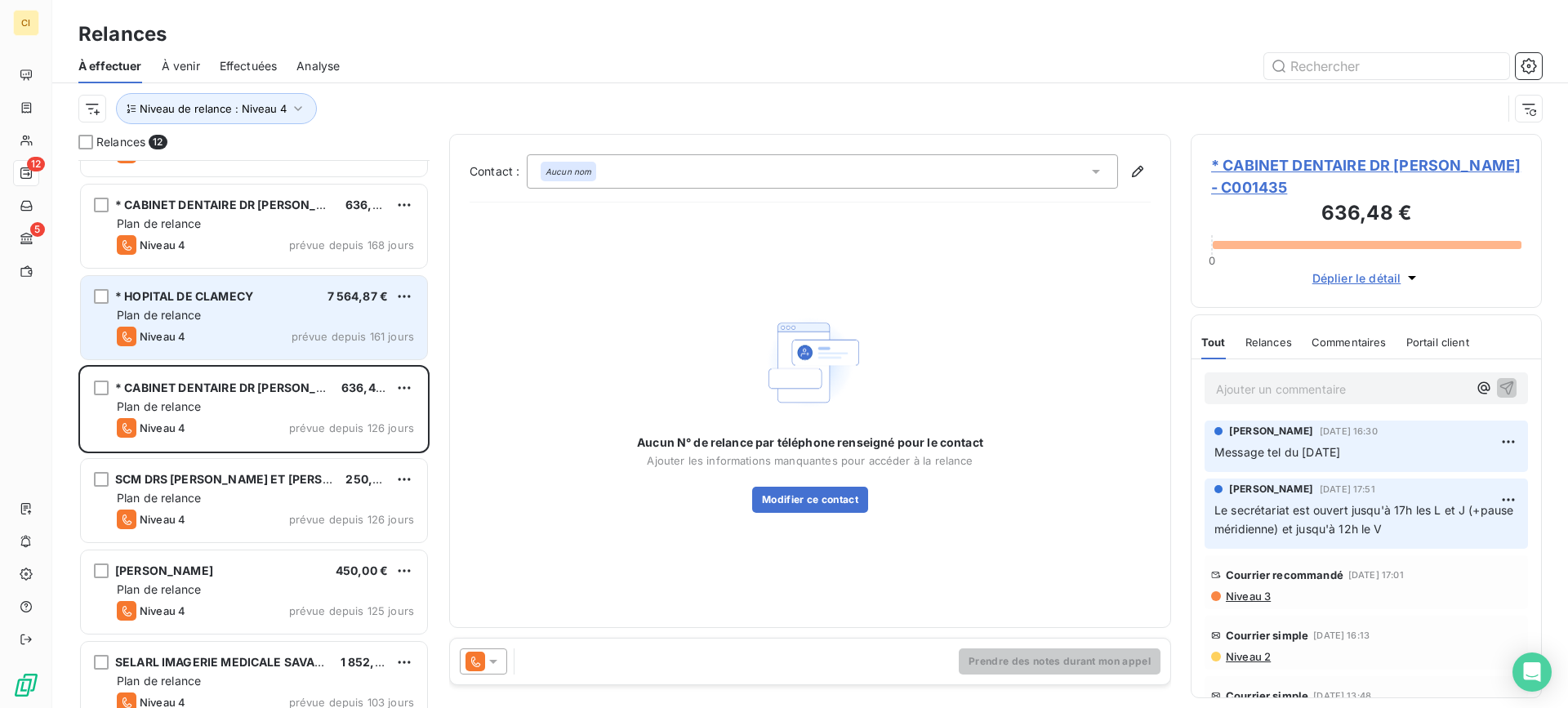
scroll to position [246, 0]
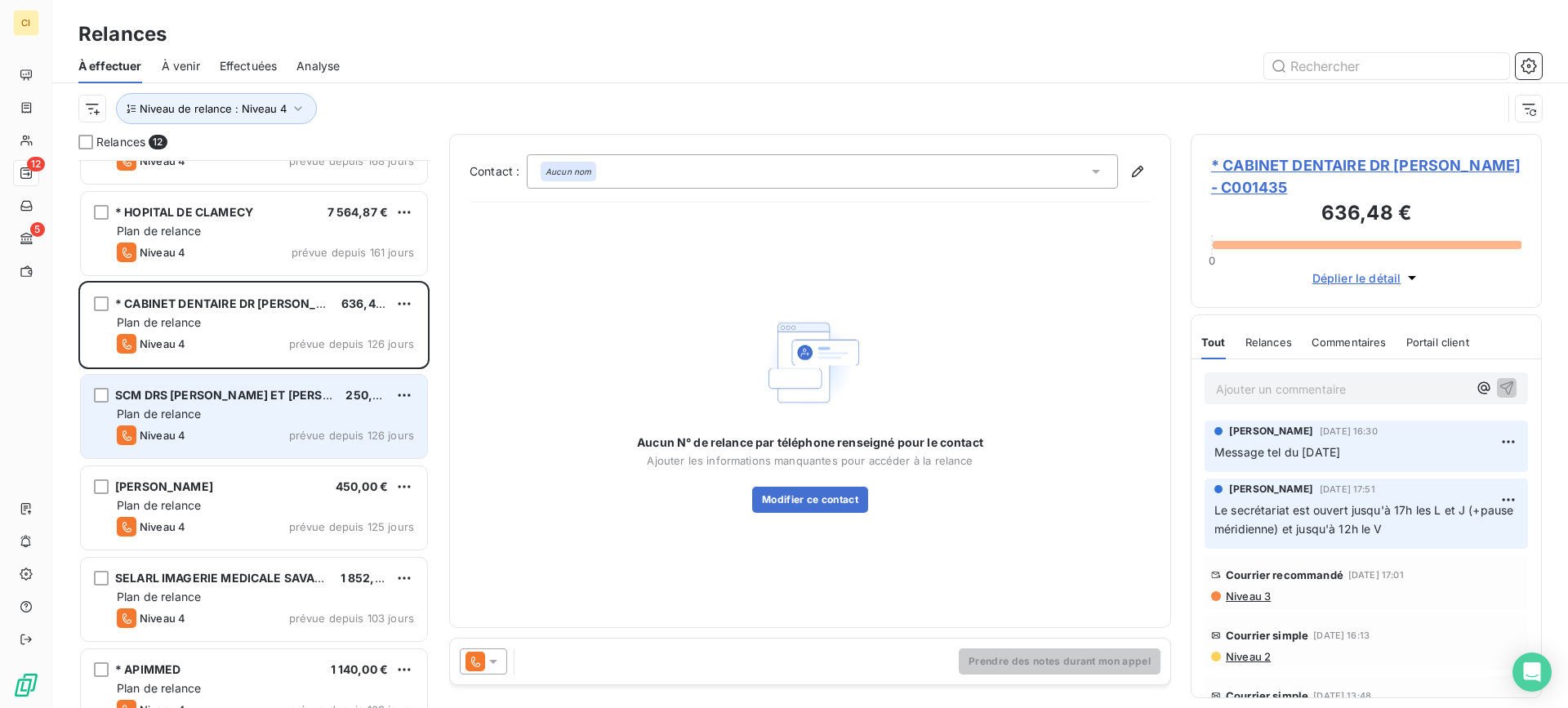
click at [211, 416] on div "Plan de relance" at bounding box center [266, 414] width 297 height 16
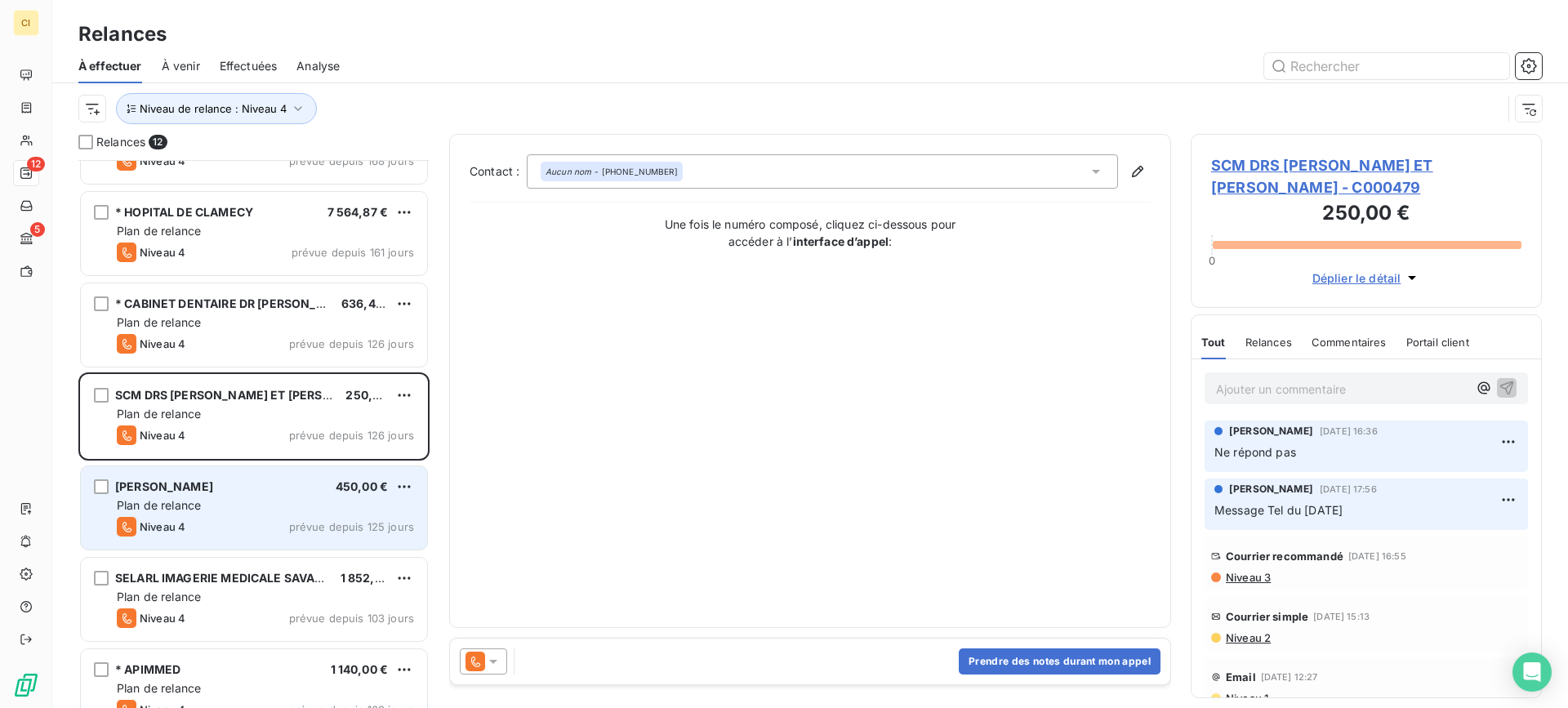
click at [216, 512] on div "Plan de relance" at bounding box center [266, 505] width 297 height 16
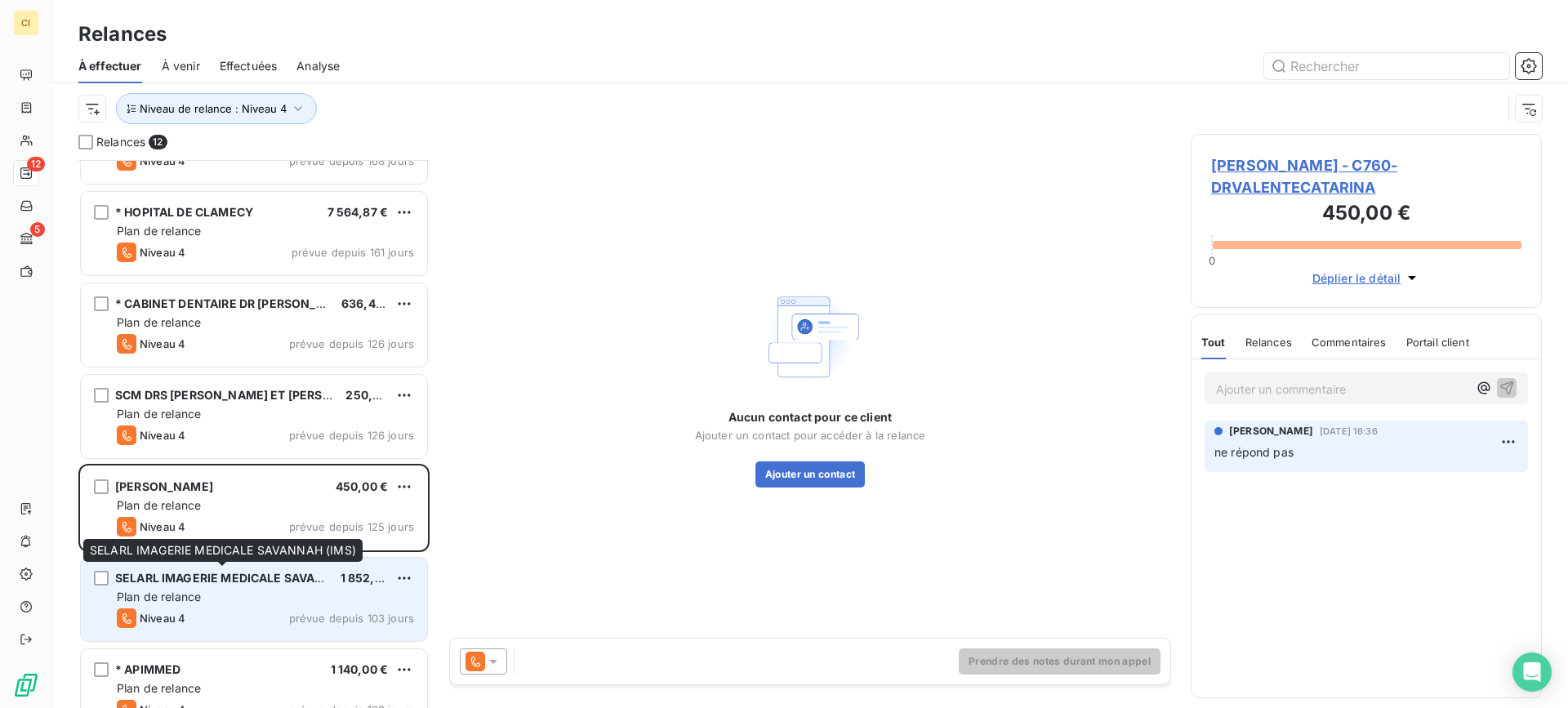
click at [199, 577] on span "SELARL IMAGERIE MEDICALE SAVANNAH (IMS)" at bounding box center [249, 578] width 267 height 14
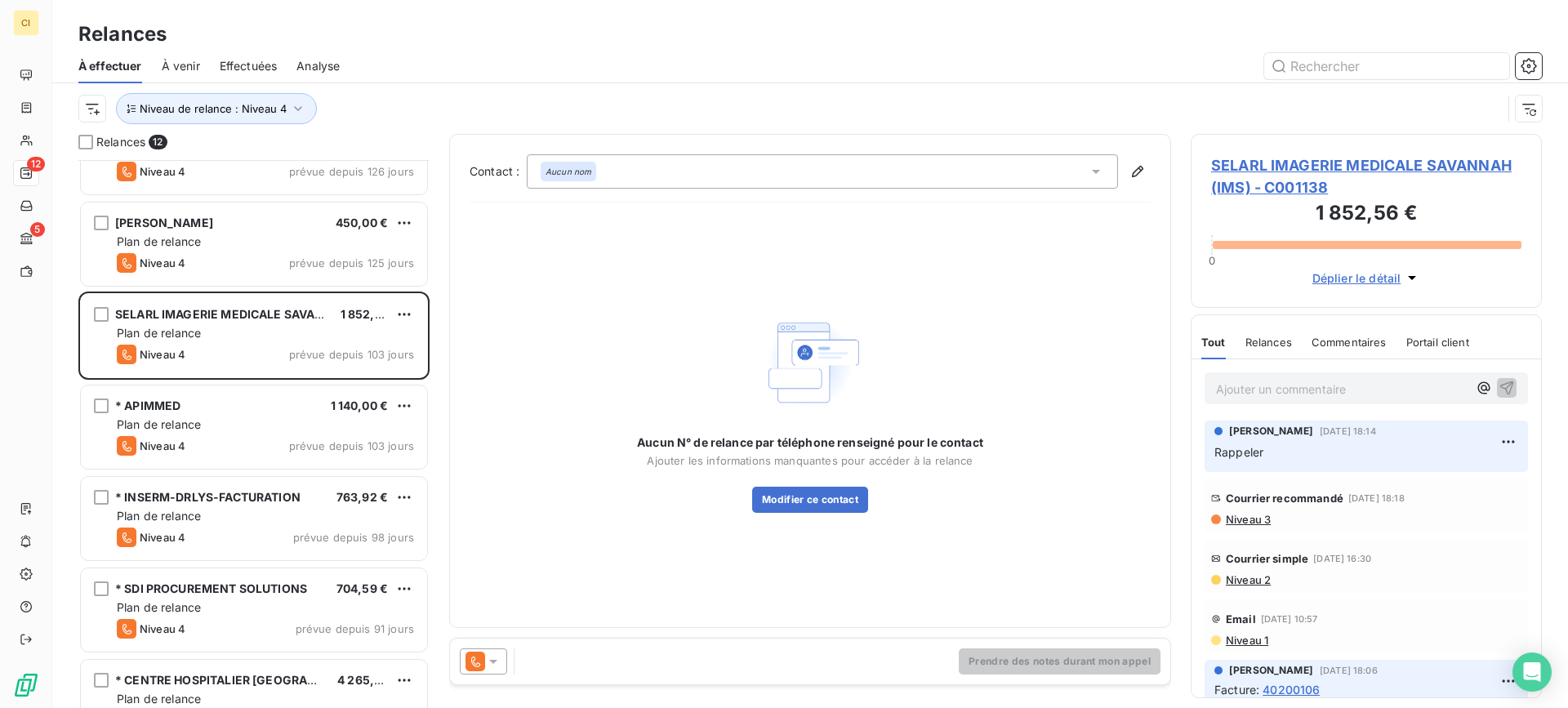
scroll to position [551, 0]
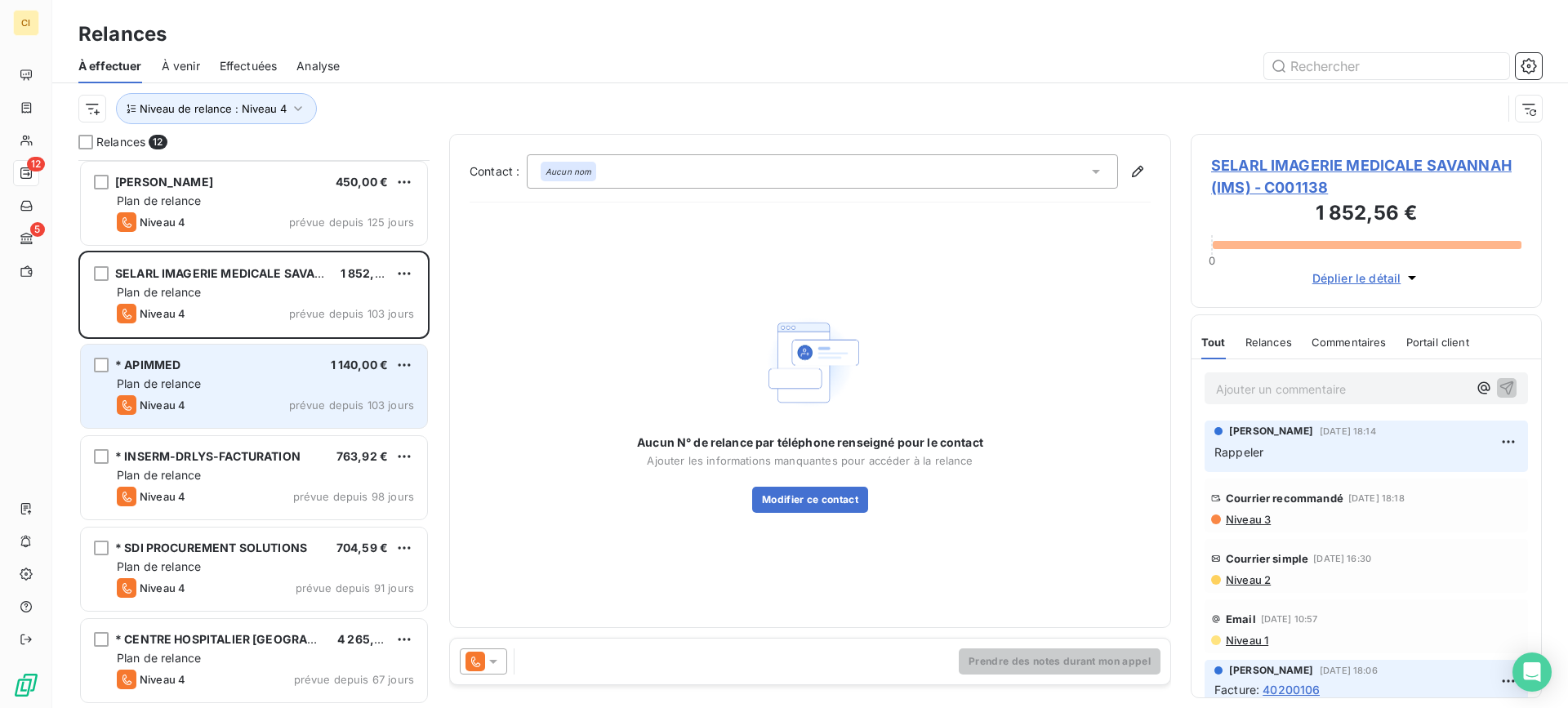
click at [202, 375] on div "* APIMMED 1 140,00 € Plan de relance Niveau 4 prévue depuis 103 jours" at bounding box center [254, 386] width 346 height 83
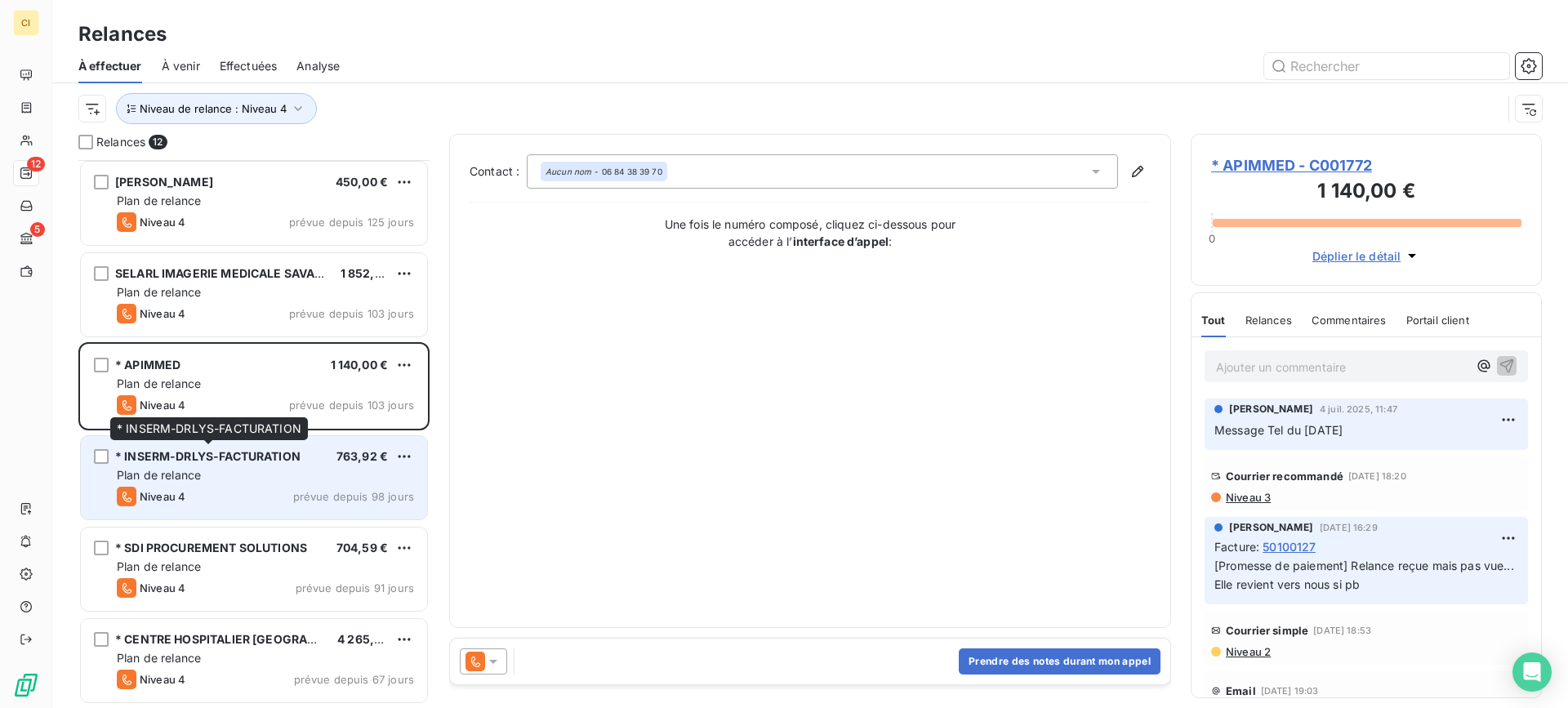
click at [180, 458] on span "* INSERM-DRLYS-FACTURATION" at bounding box center [208, 457] width 185 height 14
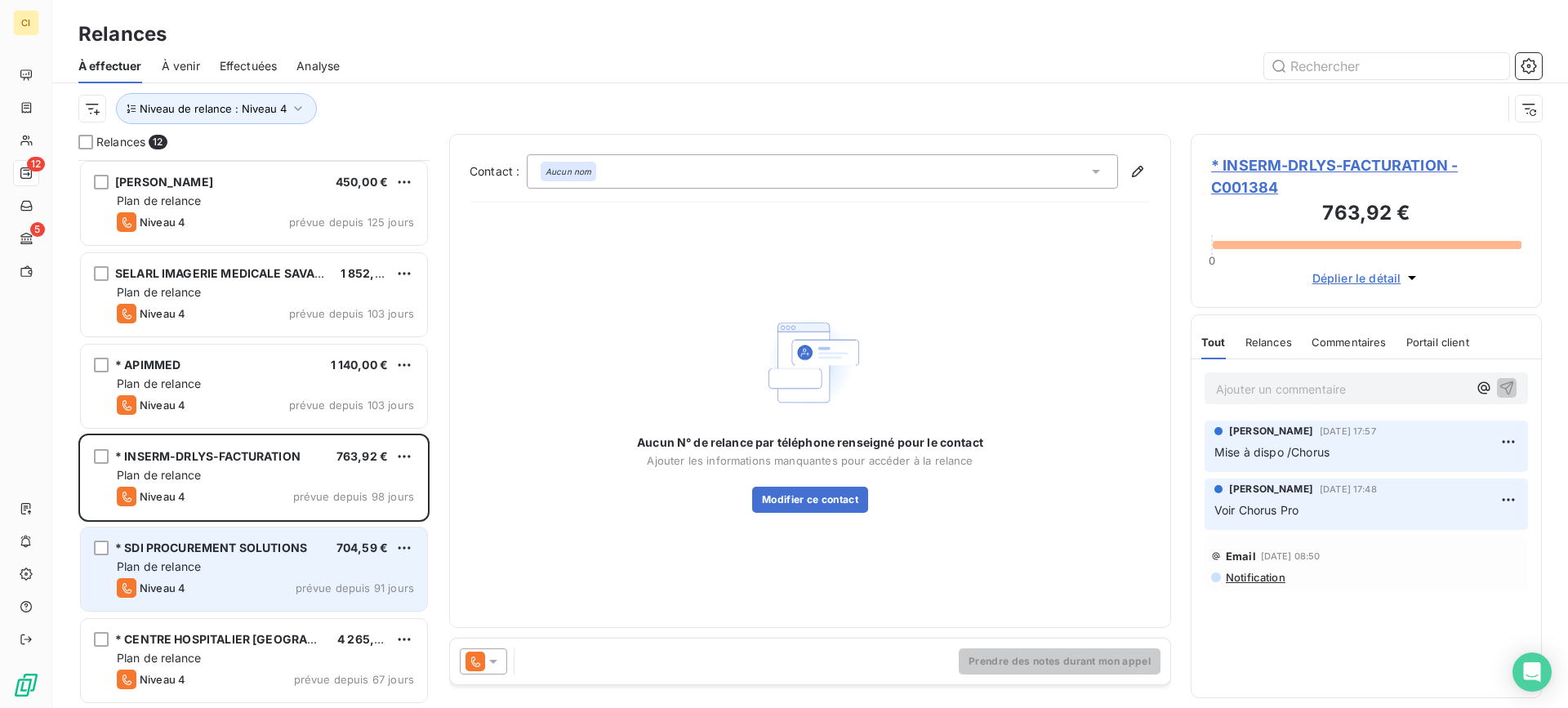
click at [163, 561] on span "Plan de relance" at bounding box center [159, 567] width 84 height 14
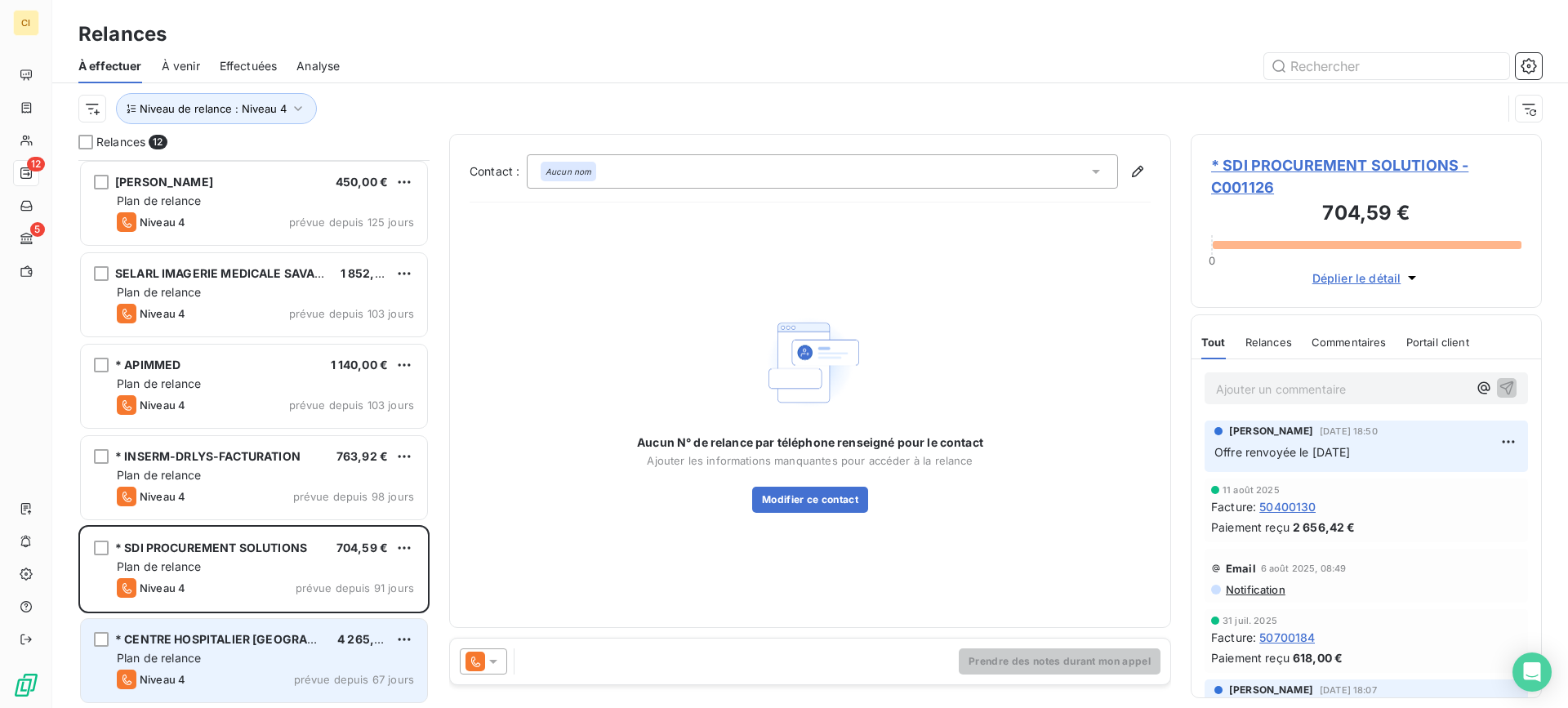
click at [185, 650] on div "* CENTRE HOSPITALIER ALPES-ISERE 4 265,42 € Plan de relance Niveau 4 prévue dep…" at bounding box center [254, 660] width 346 height 83
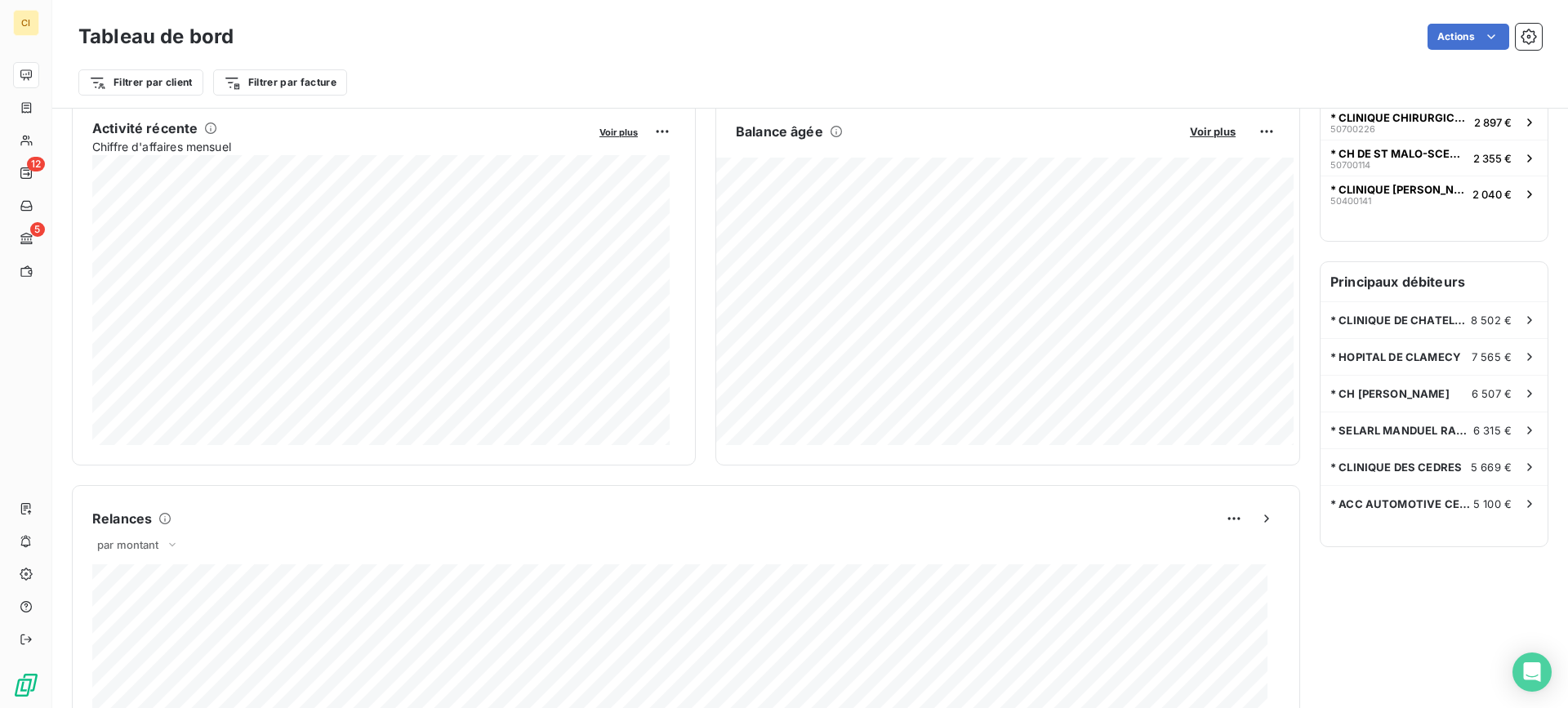
scroll to position [328, 0]
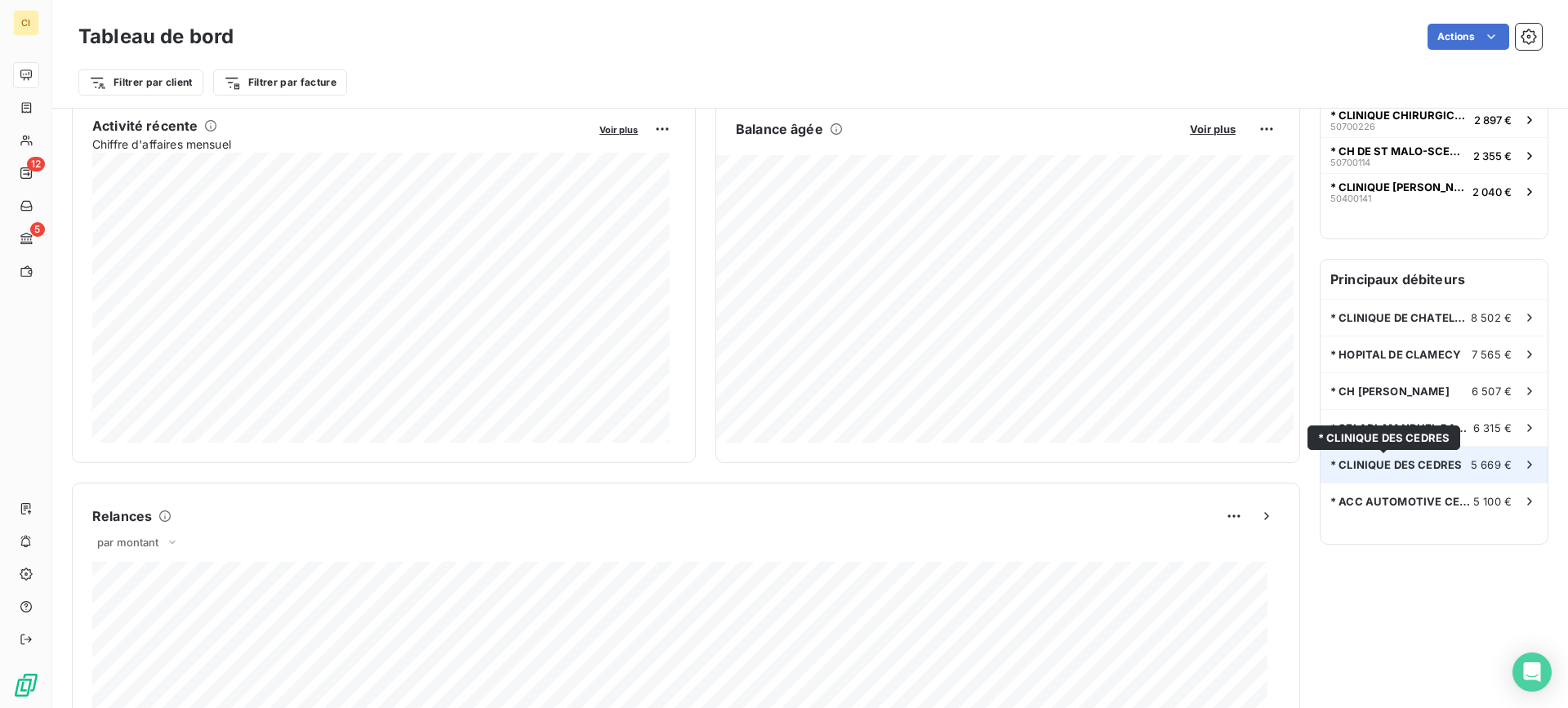
click at [1377, 466] on span "* CLINIQUE DES CEDRES" at bounding box center [1396, 464] width 132 height 13
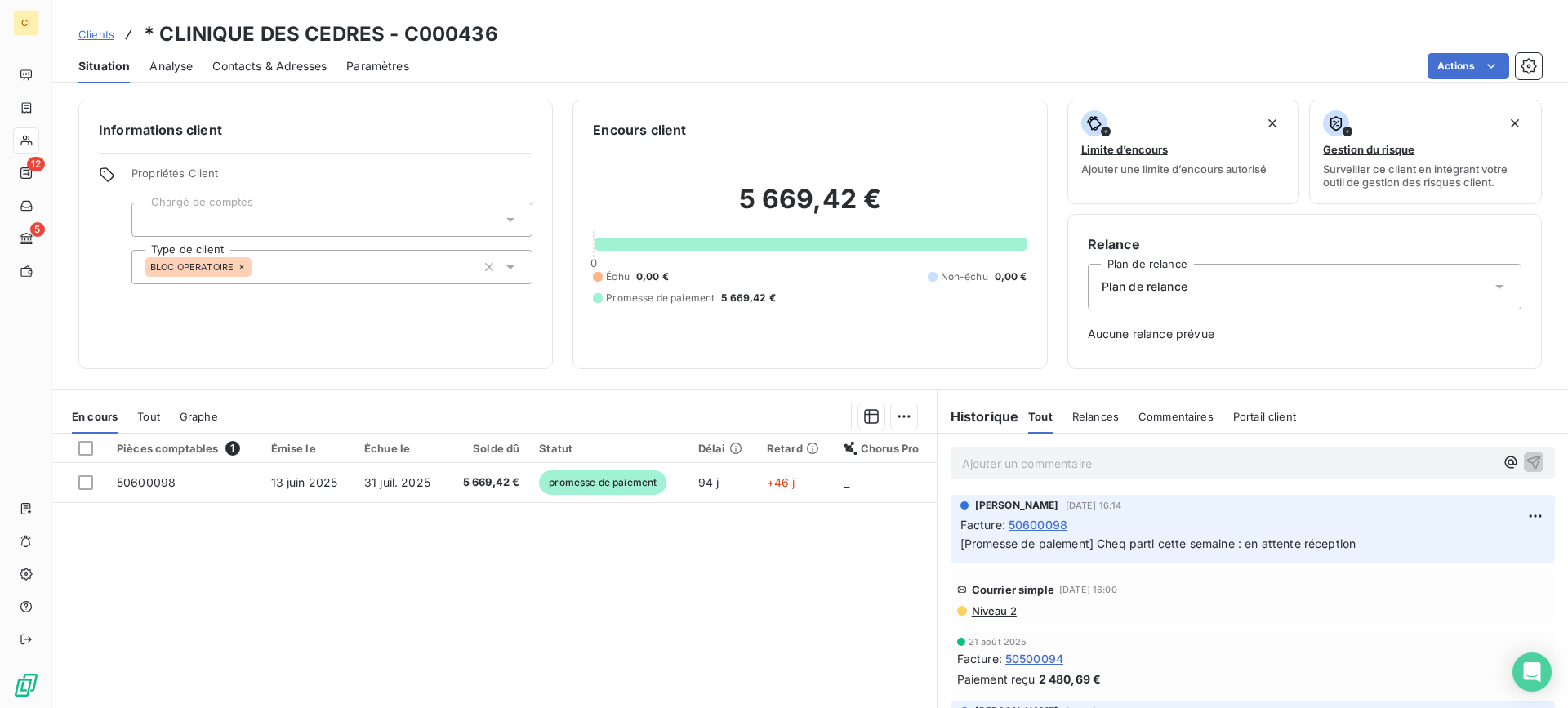
click at [1017, 464] on p "Ajouter un commentaire ﻿" at bounding box center [1228, 463] width 532 height 21
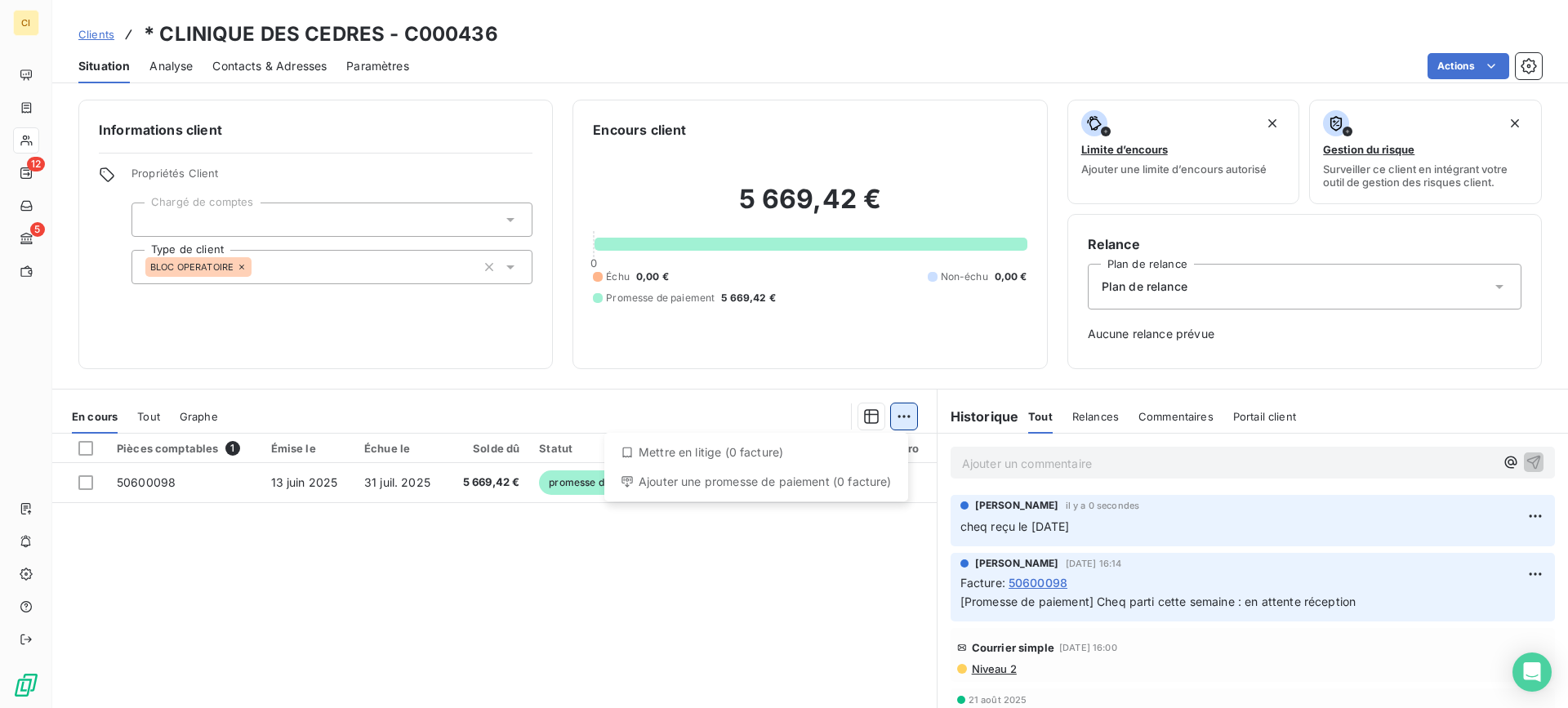
click at [898, 414] on html "CI 12 5 Clients * CLINIQUE DES CEDRES - C000436 Situation Analyse Contacts & Ad…" at bounding box center [784, 354] width 1568 height 708
click at [631, 587] on html "CI 12 5 Clients * CLINIQUE DES CEDRES - C000436 Situation Analyse Contacts & Ad…" at bounding box center [784, 354] width 1568 height 708
click at [273, 69] on span "Contacts & Adresses" at bounding box center [269, 66] width 115 height 16
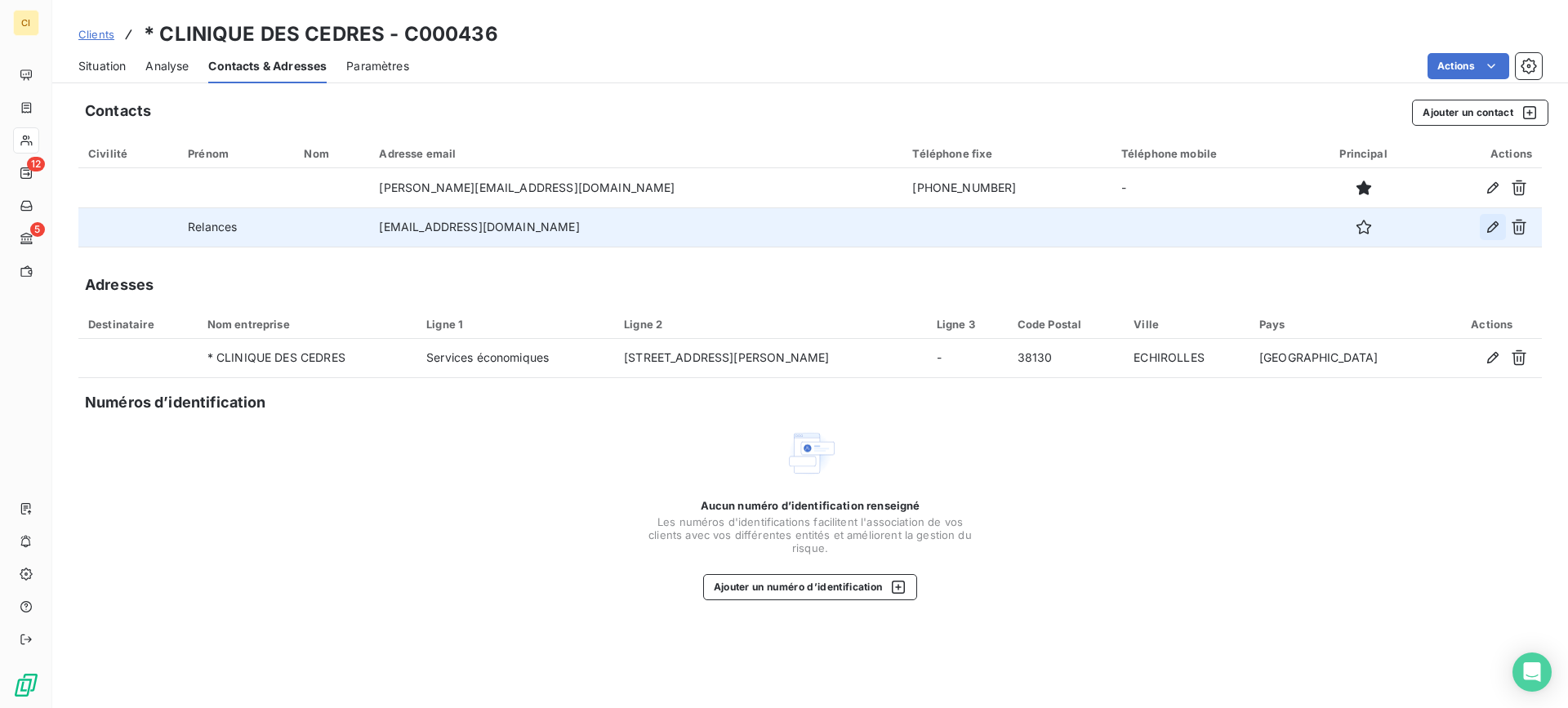
click at [1486, 232] on icon "button" at bounding box center [1492, 227] width 16 height 16
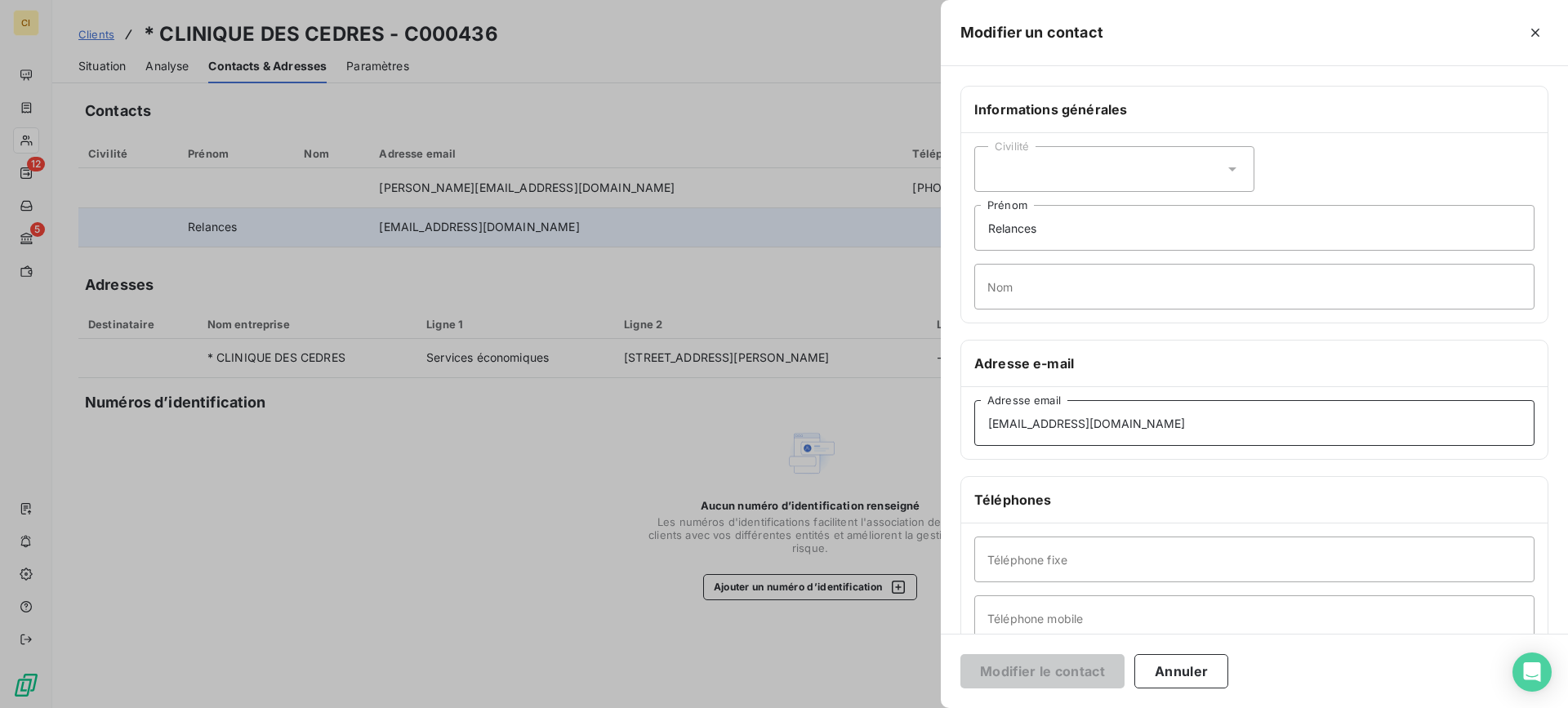
drag, startPoint x: 1252, startPoint y: 428, endPoint x: 931, endPoint y: 417, distance: 321.2
click at [931, 708] on div "Modifier un contact Informations générales Civilité Relances Prénom Nom Adresse…" at bounding box center [784, 708] width 1568 height 0
click at [1159, 667] on button "Annuler" at bounding box center [1181, 671] width 94 height 34
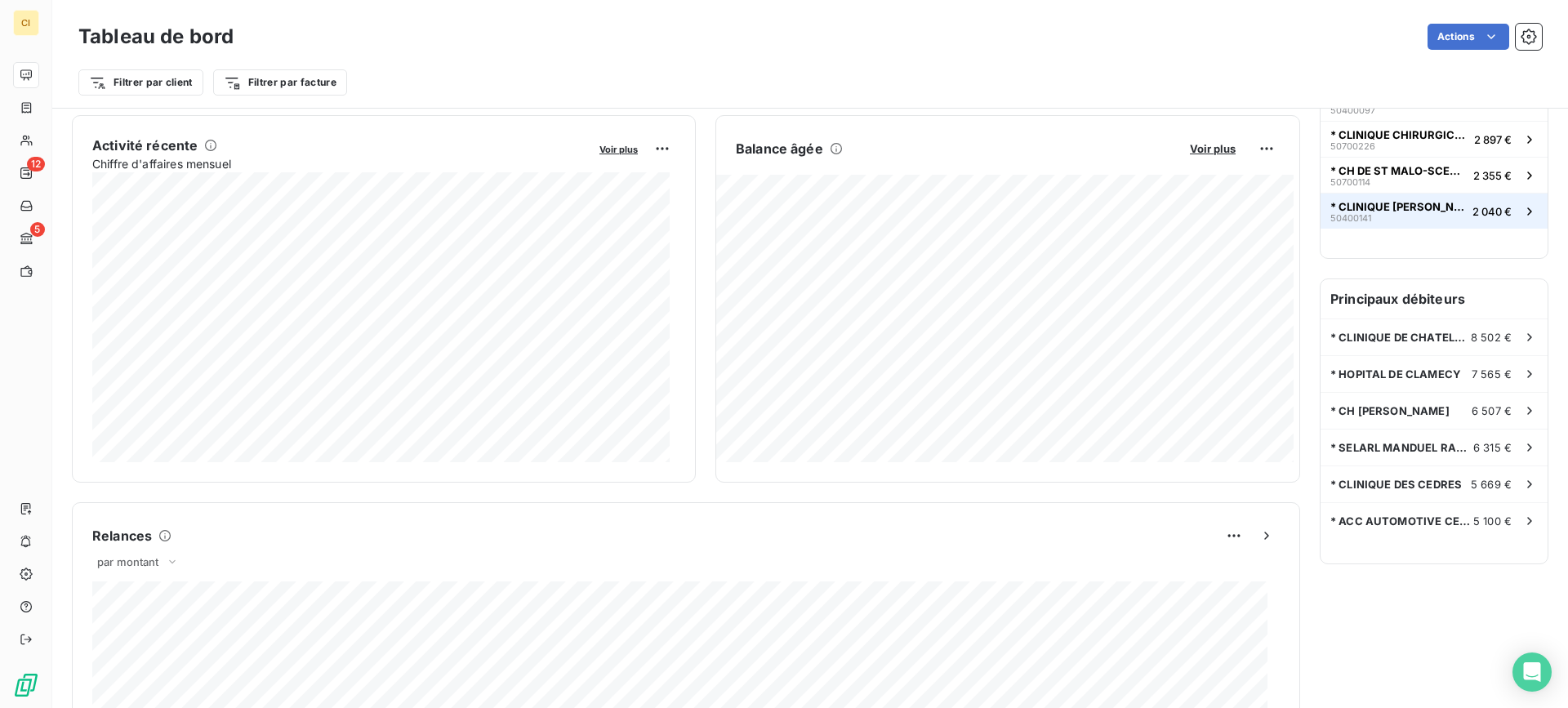
scroll to position [328, 0]
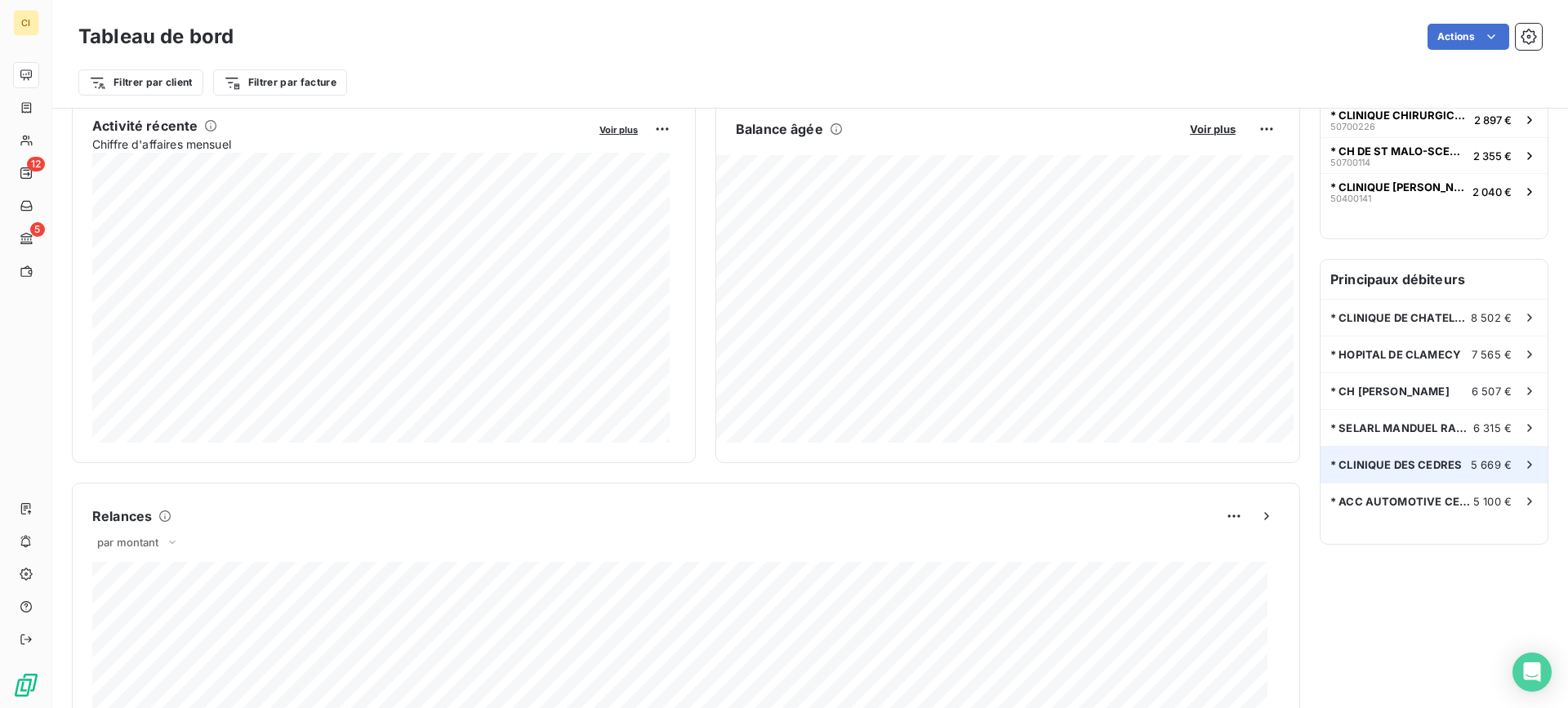
click at [1395, 460] on span "* CLINIQUE DES CEDRES" at bounding box center [1396, 464] width 132 height 13
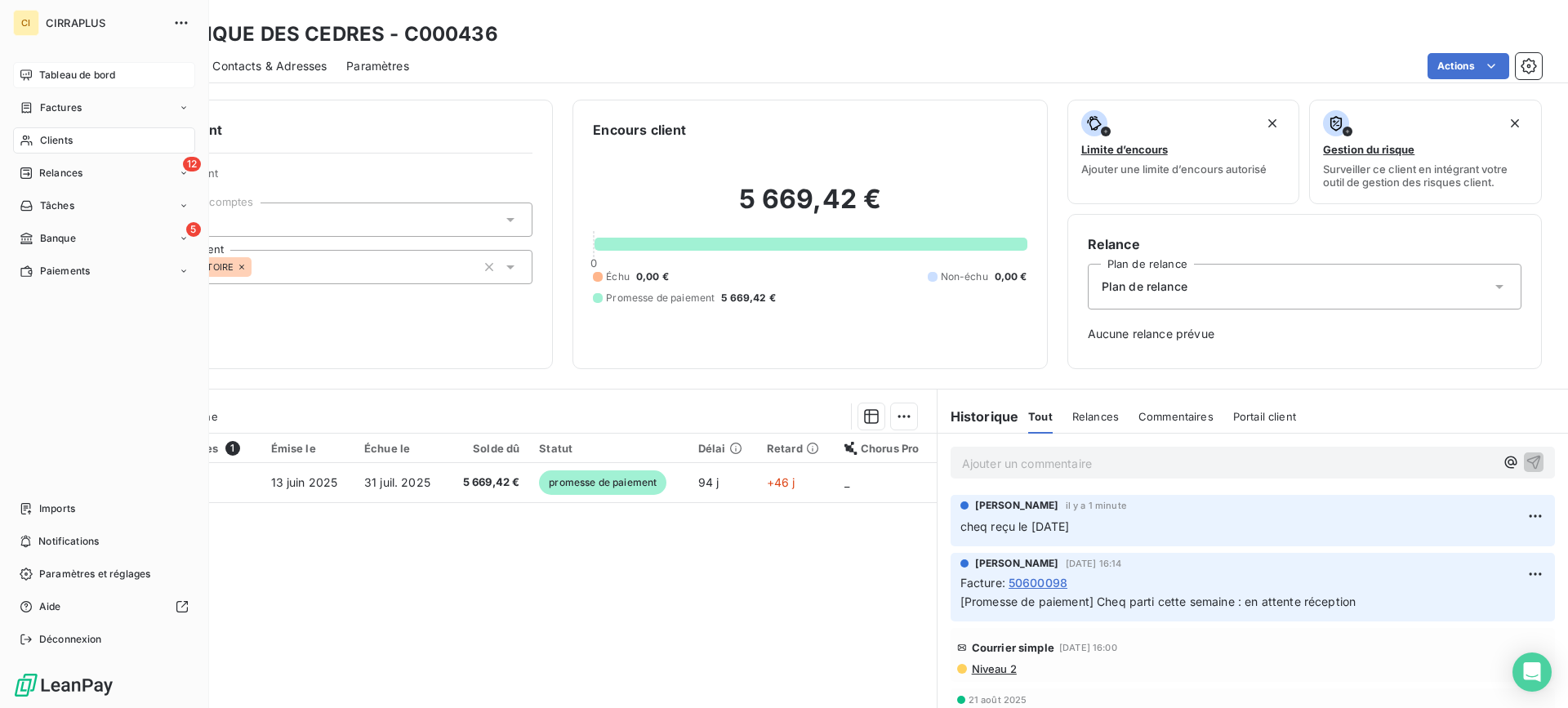
click at [65, 77] on span "Tableau de bord" at bounding box center [77, 74] width 76 height 15
